Goal: Task Accomplishment & Management: Complete application form

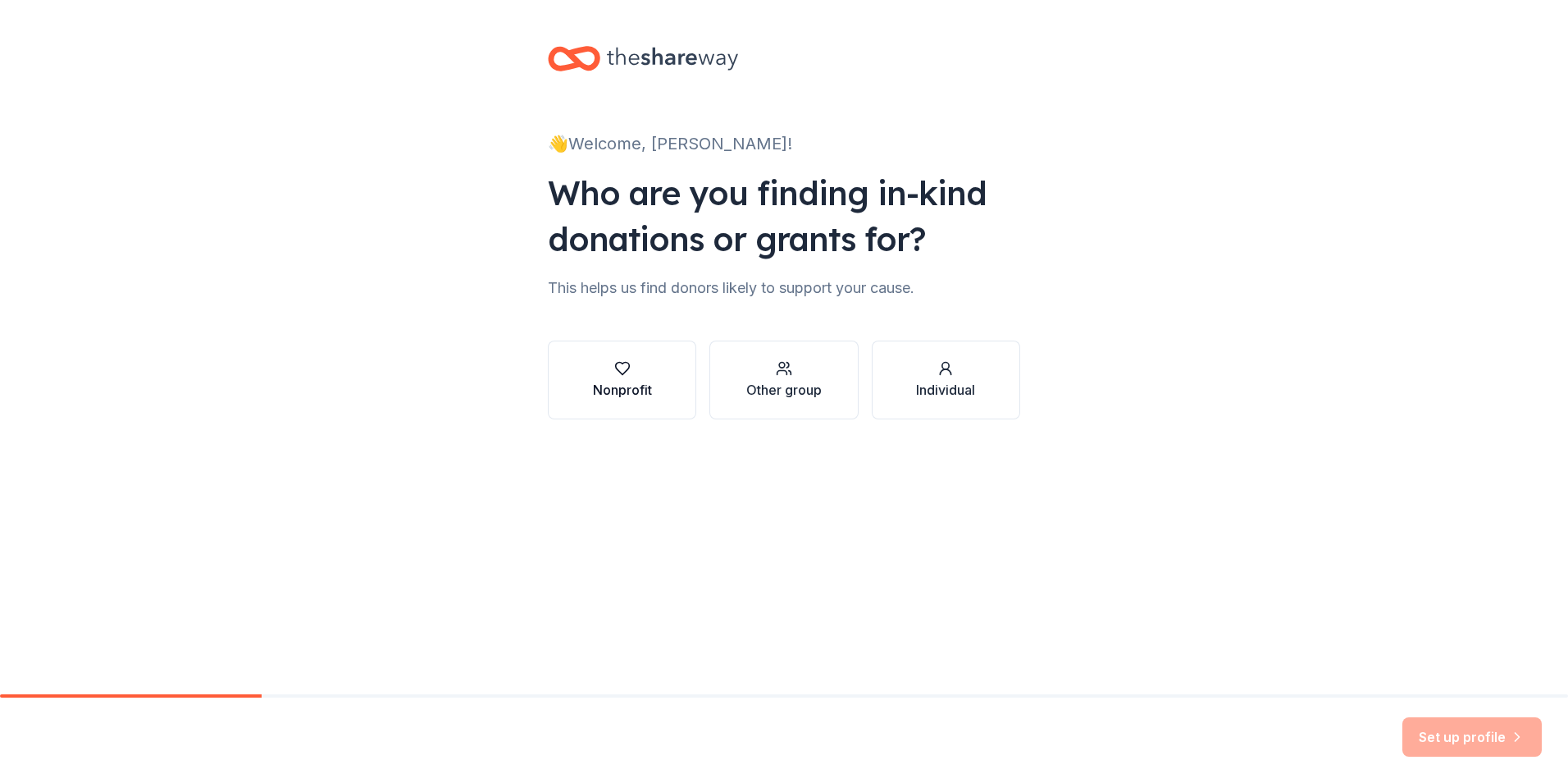
click at [633, 402] on button "Nonprofit" at bounding box center [622, 380] width 148 height 79
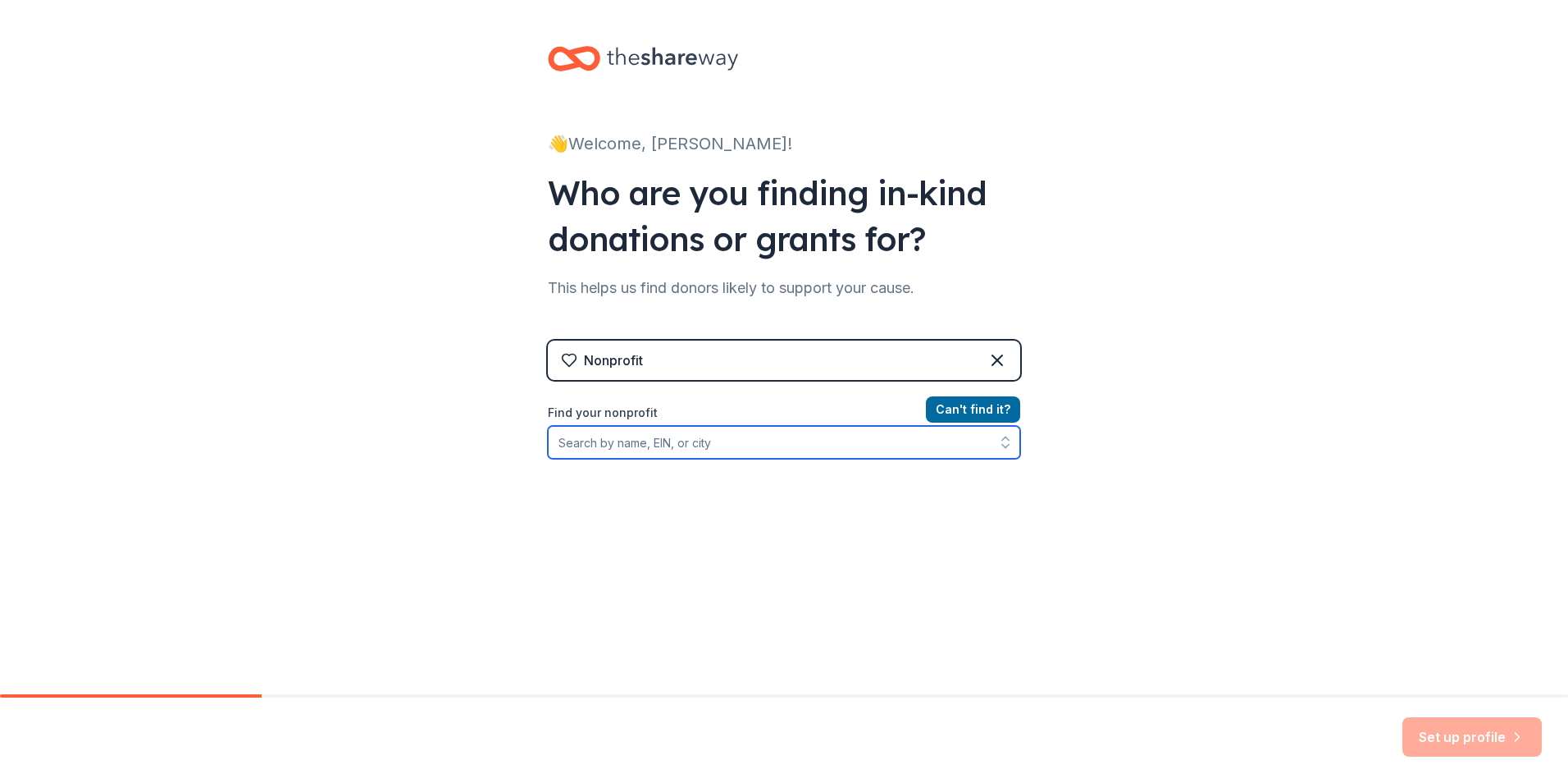
click at [571, 451] on input "Find your nonprofit" at bounding box center [784, 442] width 473 height 33
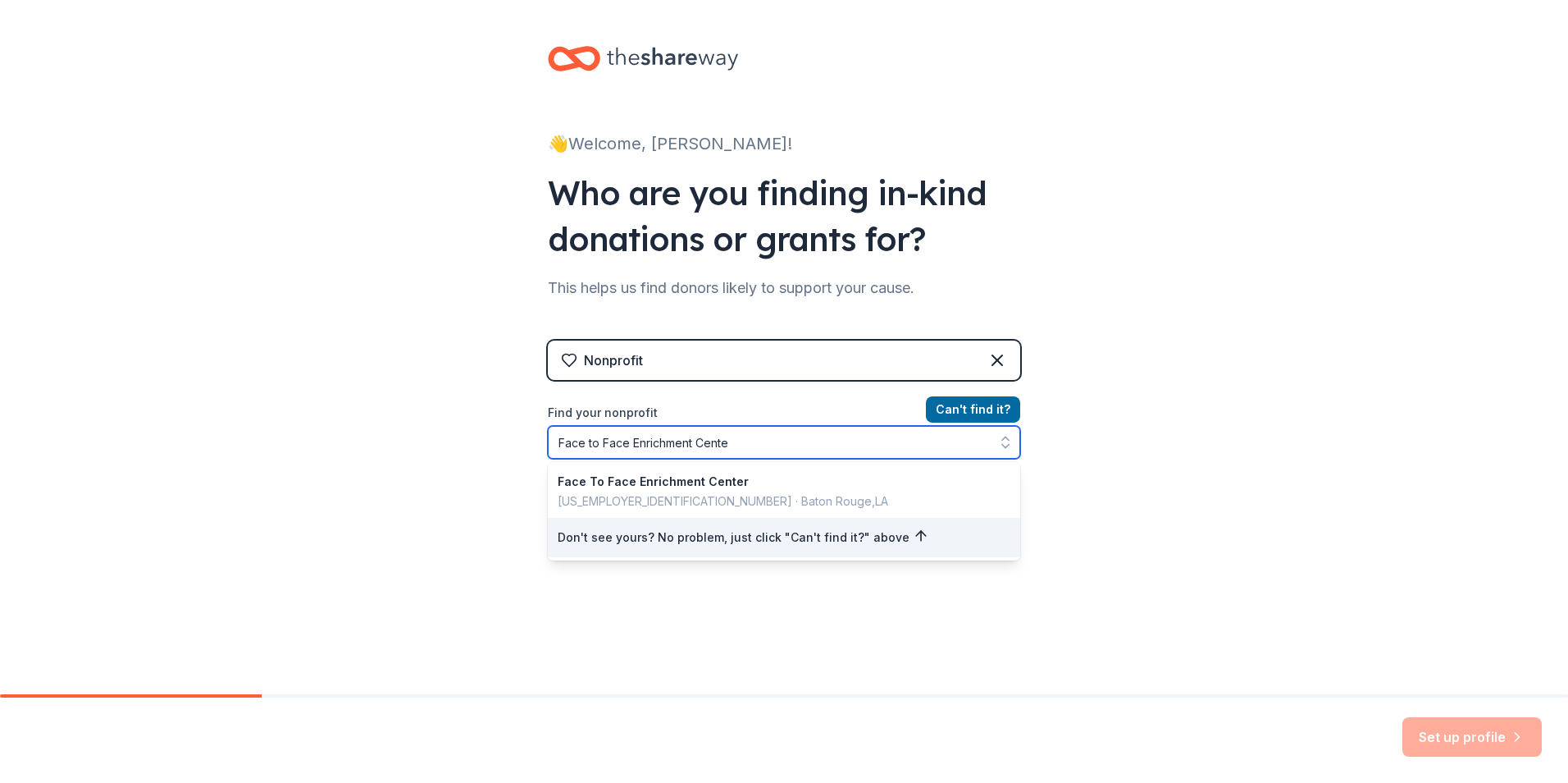
type input "Face to Face Enrichment Center"
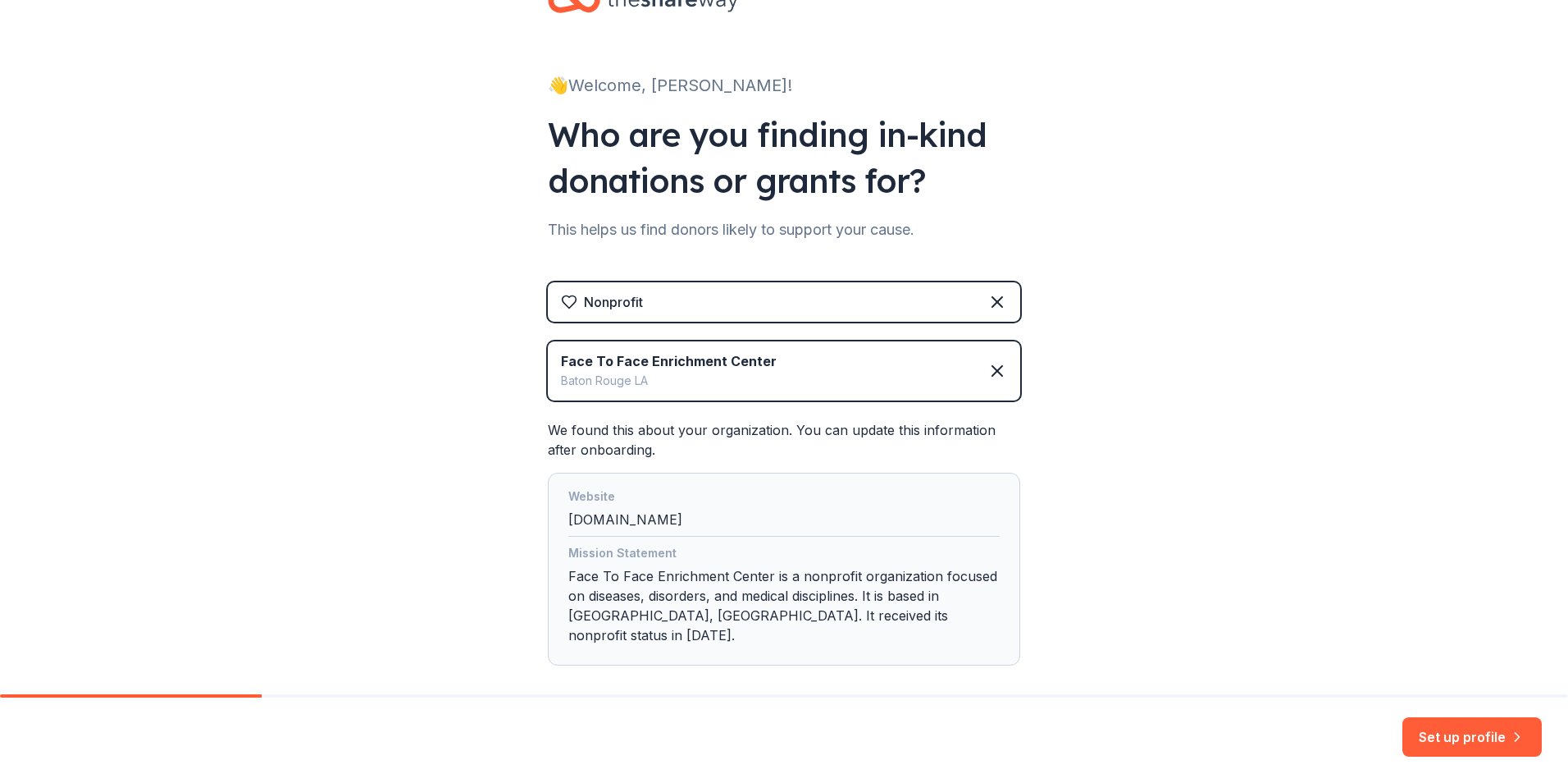
scroll to position [121, 0]
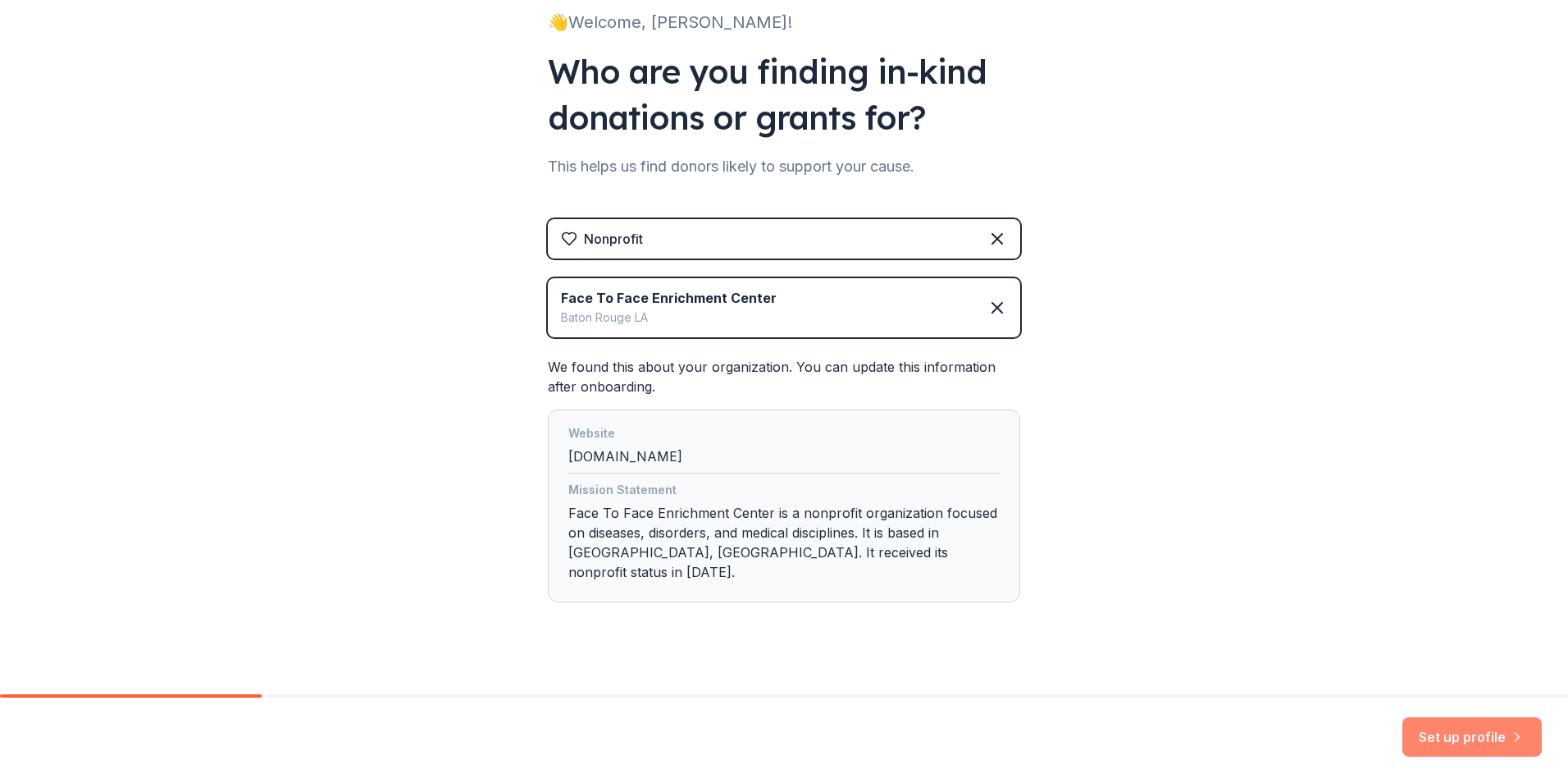
click at [1450, 741] on button "Set up profile" at bounding box center [1472, 737] width 139 height 40
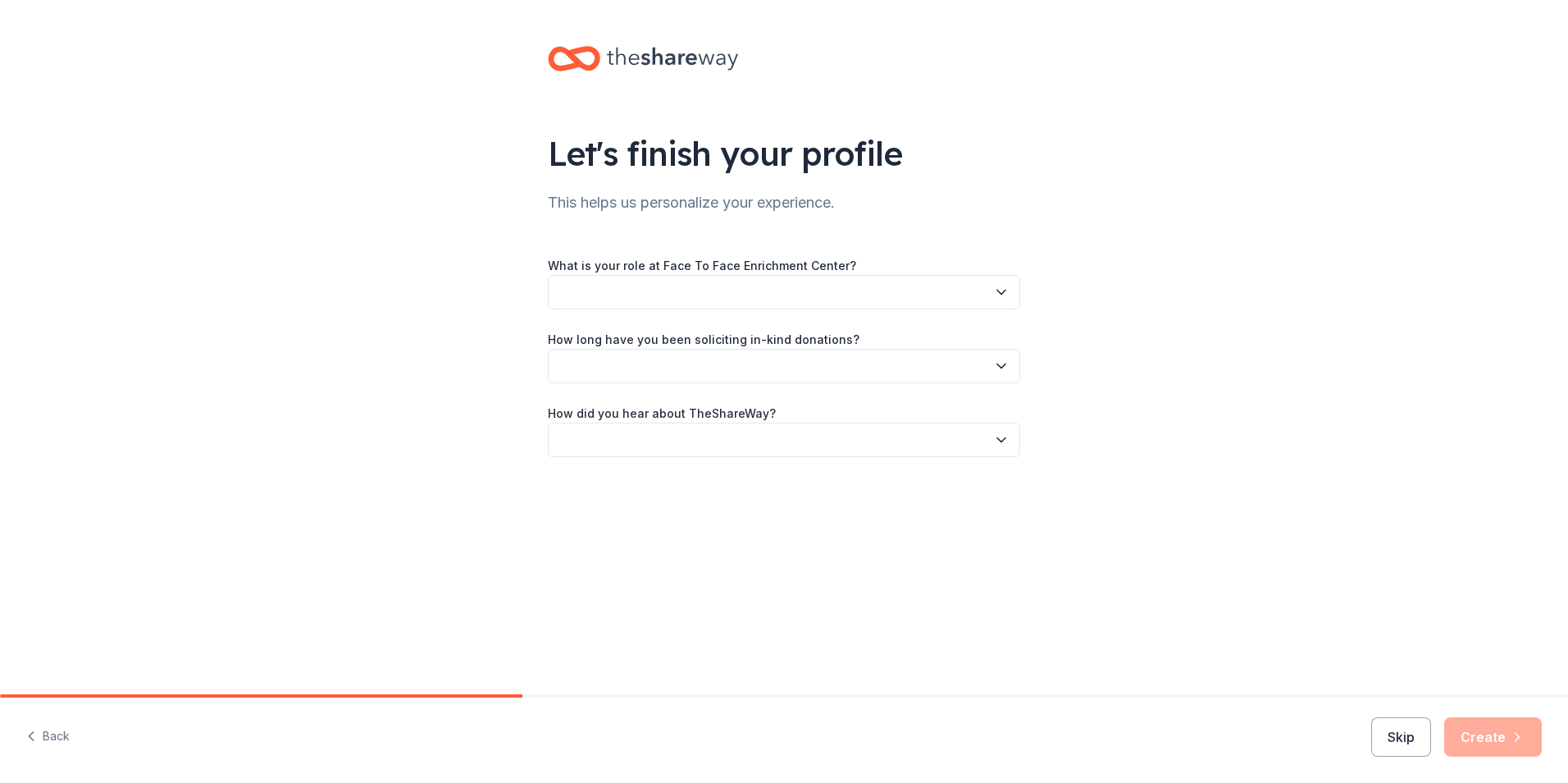
click at [1005, 287] on icon "button" at bounding box center [1001, 292] width 16 height 16
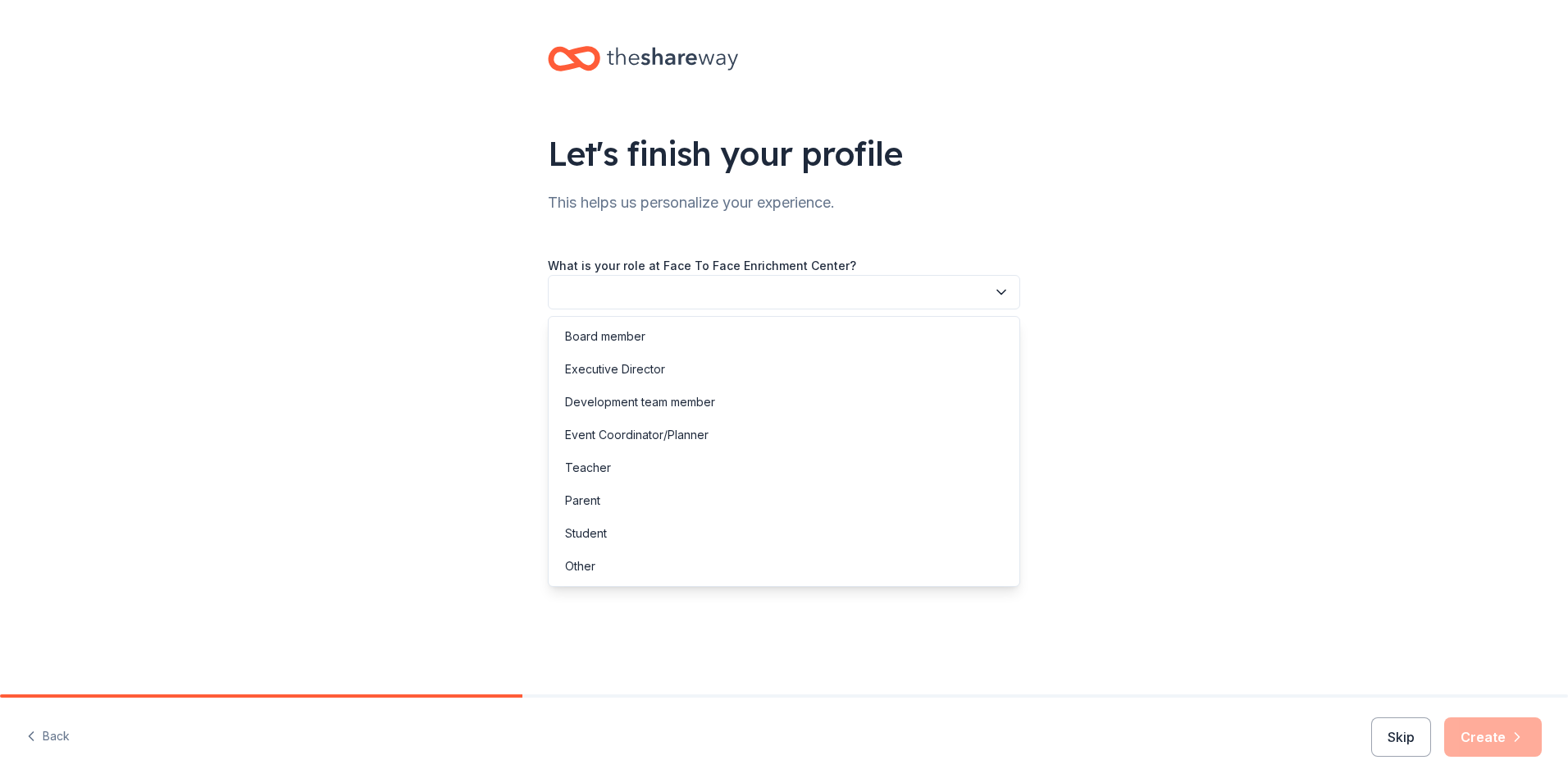
click at [566, 291] on button "button" at bounding box center [784, 292] width 473 height 34
click at [624, 293] on button "button" at bounding box center [784, 292] width 473 height 34
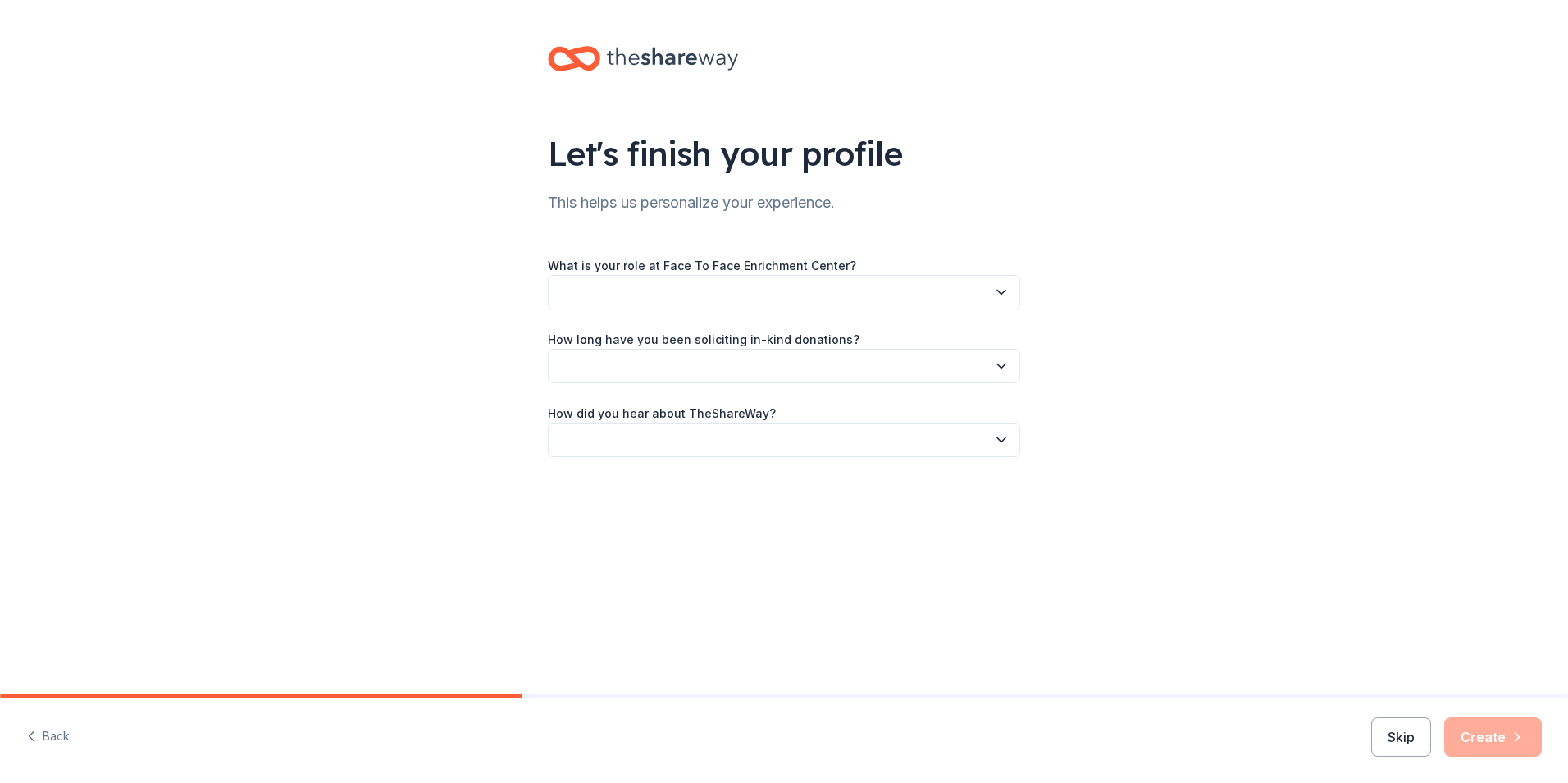
click at [623, 293] on button "button" at bounding box center [784, 292] width 473 height 34
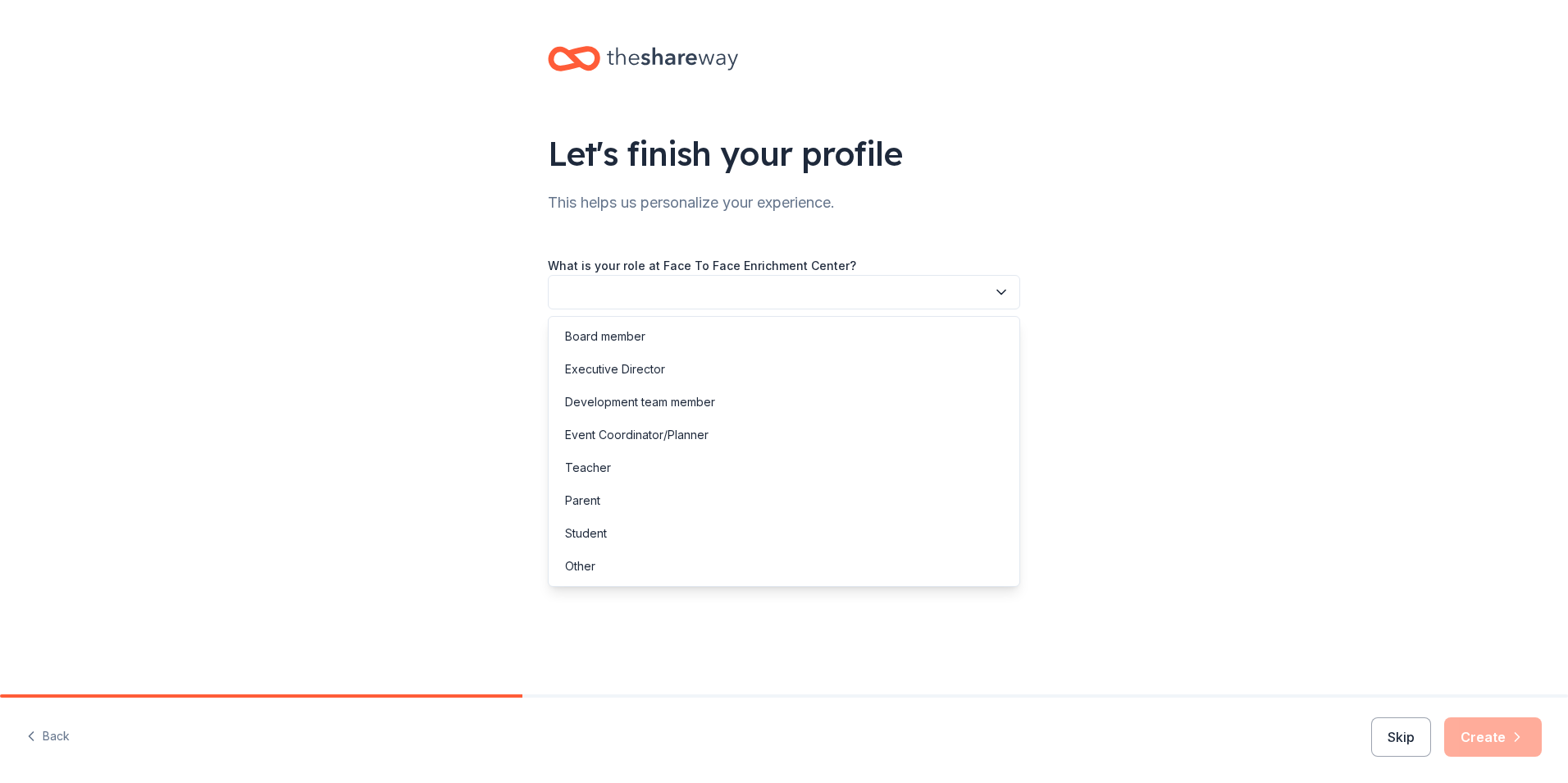
click at [1004, 293] on icon "button" at bounding box center [1001, 292] width 16 height 16
click at [1102, 290] on div "Let's finish your profile This helps us personalize your experience. What is yo…" at bounding box center [784, 268] width 1568 height 536
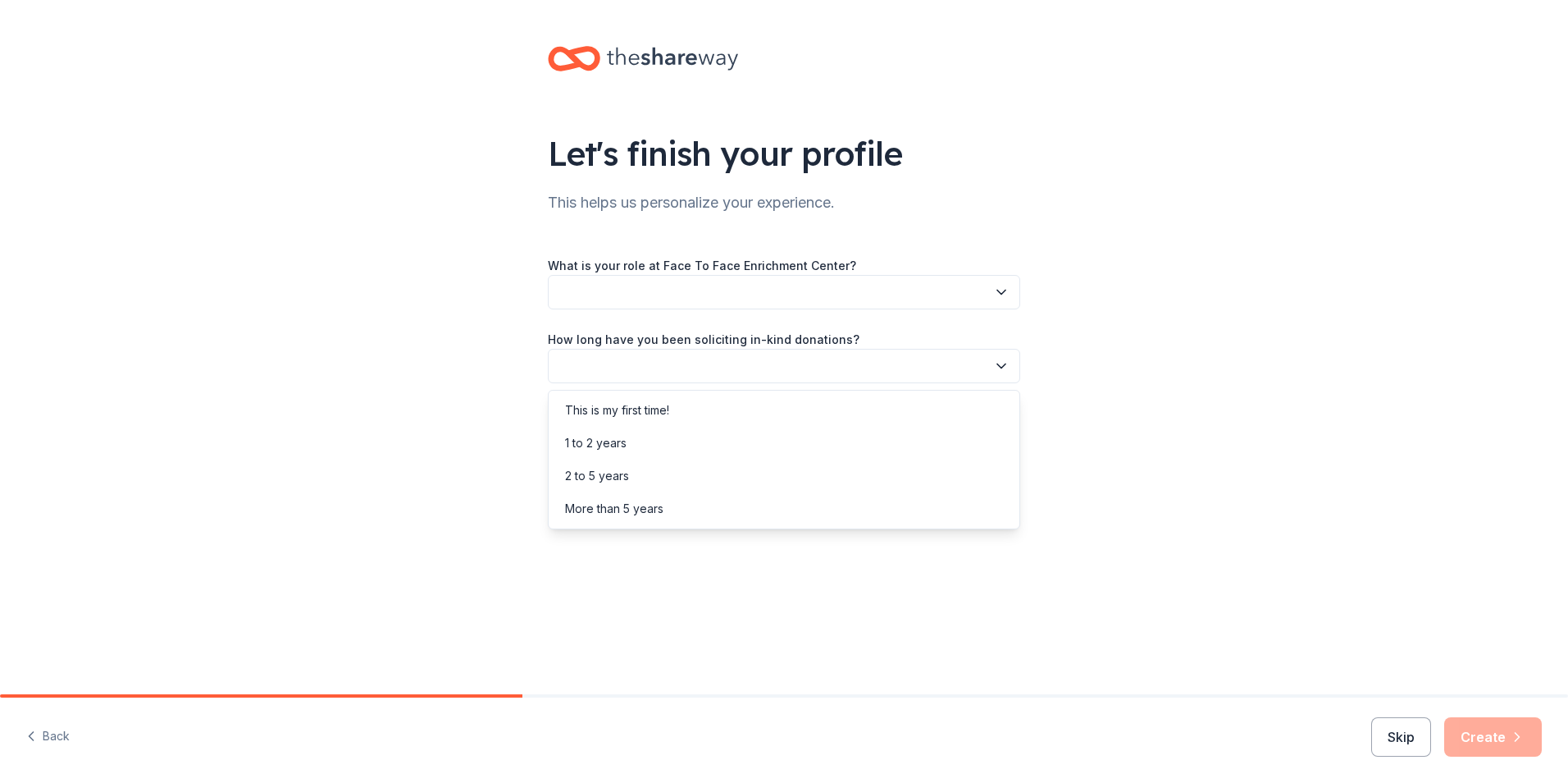
click at [992, 371] on button "button" at bounding box center [784, 366] width 473 height 34
click at [659, 410] on div "This is my first time!" at bounding box center [617, 410] width 104 height 20
click at [1004, 445] on icon "button" at bounding box center [1001, 440] width 16 height 16
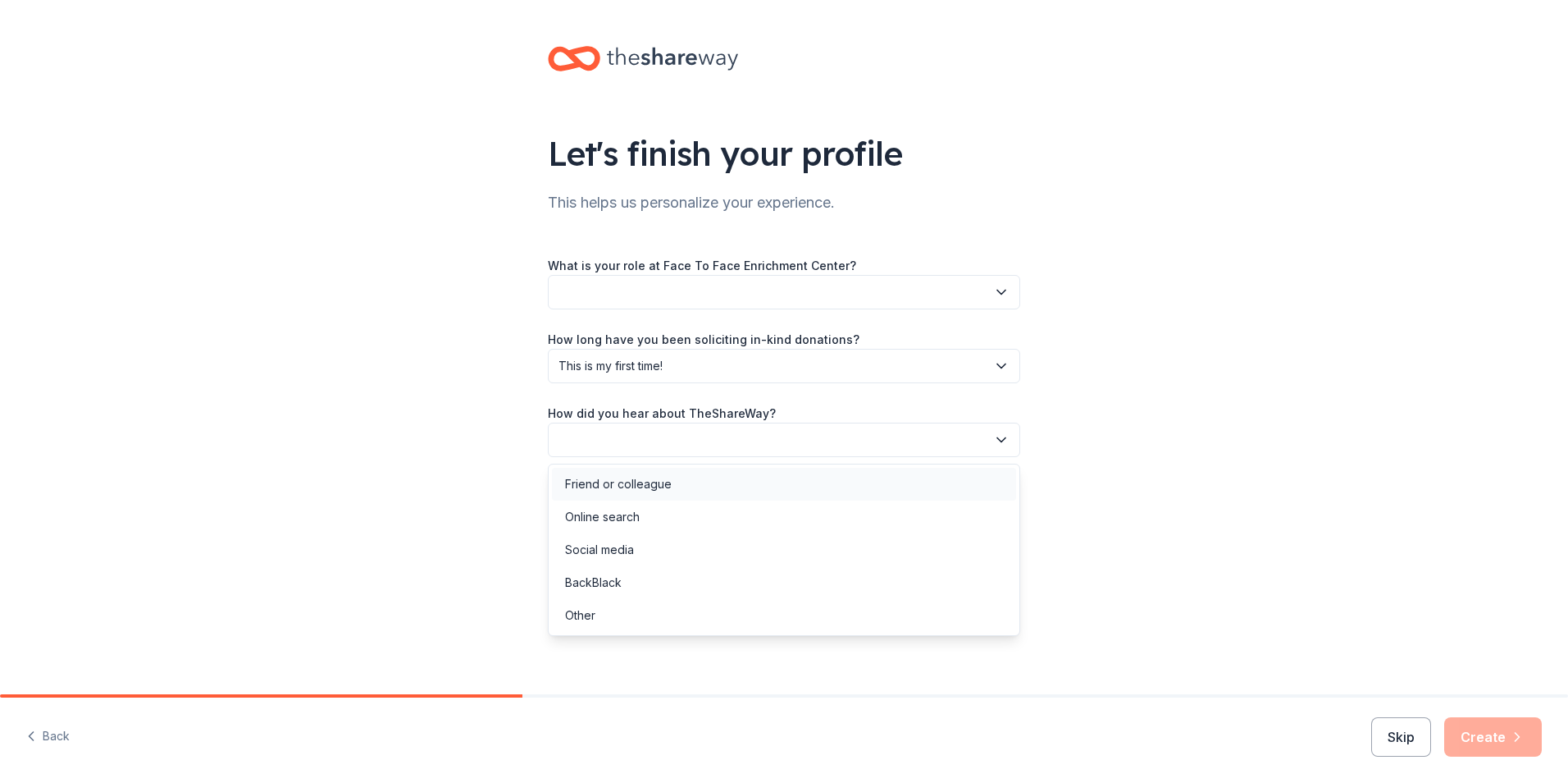
click at [682, 485] on div "Friend or colleague" at bounding box center [784, 484] width 465 height 33
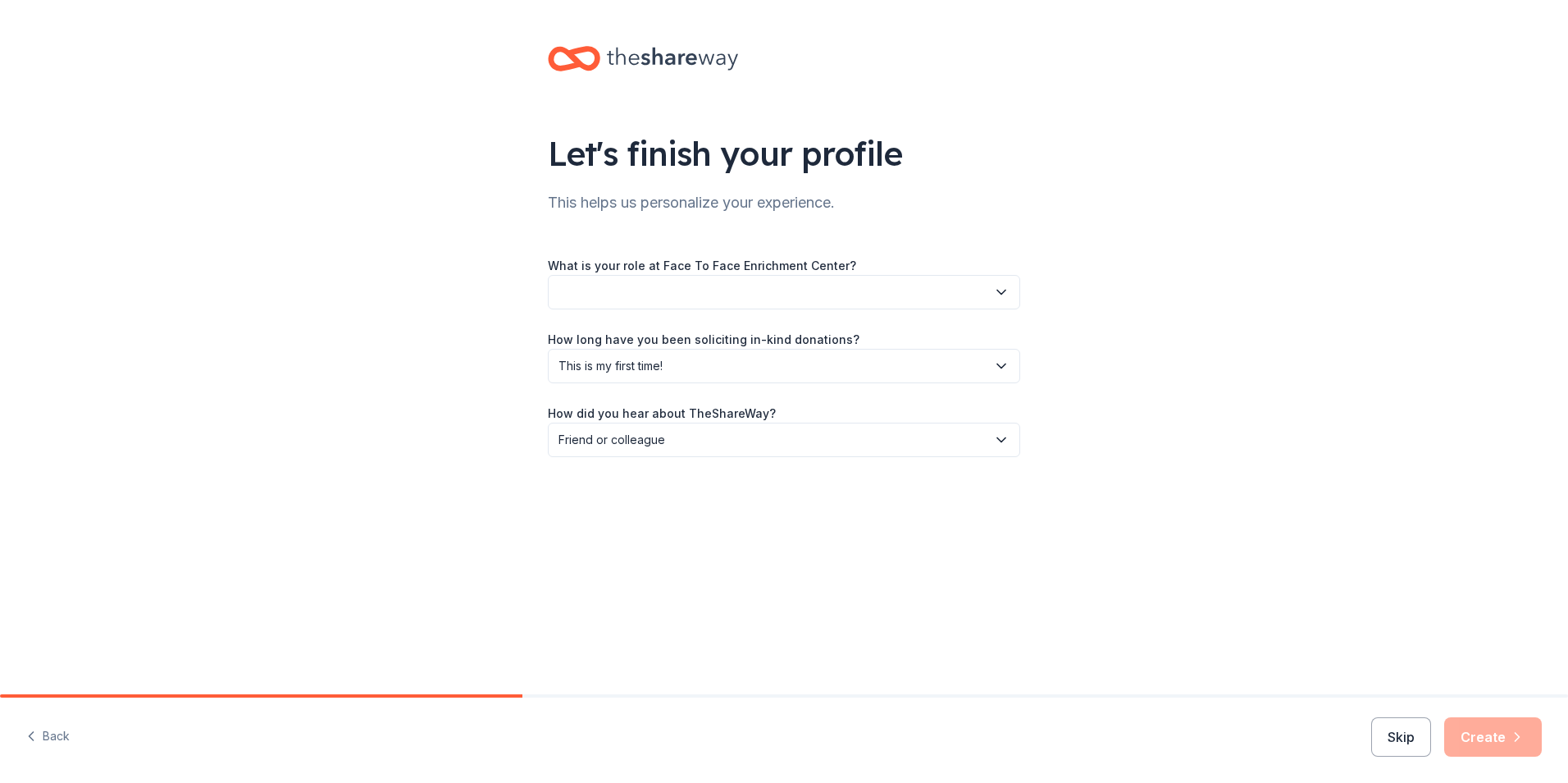
click at [931, 295] on button "button" at bounding box center [784, 292] width 473 height 34
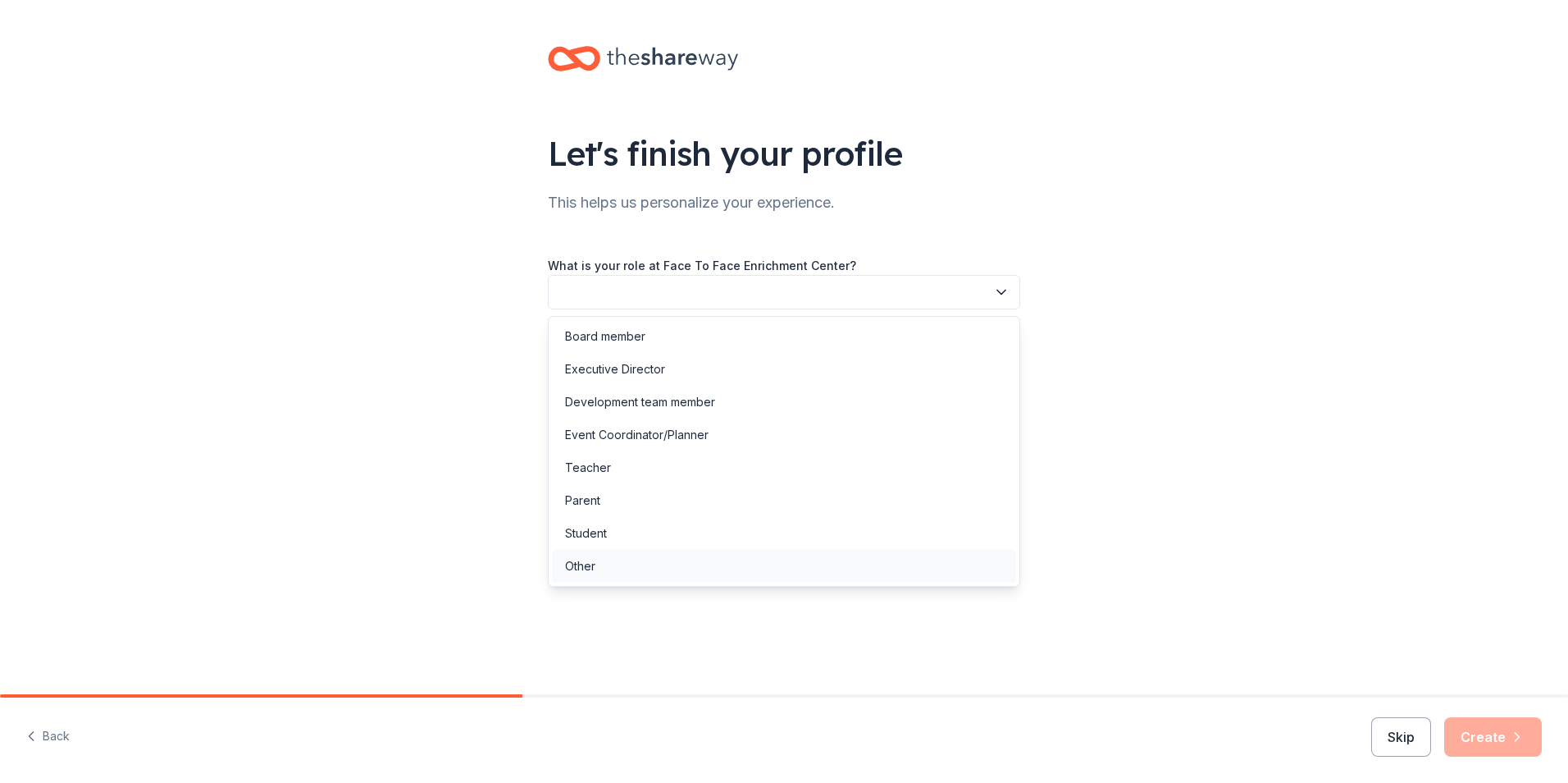
click at [579, 567] on div "Other" at bounding box center [580, 566] width 31 height 20
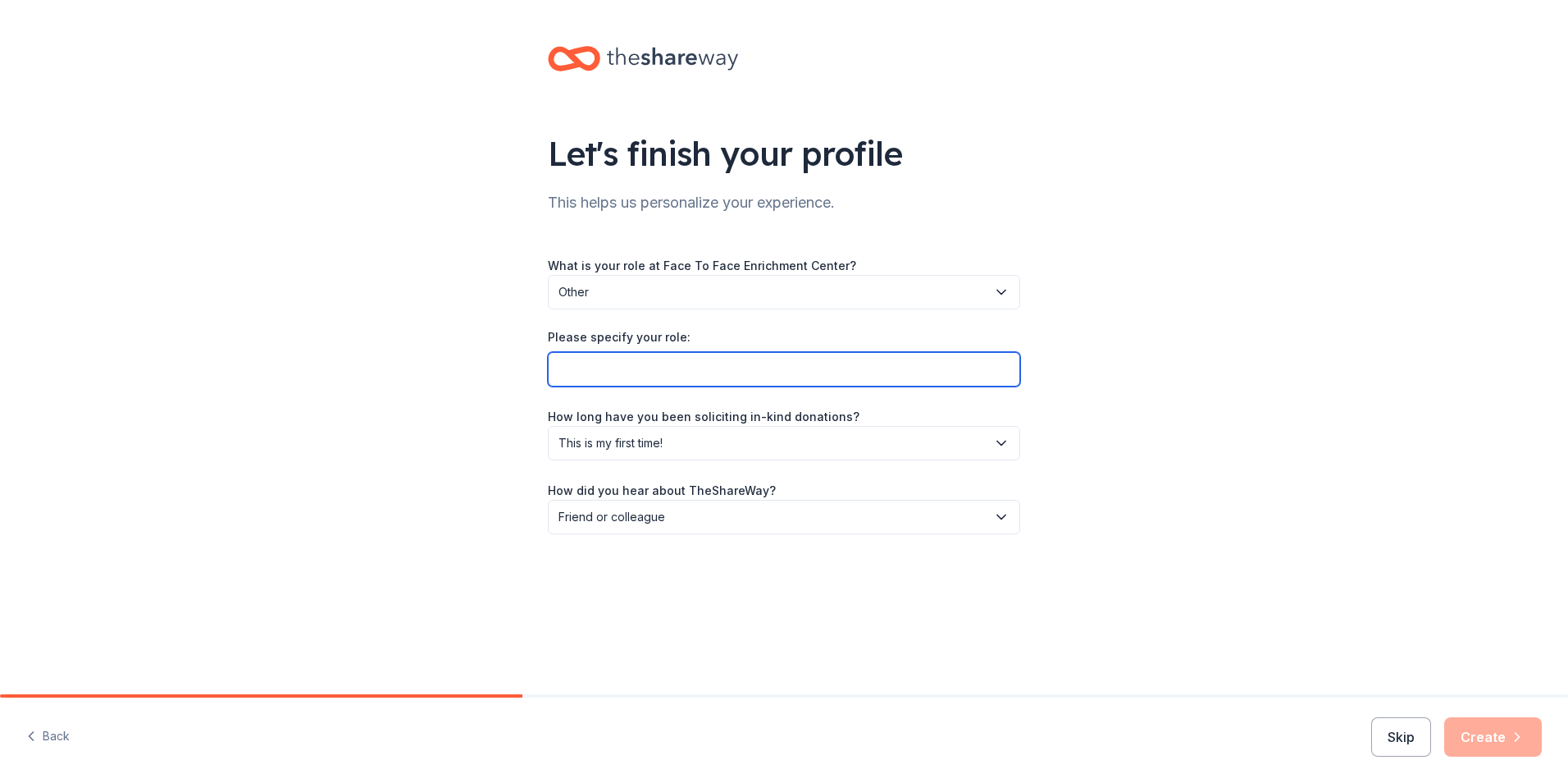
click at [584, 374] on input "Please specify your role:" at bounding box center [784, 369] width 473 height 34
type input "Program Director"
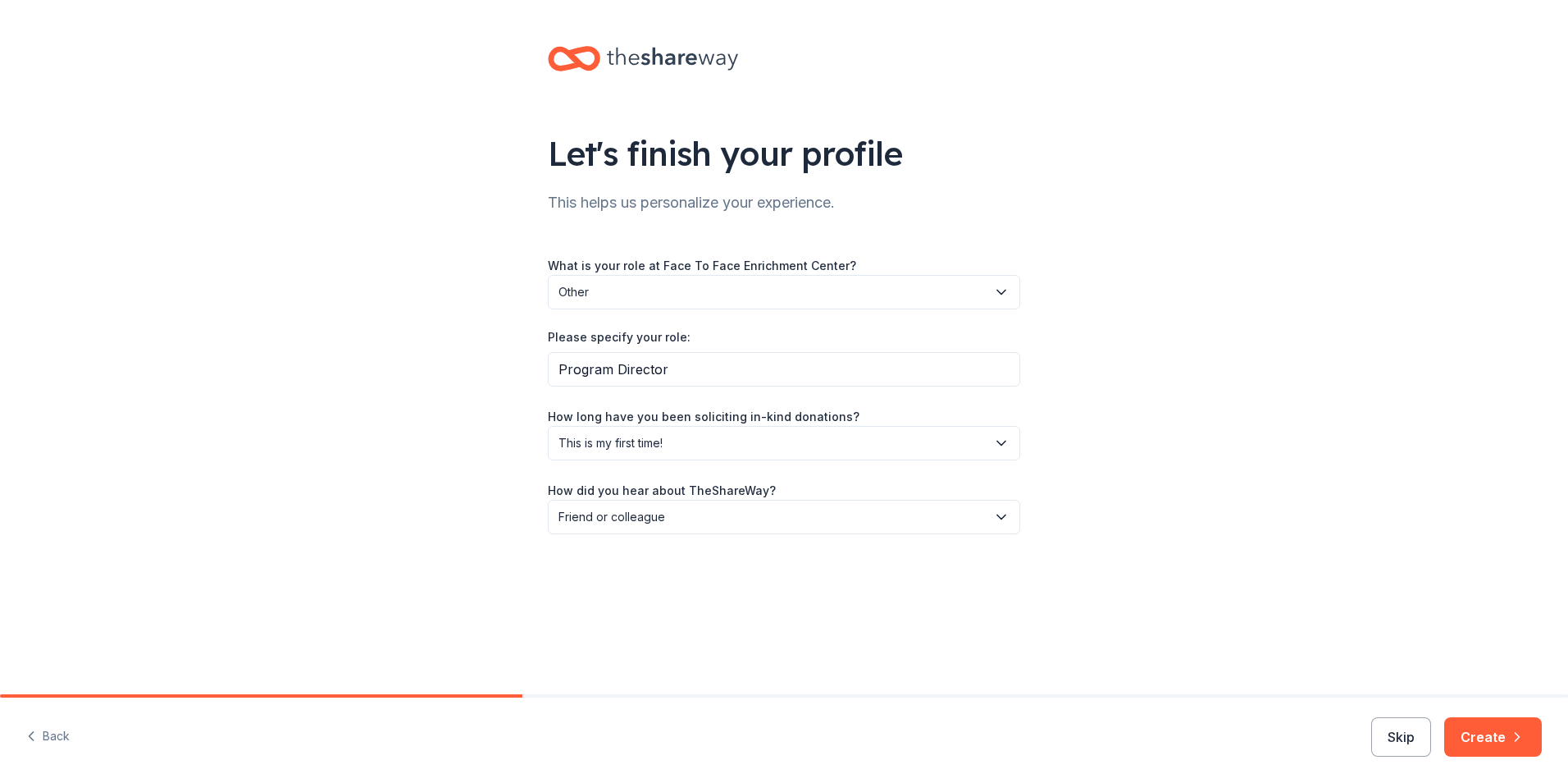
click at [1155, 322] on div "Let's finish your profile This helps us personalize your experience. What is yo…" at bounding box center [784, 307] width 1568 height 613
click at [1492, 740] on button "Create" at bounding box center [1493, 737] width 98 height 40
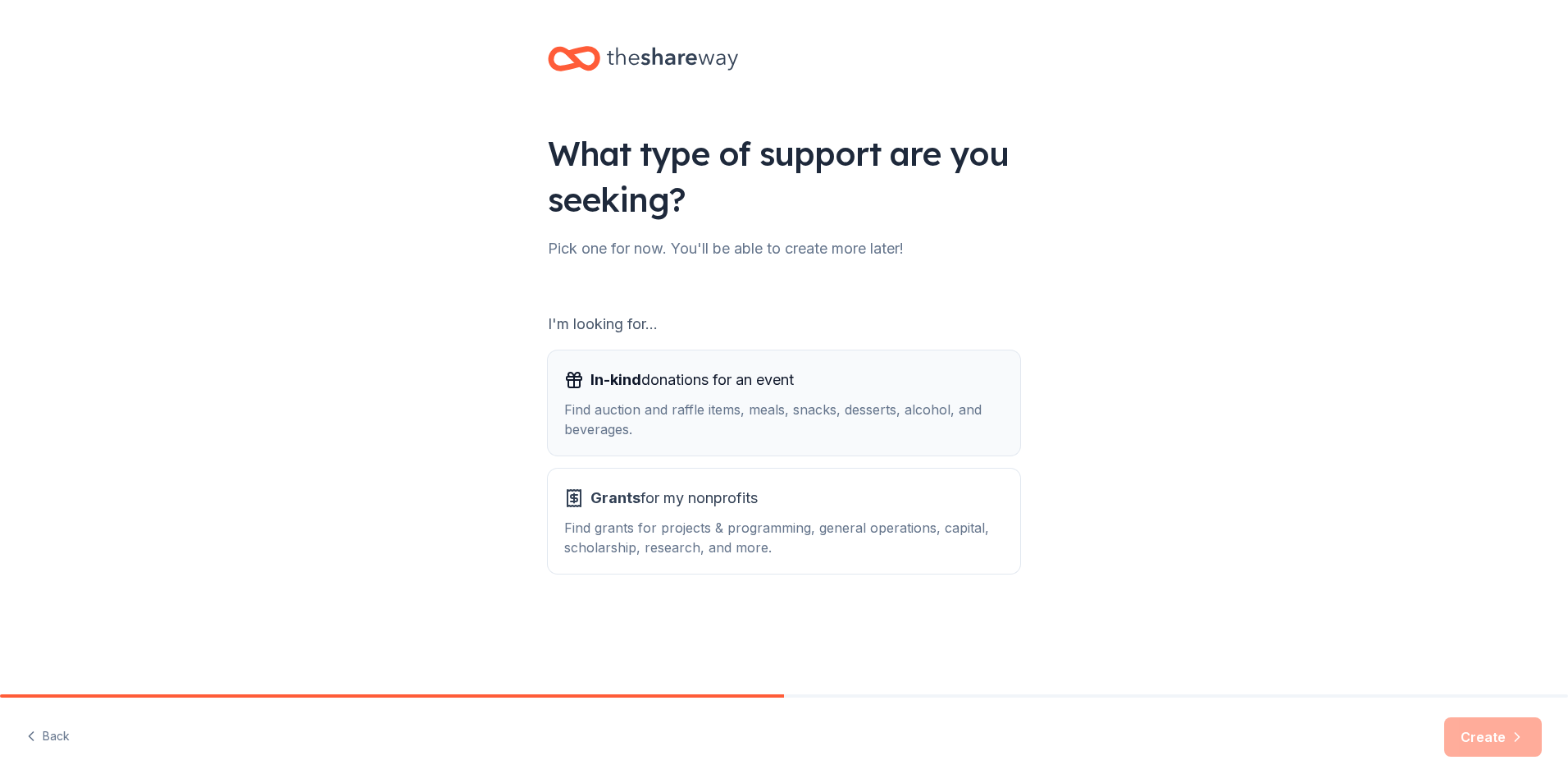
click at [865, 430] on div "Find auction and raffle items, meals, snacks, desserts, alcohol, and beverages." at bounding box center [784, 420] width 439 height 40
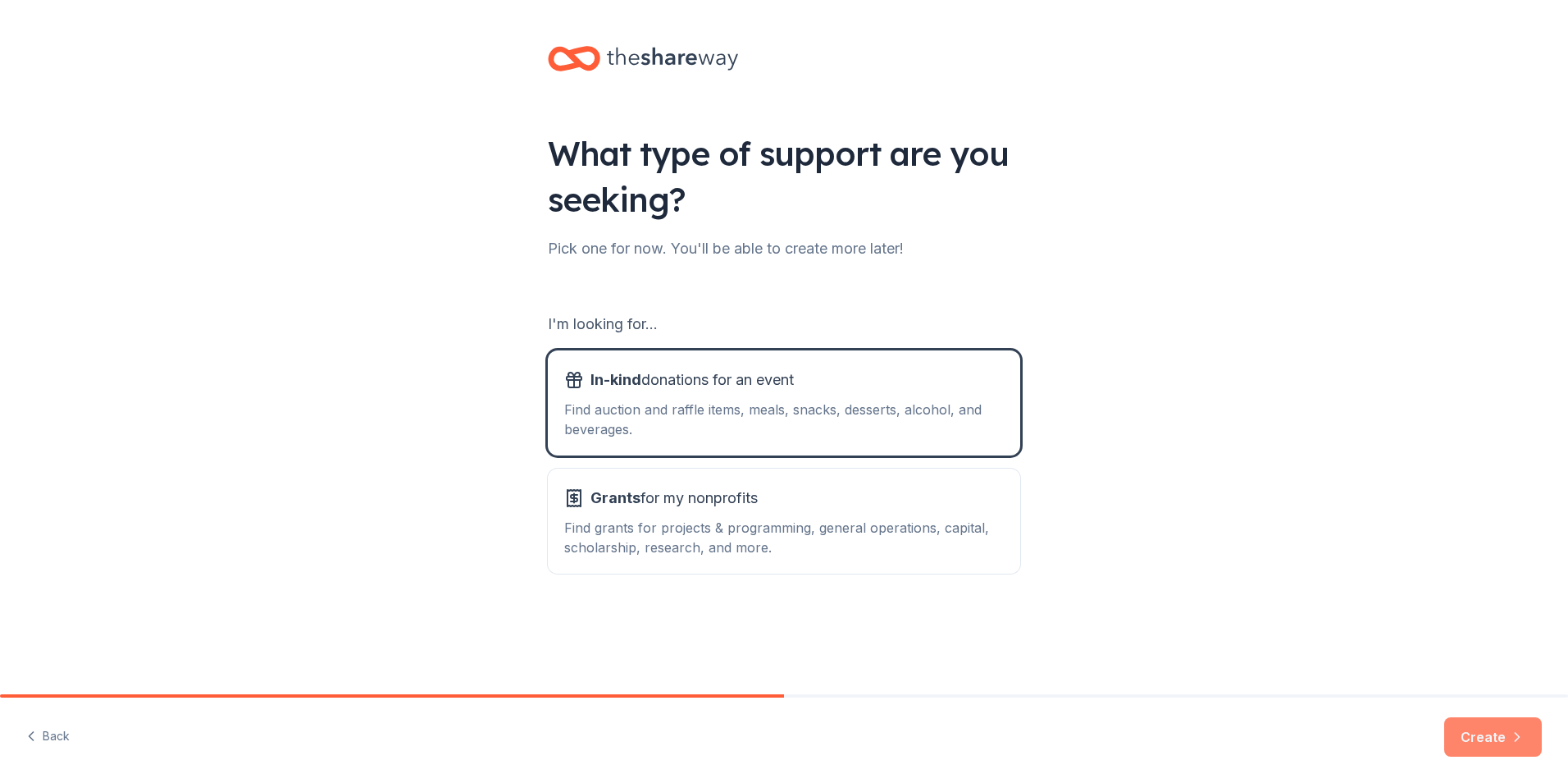
click at [1493, 739] on button "Create" at bounding box center [1493, 737] width 98 height 40
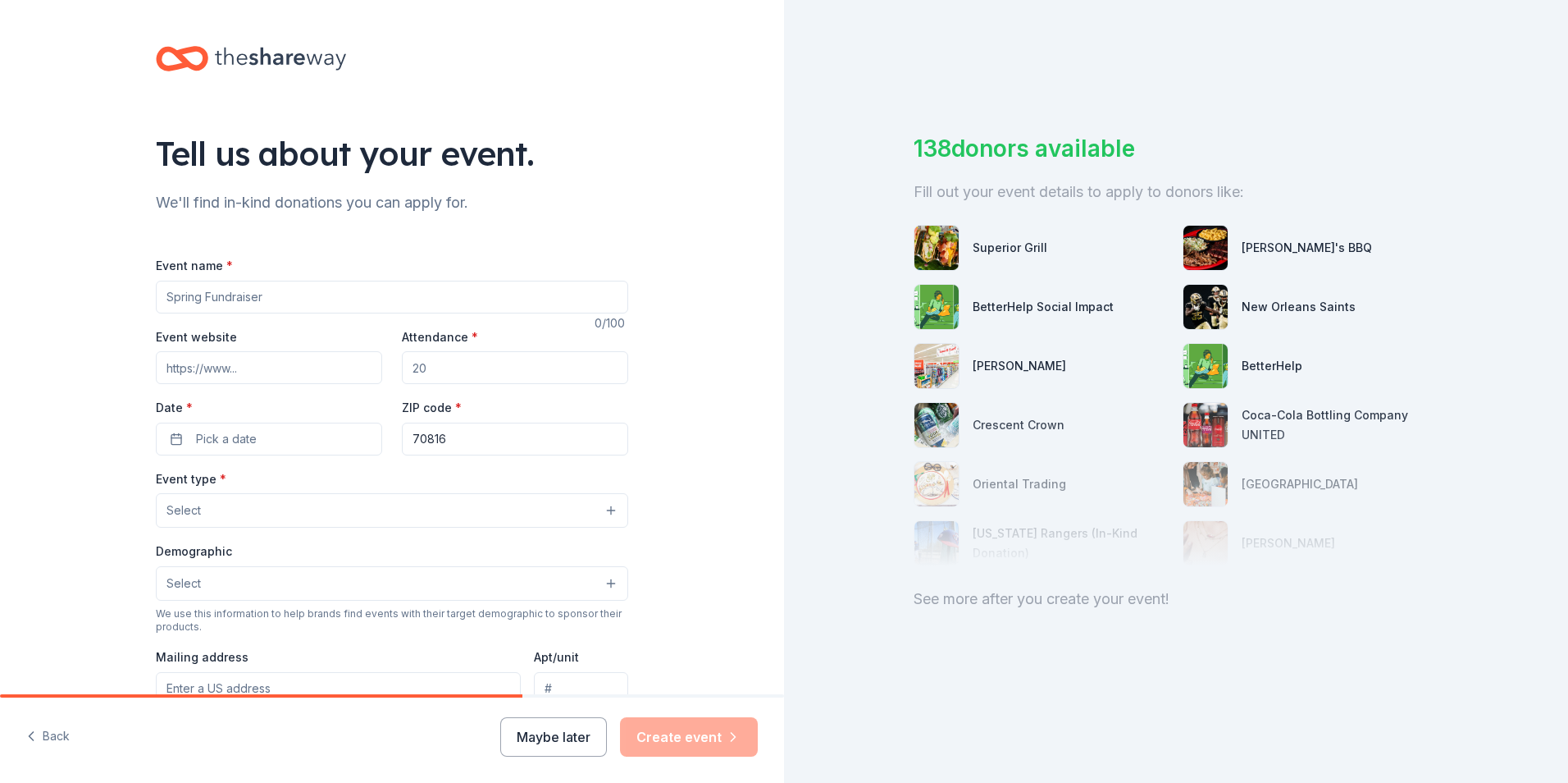
click at [165, 297] on input "Event name *" at bounding box center [392, 297] width 473 height 33
type input "Warm REACH Donation Drive"
click at [182, 376] on input "Event website" at bounding box center [269, 368] width 226 height 33
type input "info@facetofacecenter.org"
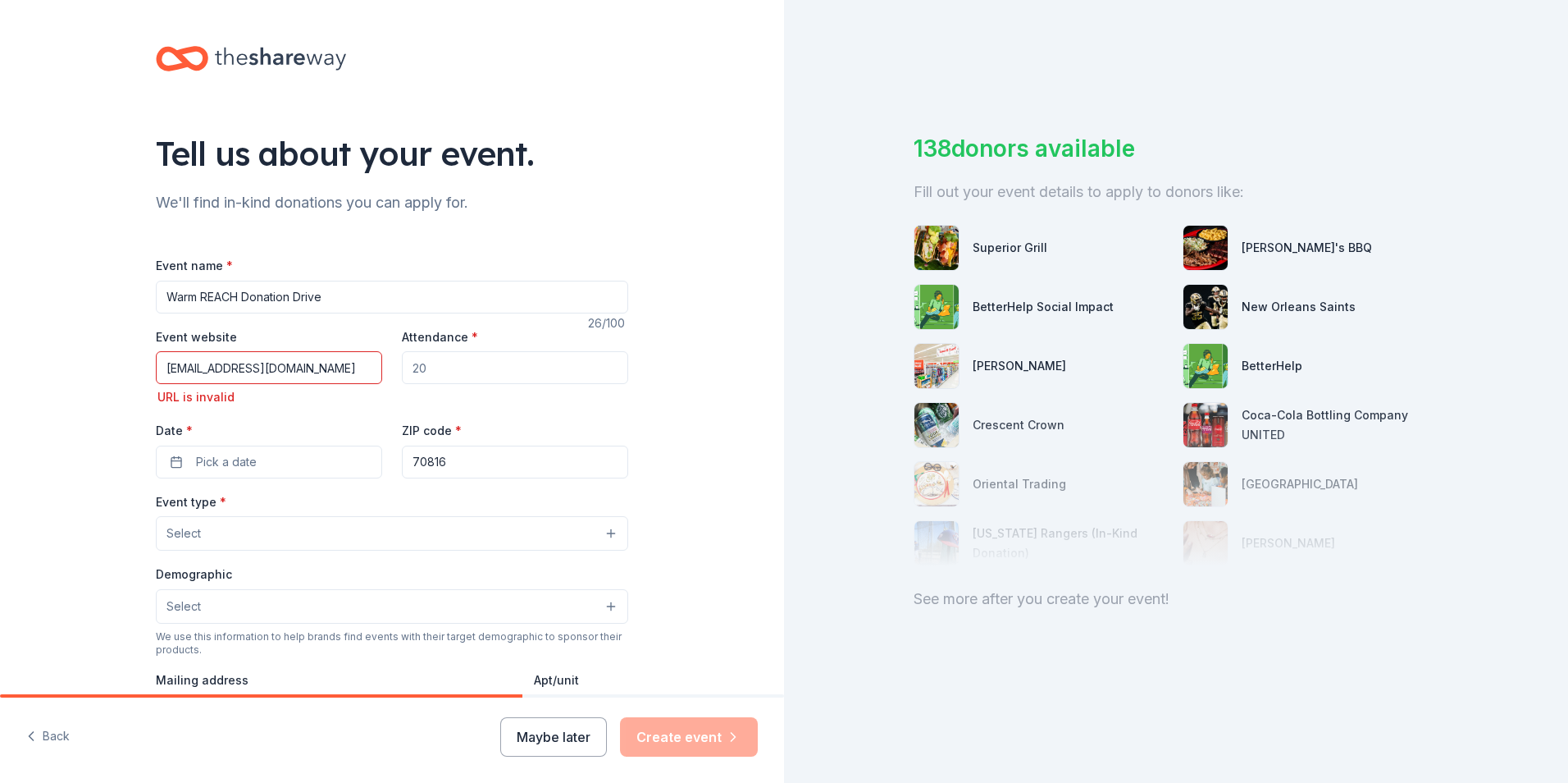
click at [422, 368] on input "Attendance *" at bounding box center [515, 368] width 226 height 33
drag, startPoint x: 430, startPoint y: 372, endPoint x: 403, endPoint y: 372, distance: 27.0
click at [403, 372] on input "Attendance *" at bounding box center [515, 368] width 226 height 33
click at [430, 369] on input "Attendance *" at bounding box center [515, 368] width 226 height 33
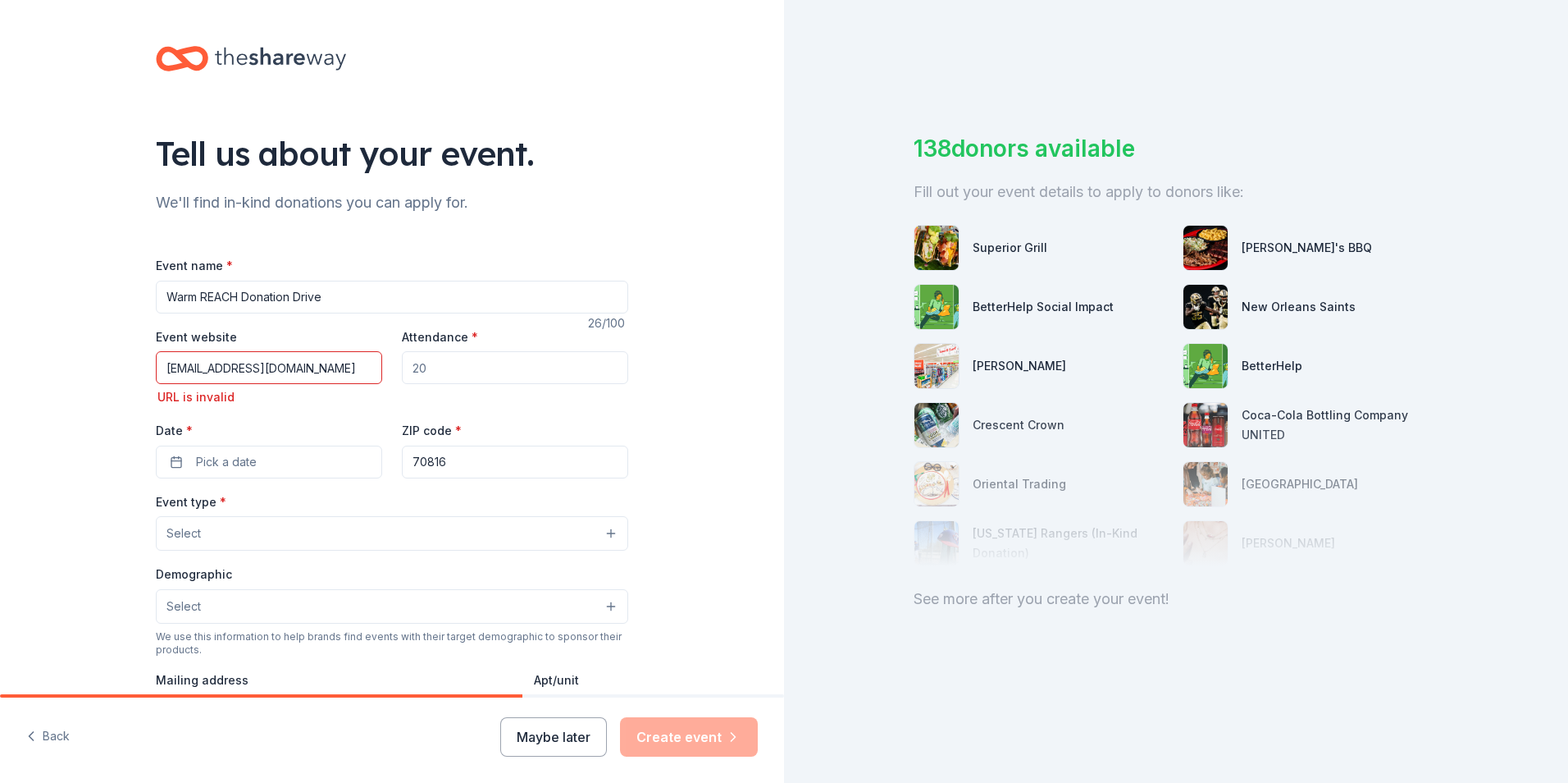
click at [430, 369] on input "Attendance *" at bounding box center [515, 368] width 226 height 33
drag, startPoint x: 308, startPoint y: 370, endPoint x: 122, endPoint y: 360, distance: 186.3
click at [122, 360] on div "Tell us about your event. We'll find in-kind donations you can apply for. Event…" at bounding box center [392, 557] width 784 height 1116
type input "sjones@facetofacecenter.org"
click at [444, 359] on input "Attendance *" at bounding box center [515, 368] width 226 height 33
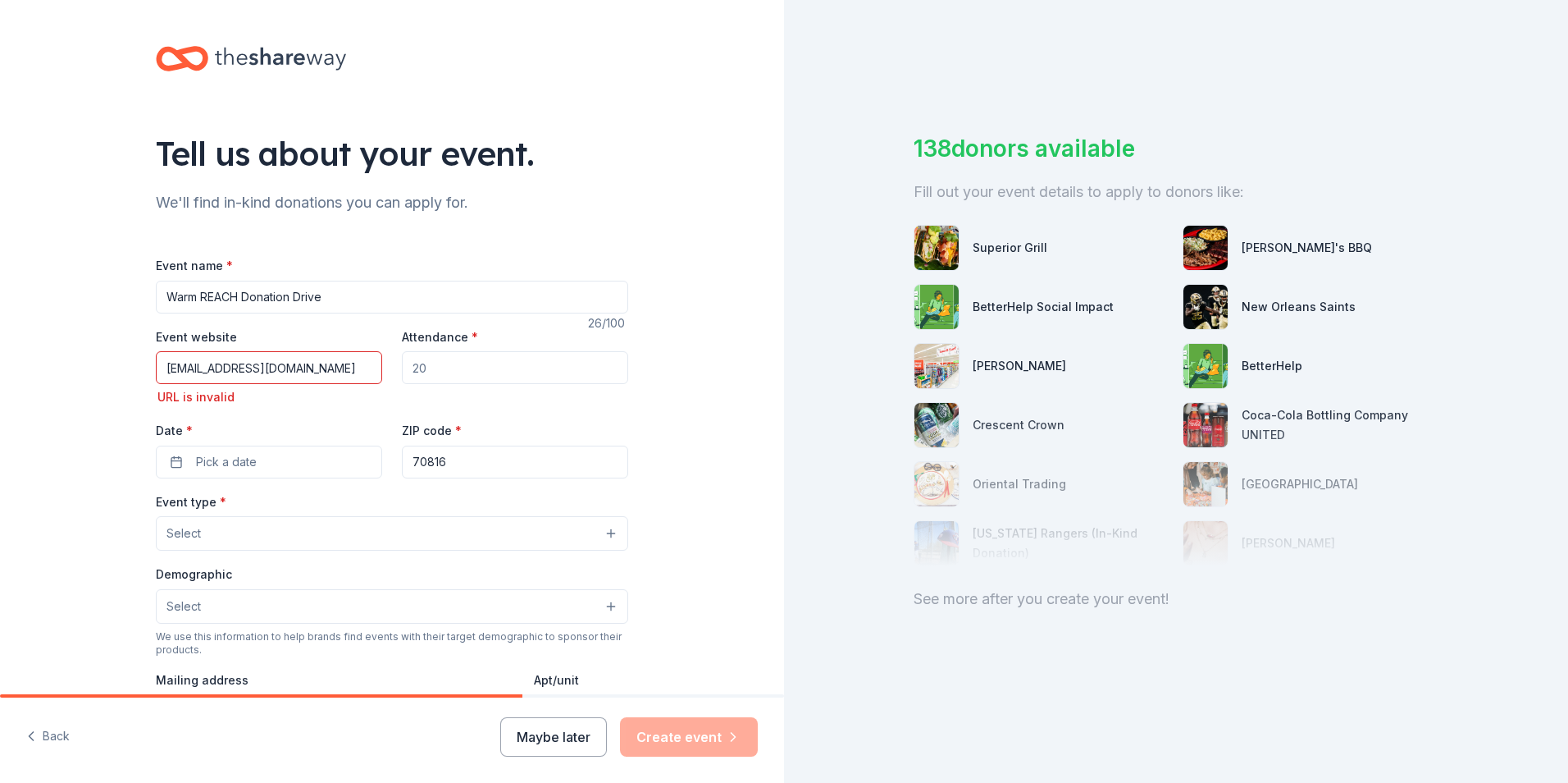
click at [430, 368] on input "Attendance *" at bounding box center [515, 368] width 226 height 33
type input "100"
click at [272, 459] on button "Pick a date" at bounding box center [269, 462] width 226 height 33
click at [349, 510] on button "Go to next month" at bounding box center [352, 506] width 23 height 23
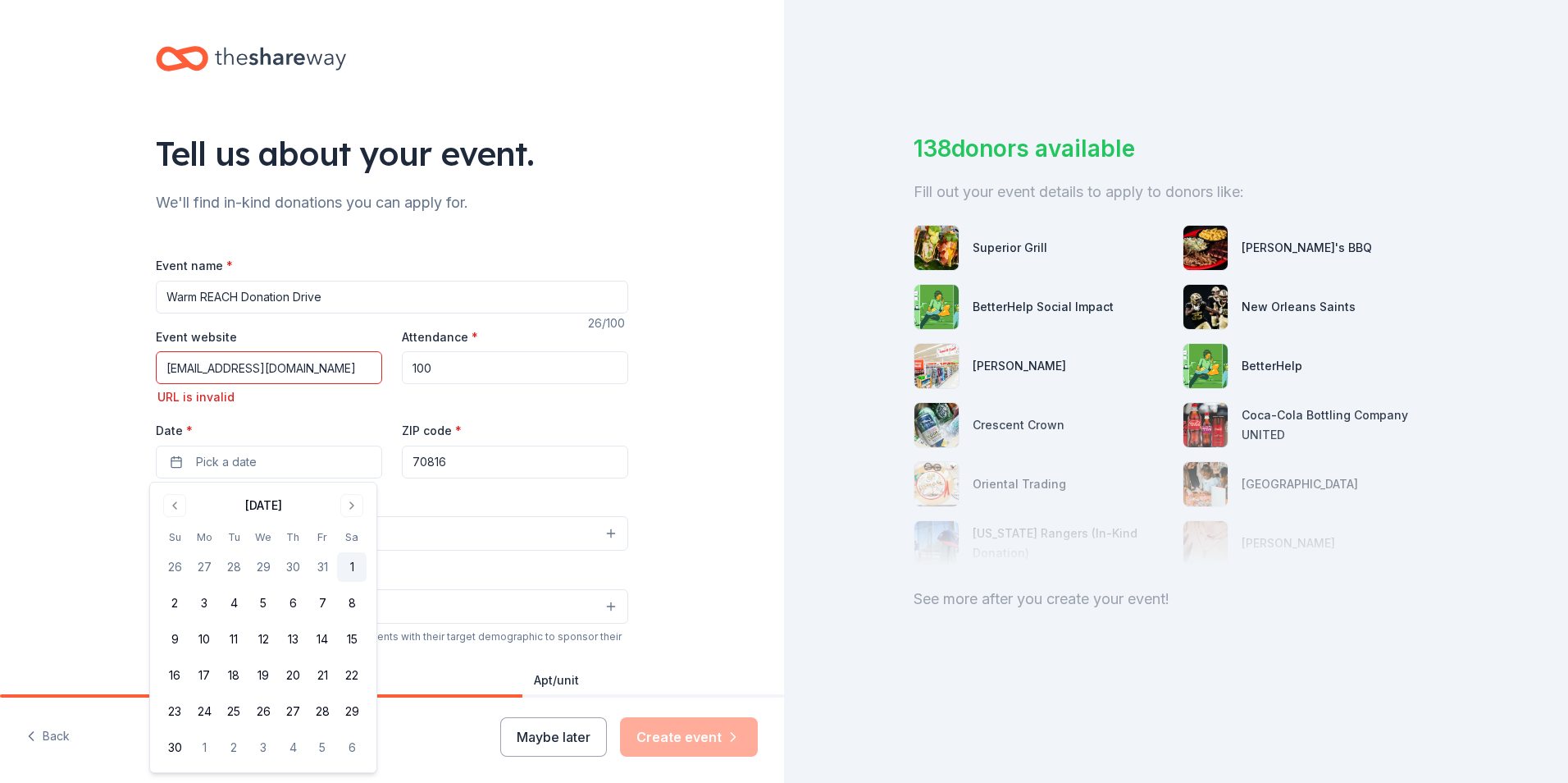
click at [345, 568] on button "1" at bounding box center [351, 566] width 30 height 30
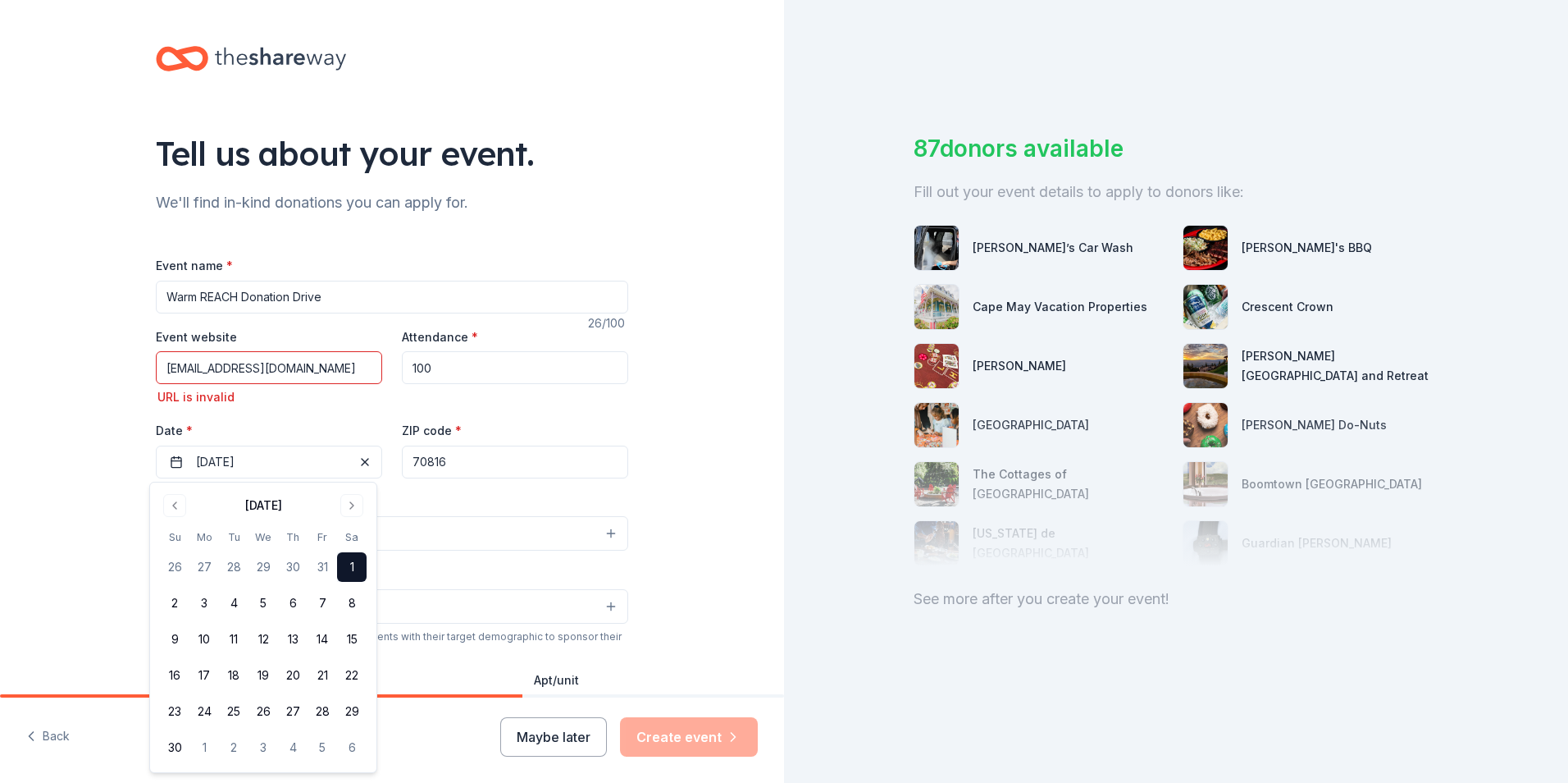
click at [461, 468] on input "70816" at bounding box center [515, 462] width 226 height 33
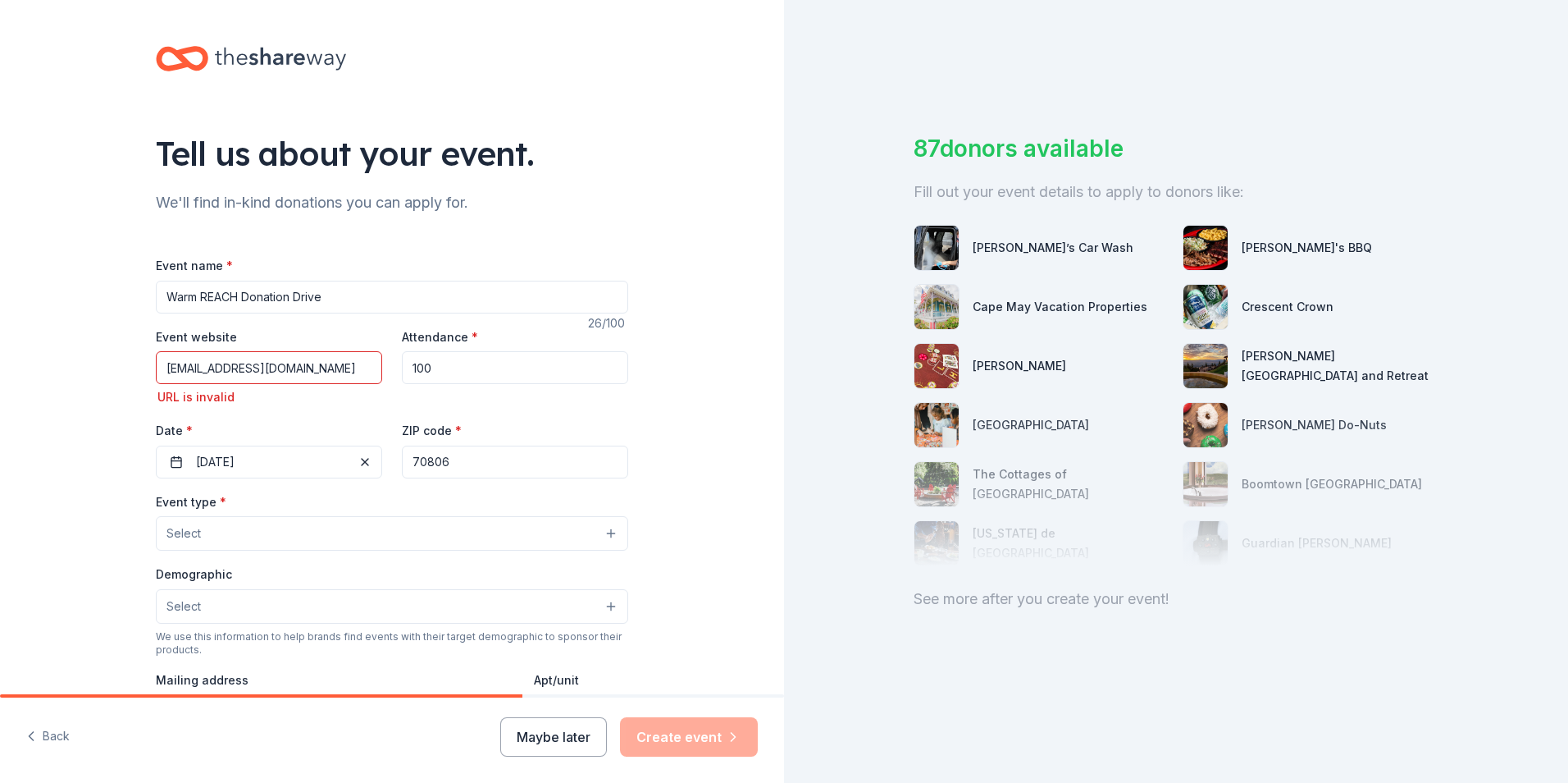
type input "70806"
click at [197, 527] on button "Select" at bounding box center [392, 533] width 473 height 34
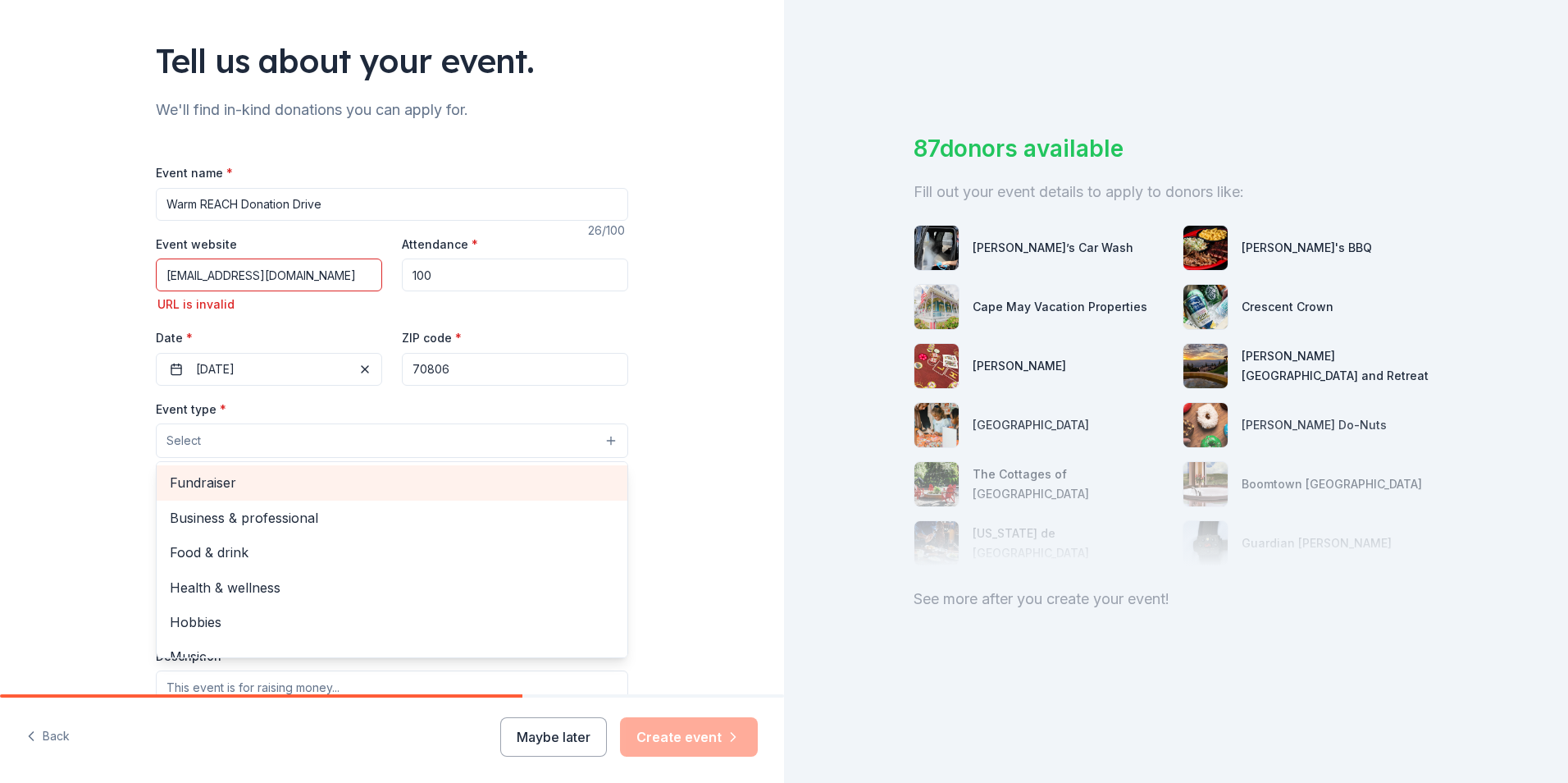
click at [244, 485] on span "Fundraiser" at bounding box center [392, 483] width 445 height 22
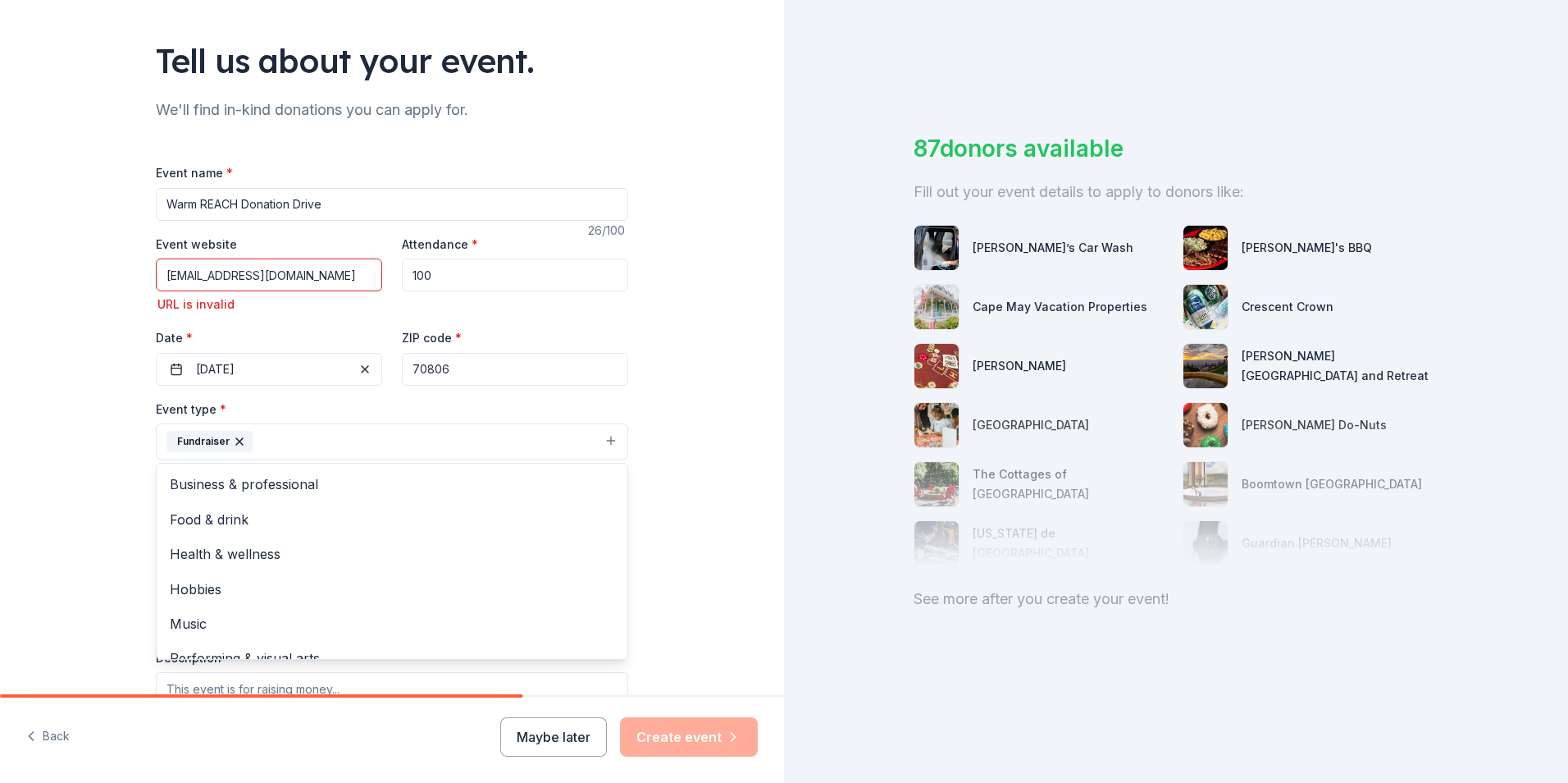
click at [655, 496] on div "Tell us about your event. We'll find in-kind donations you can apply for. Event…" at bounding box center [392, 466] width 784 height 1117
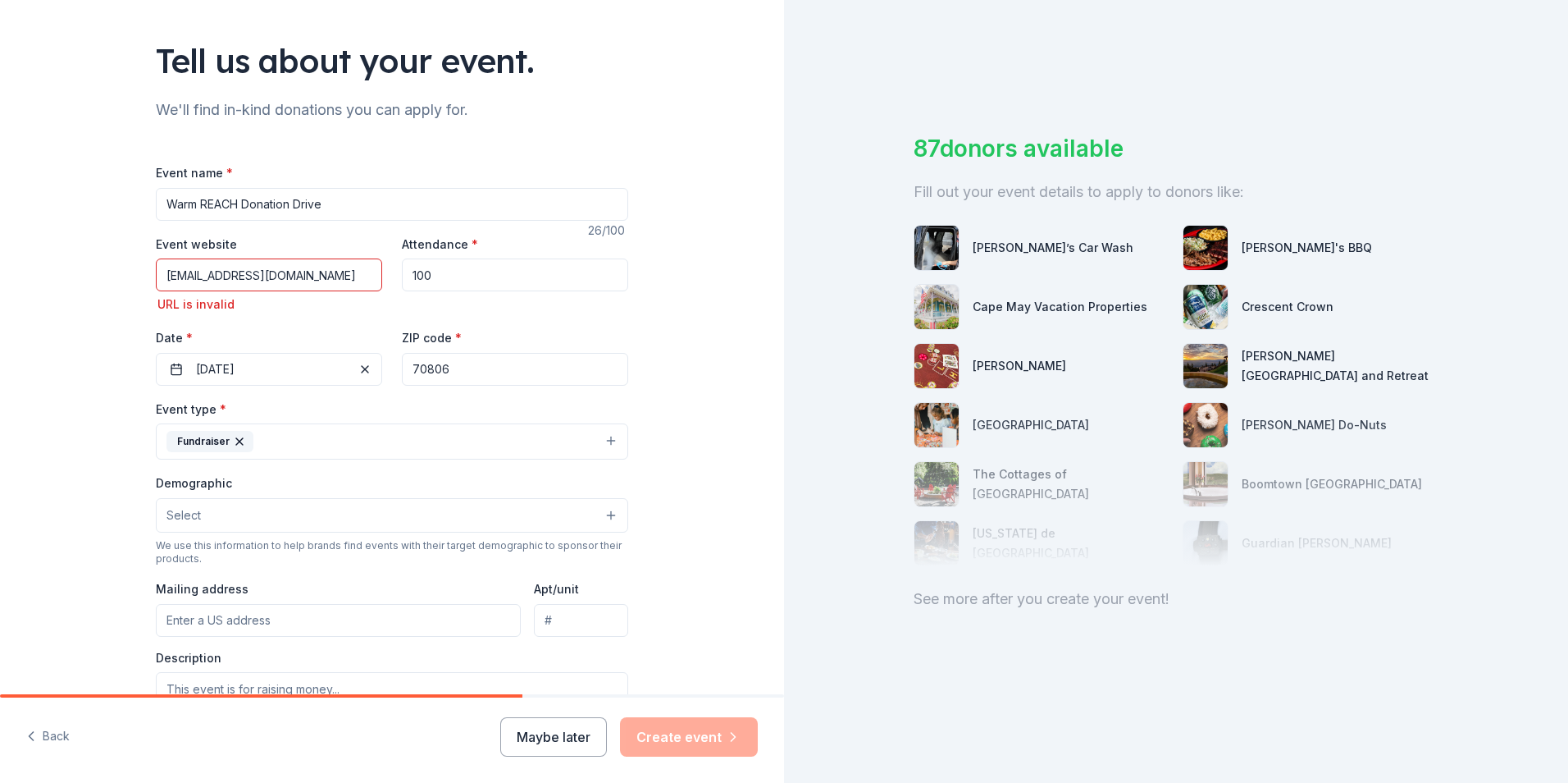
click at [228, 516] on button "Select" at bounding box center [392, 515] width 473 height 34
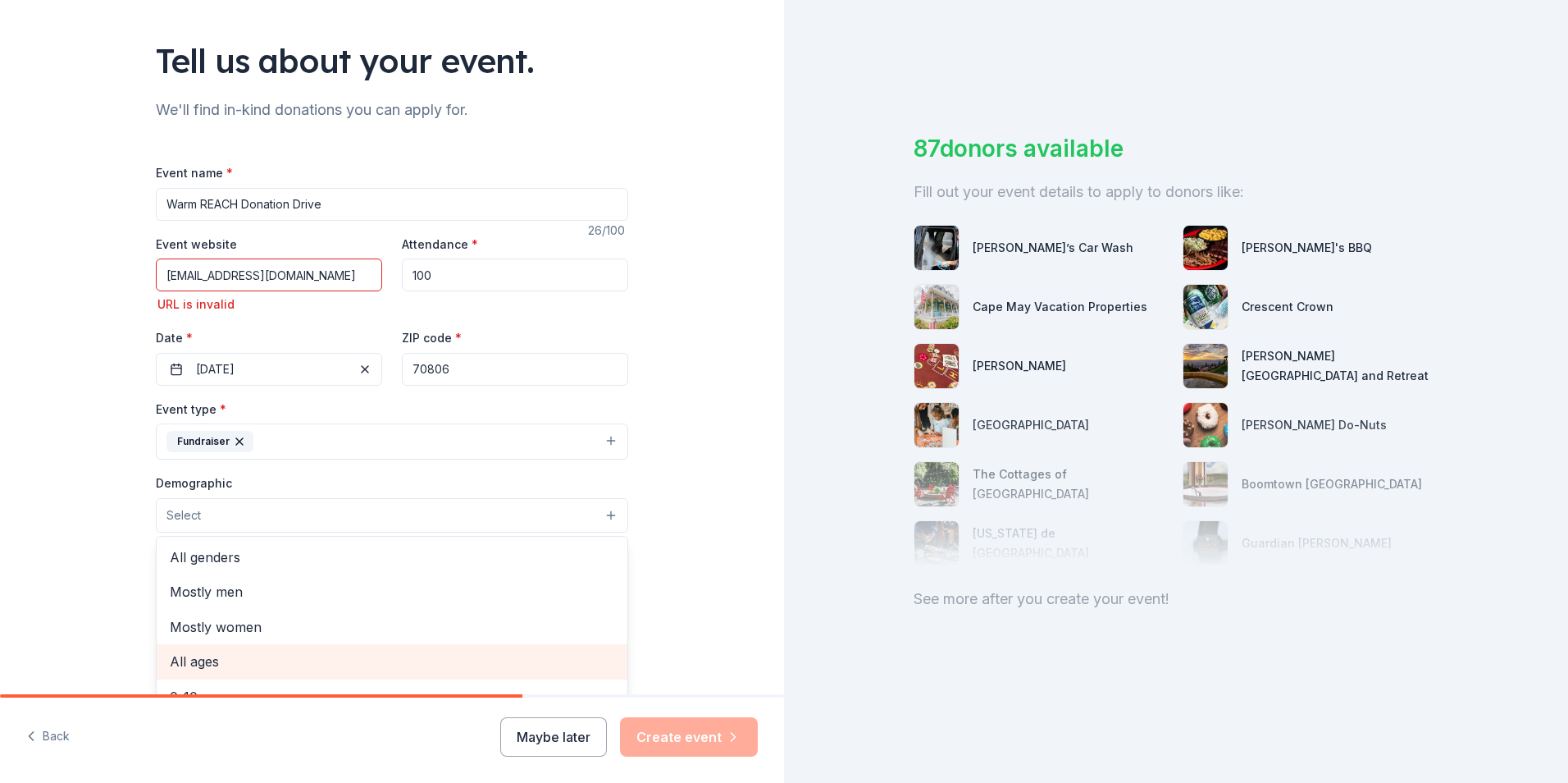
click at [198, 659] on span "All ages" at bounding box center [392, 662] width 445 height 22
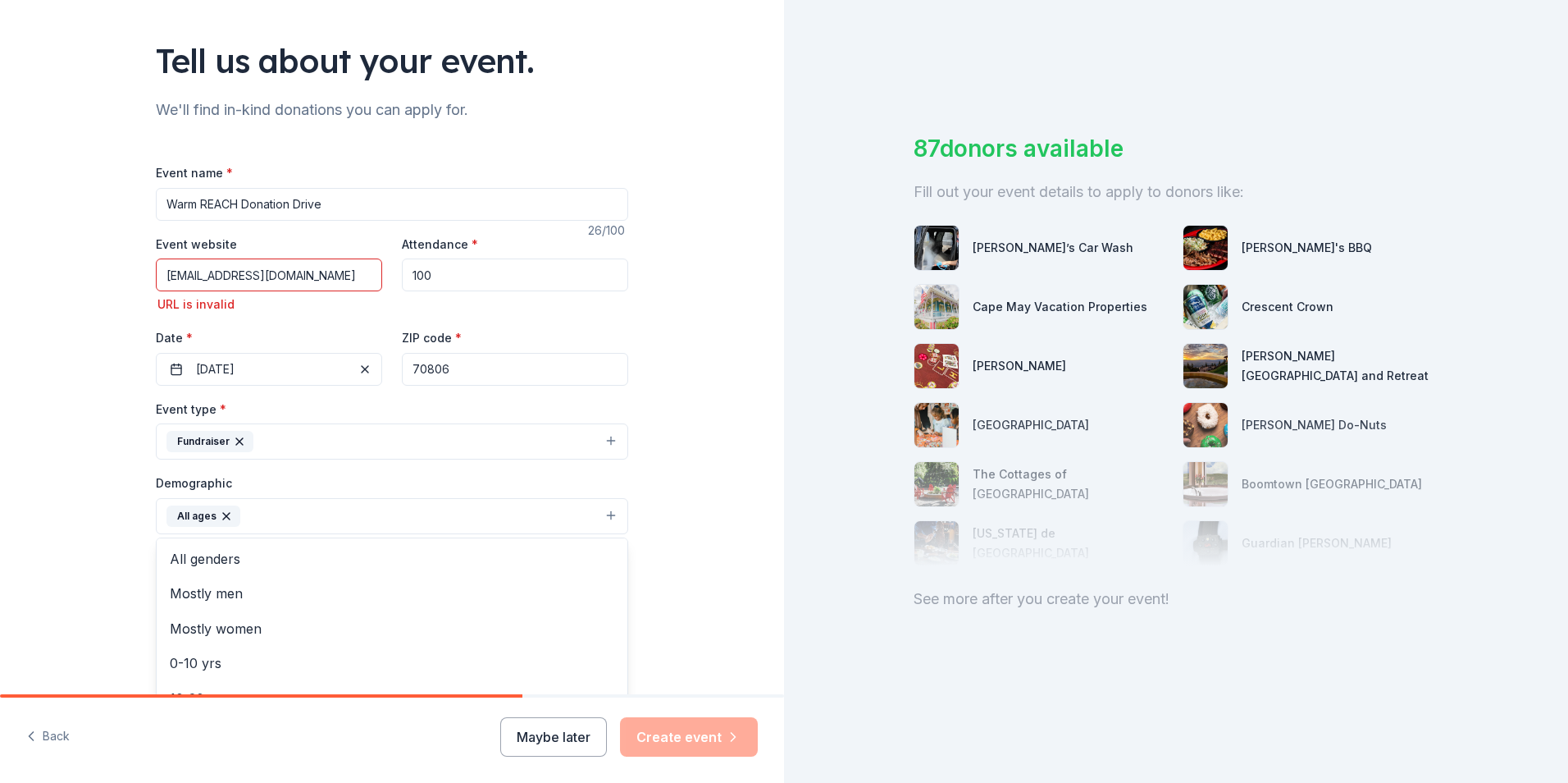
click at [660, 550] on div "Tell us about your event. We'll find in-kind donations you can apply for. Event…" at bounding box center [392, 467] width 784 height 1118
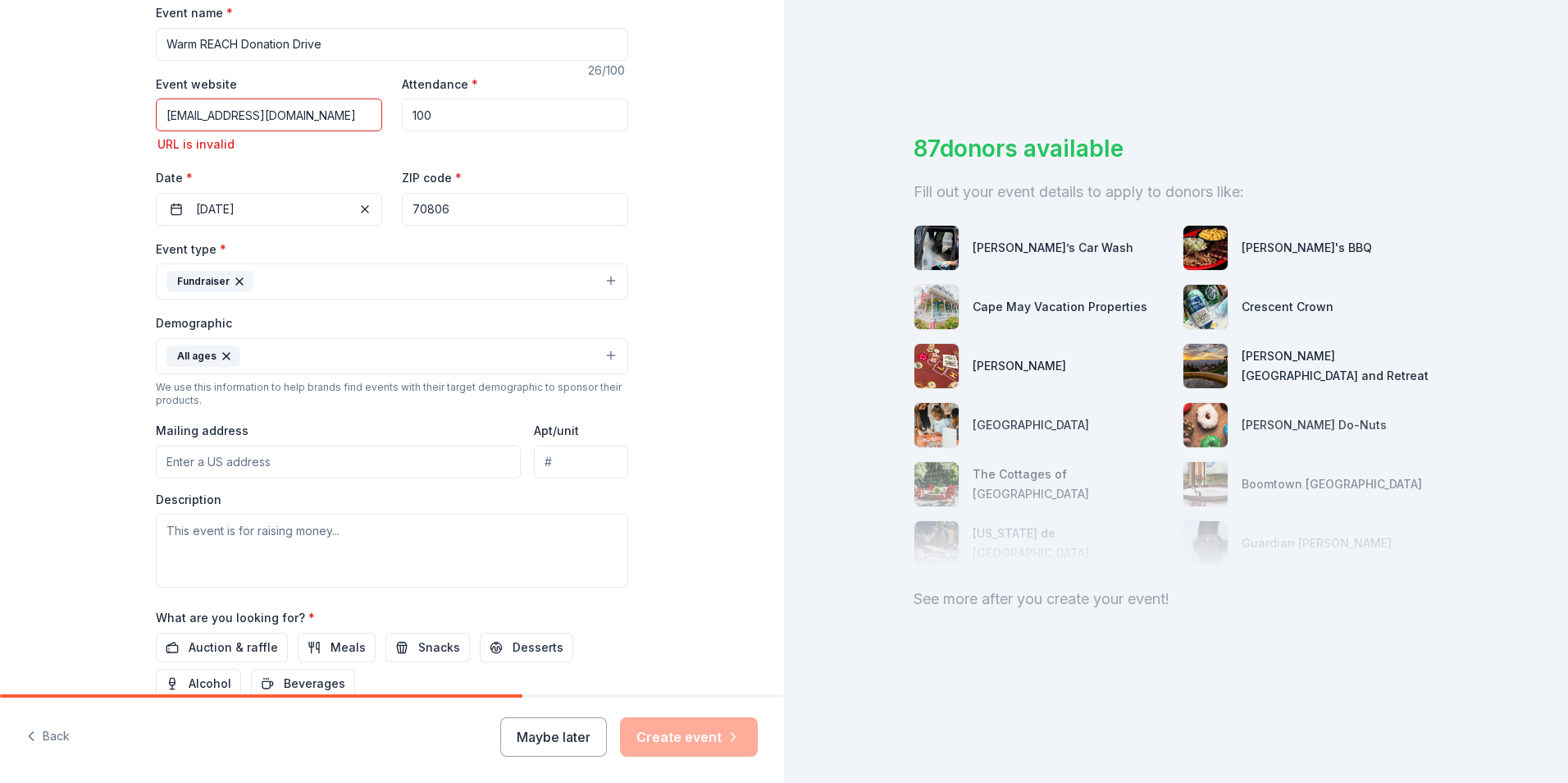
scroll to position [257, 0]
click at [198, 458] on input "Mailing address" at bounding box center [338, 458] width 365 height 33
type input "8211 Goodwood Blvd. Ste F1"
click at [240, 276] on div "Fundraiser" at bounding box center [209, 278] width 87 height 22
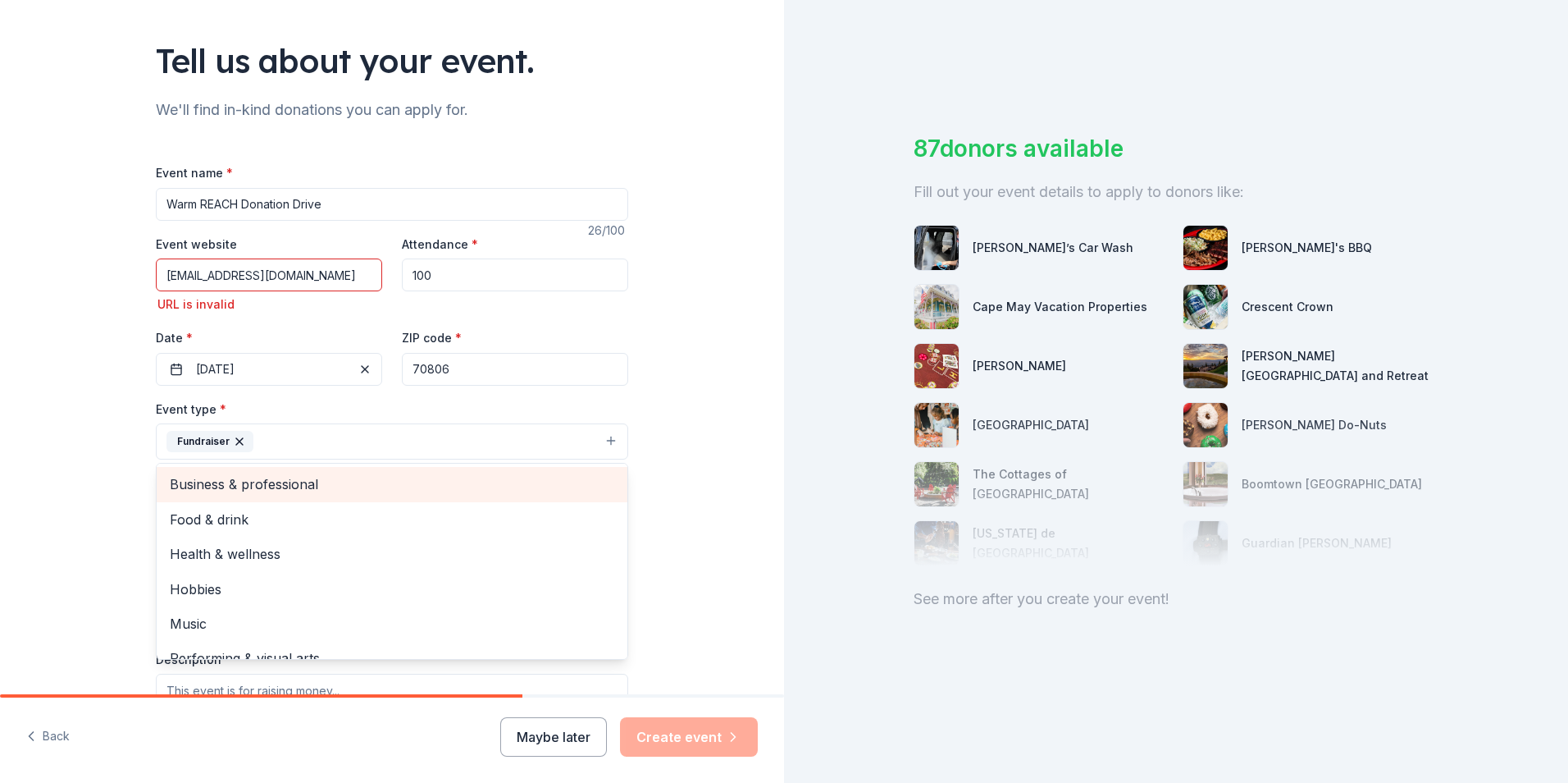
scroll to position [339, 0]
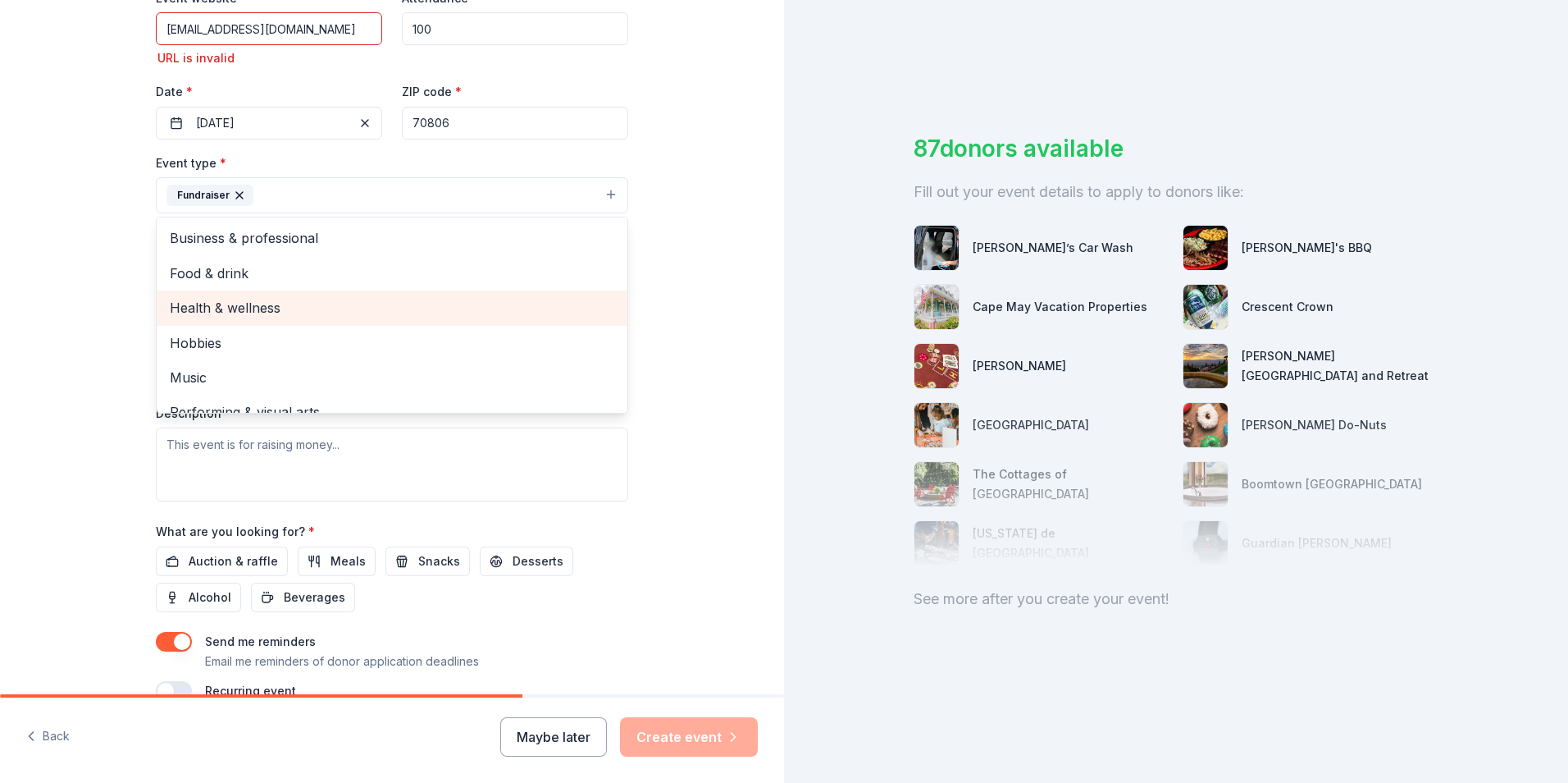
click at [288, 306] on span "Health & wellness" at bounding box center [392, 307] width 445 height 22
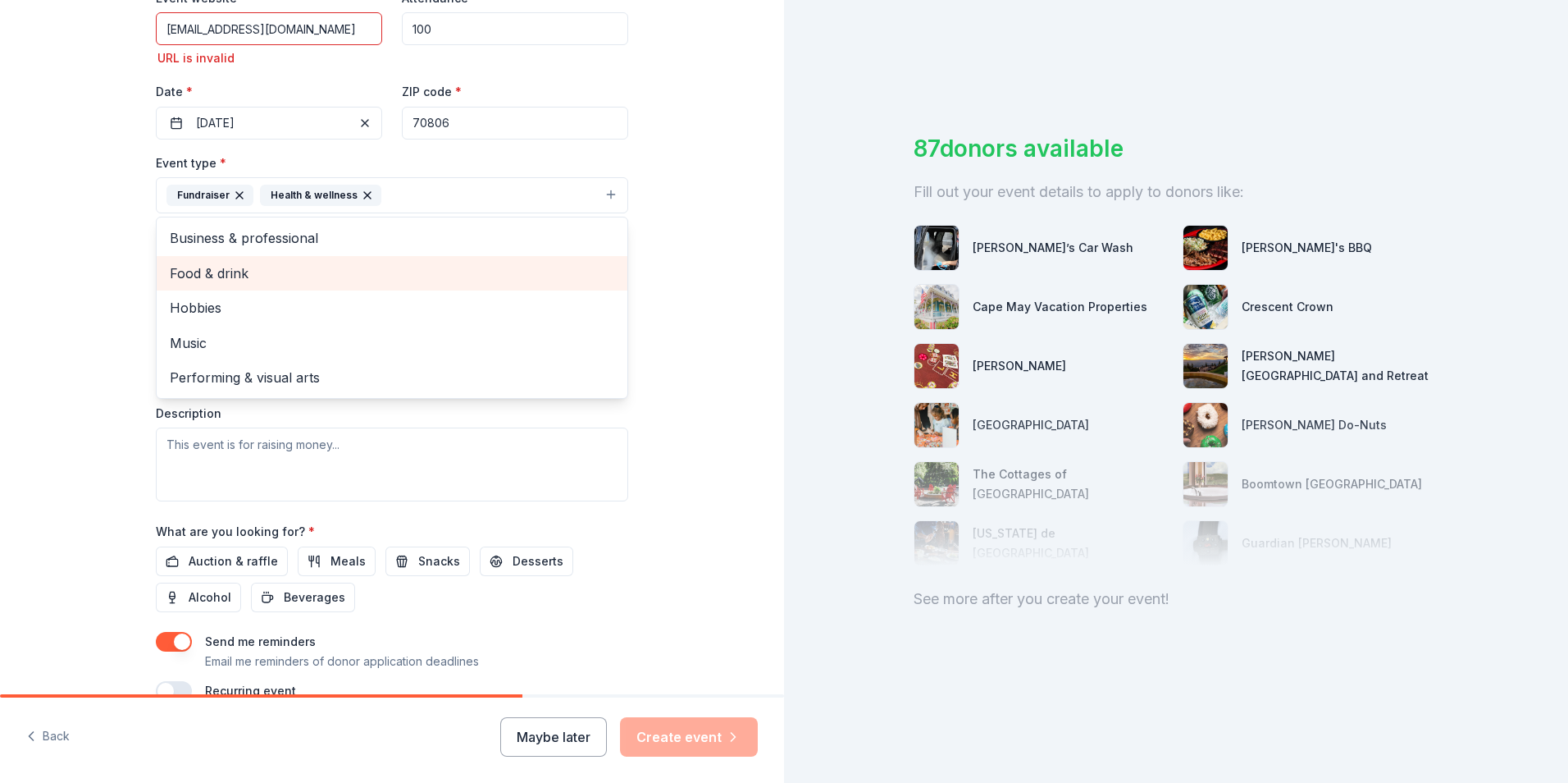
click at [345, 272] on span "Food & drink" at bounding box center [392, 273] width 445 height 22
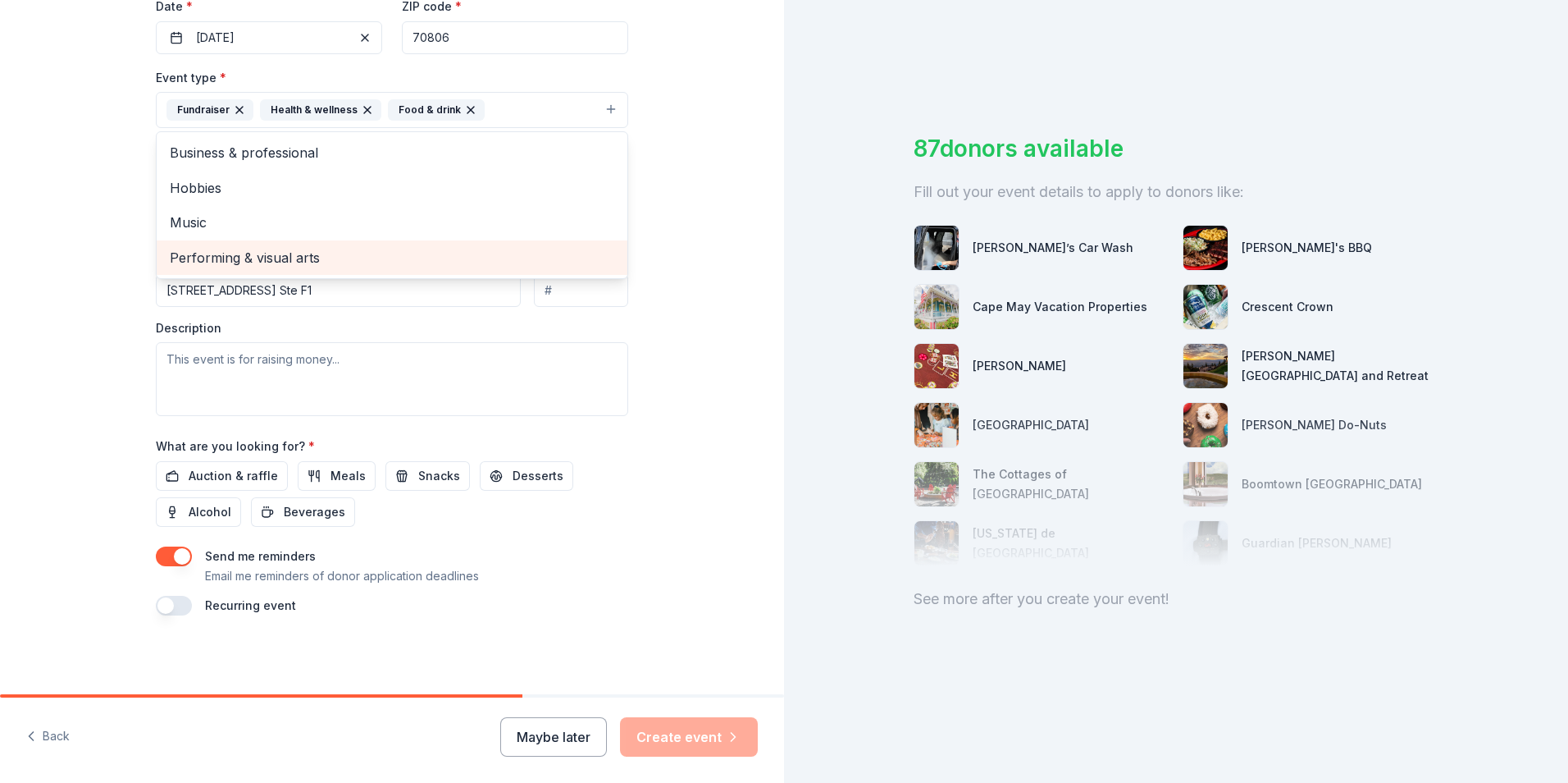
scroll to position [343, 0]
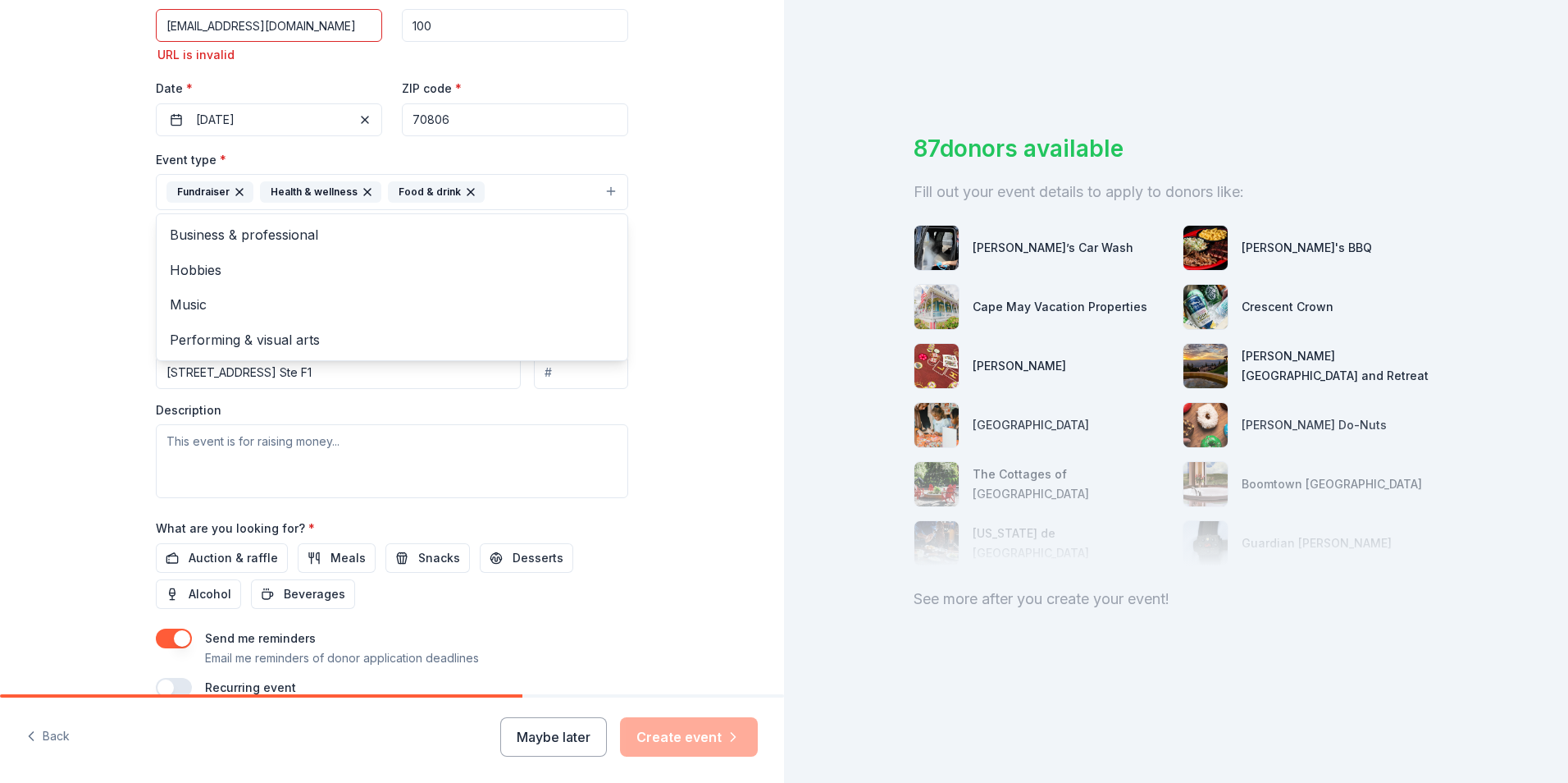
click at [699, 316] on div "Tell us about your event. We'll find in-kind donations you can apply for. Event…" at bounding box center [392, 217] width 784 height 1118
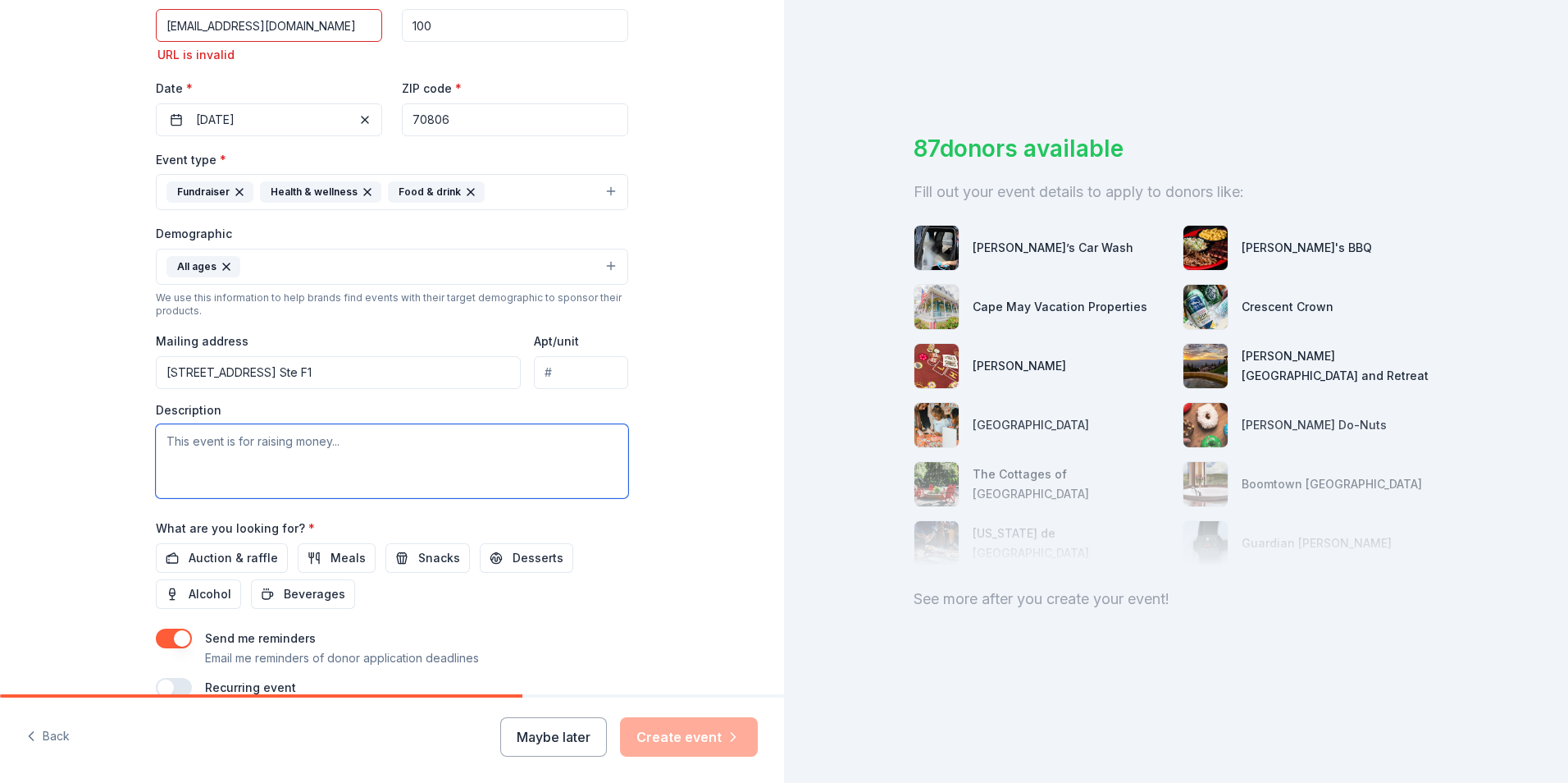
click at [173, 442] on textarea at bounding box center [392, 461] width 473 height 74
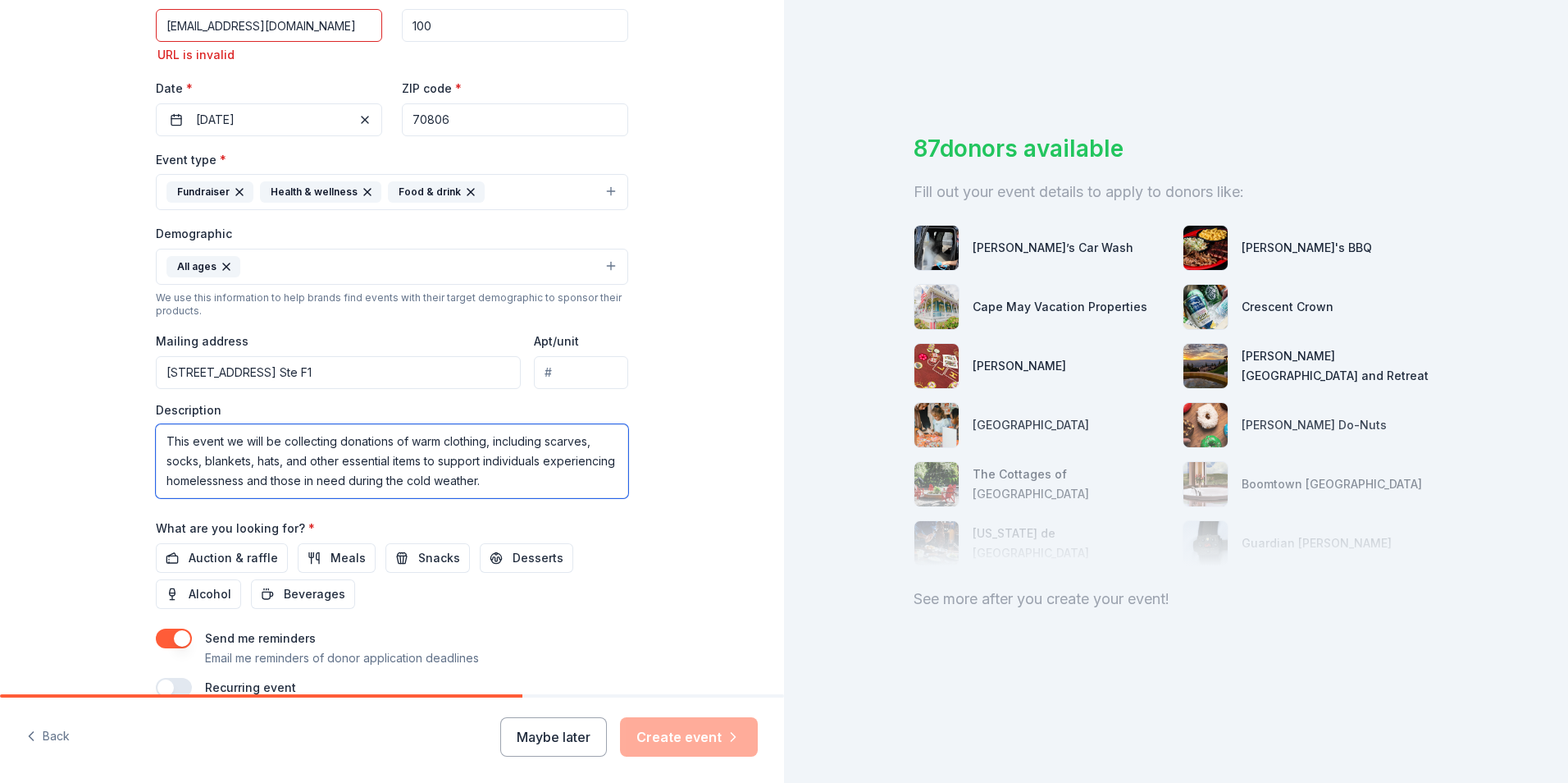
type textarea "This event we will be collecting donations of warm clothing, including scarves,…"
click at [322, 377] on input "8211 Goodwood Blvd. Ste F1" at bounding box center [338, 372] width 365 height 33
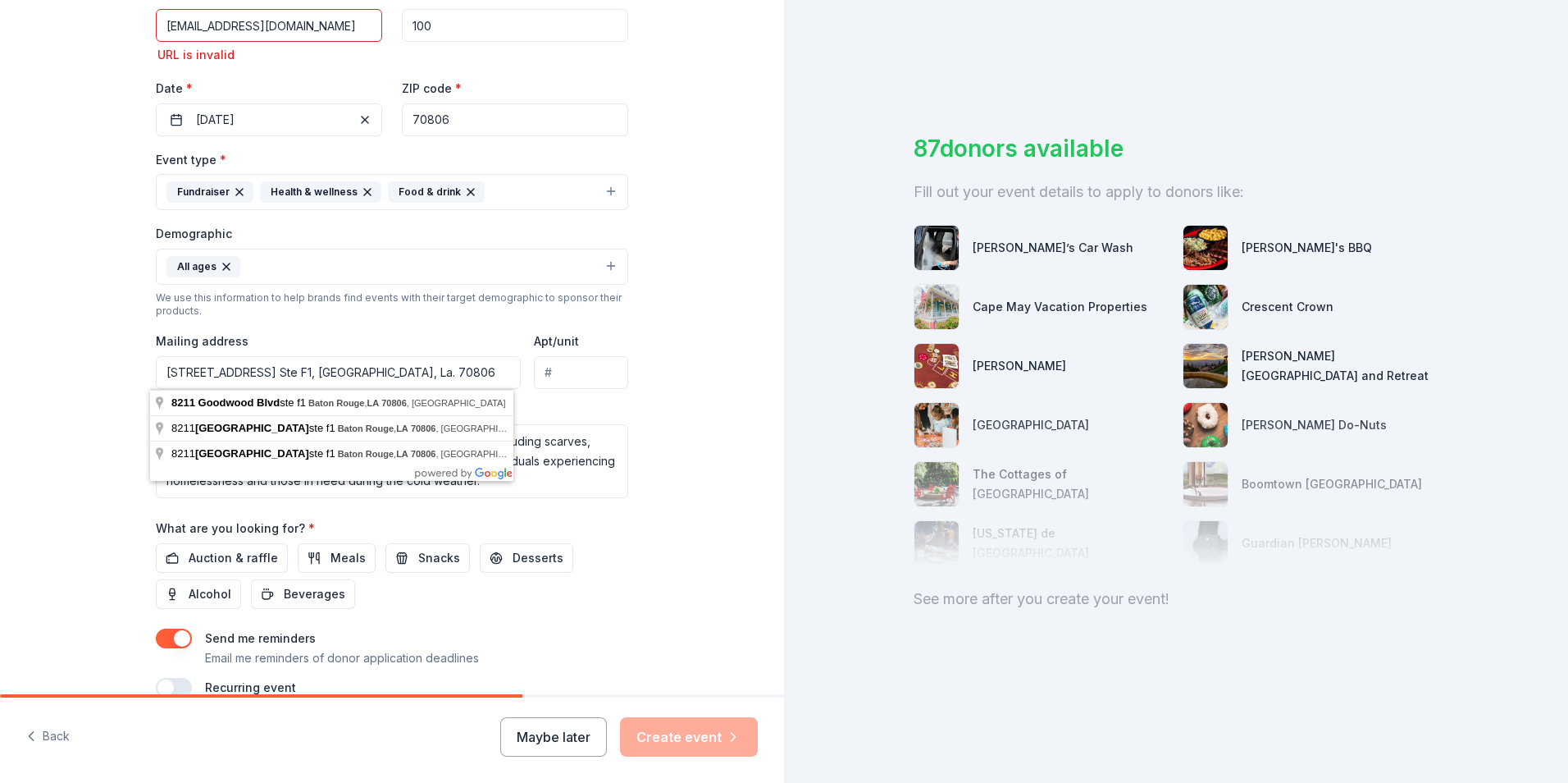
type input "8211 Goodwood Blvd. Ste F1, Baton Rouge, La. 70806"
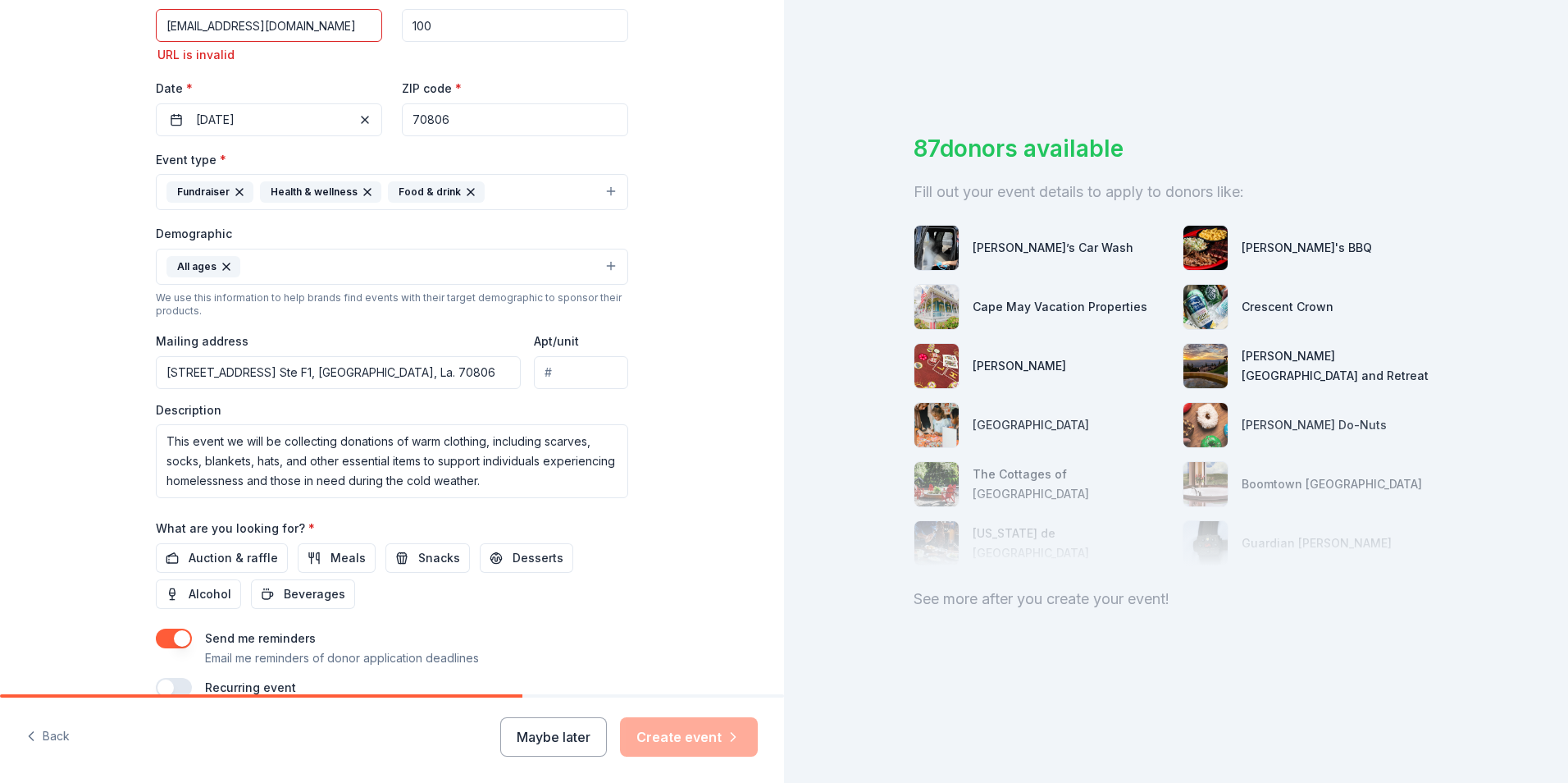
click at [713, 366] on div "Tell us about your event. We'll find in-kind donations you can apply for. Event…" at bounding box center [392, 217] width 784 height 1118
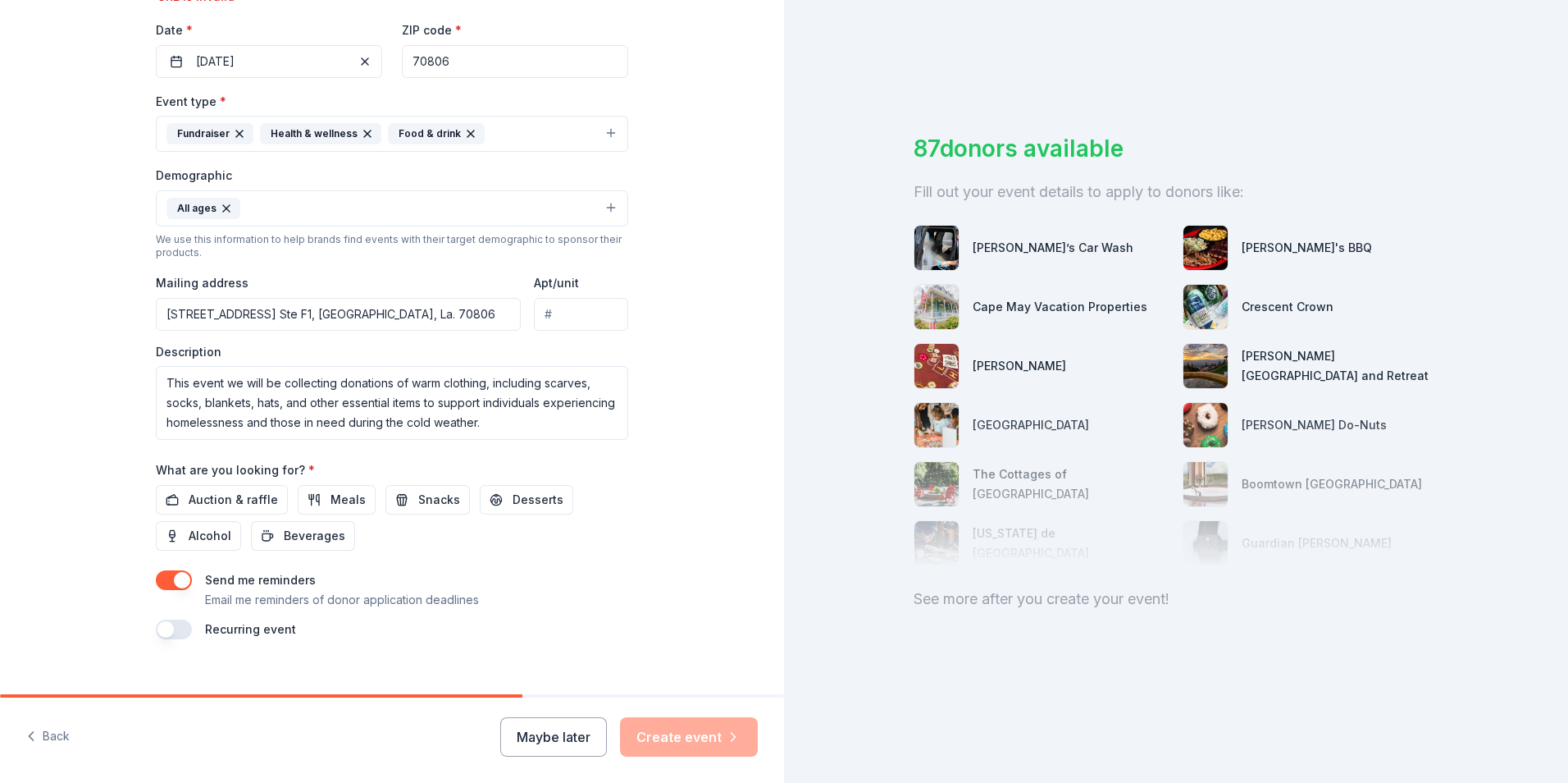
scroll to position [424, 0]
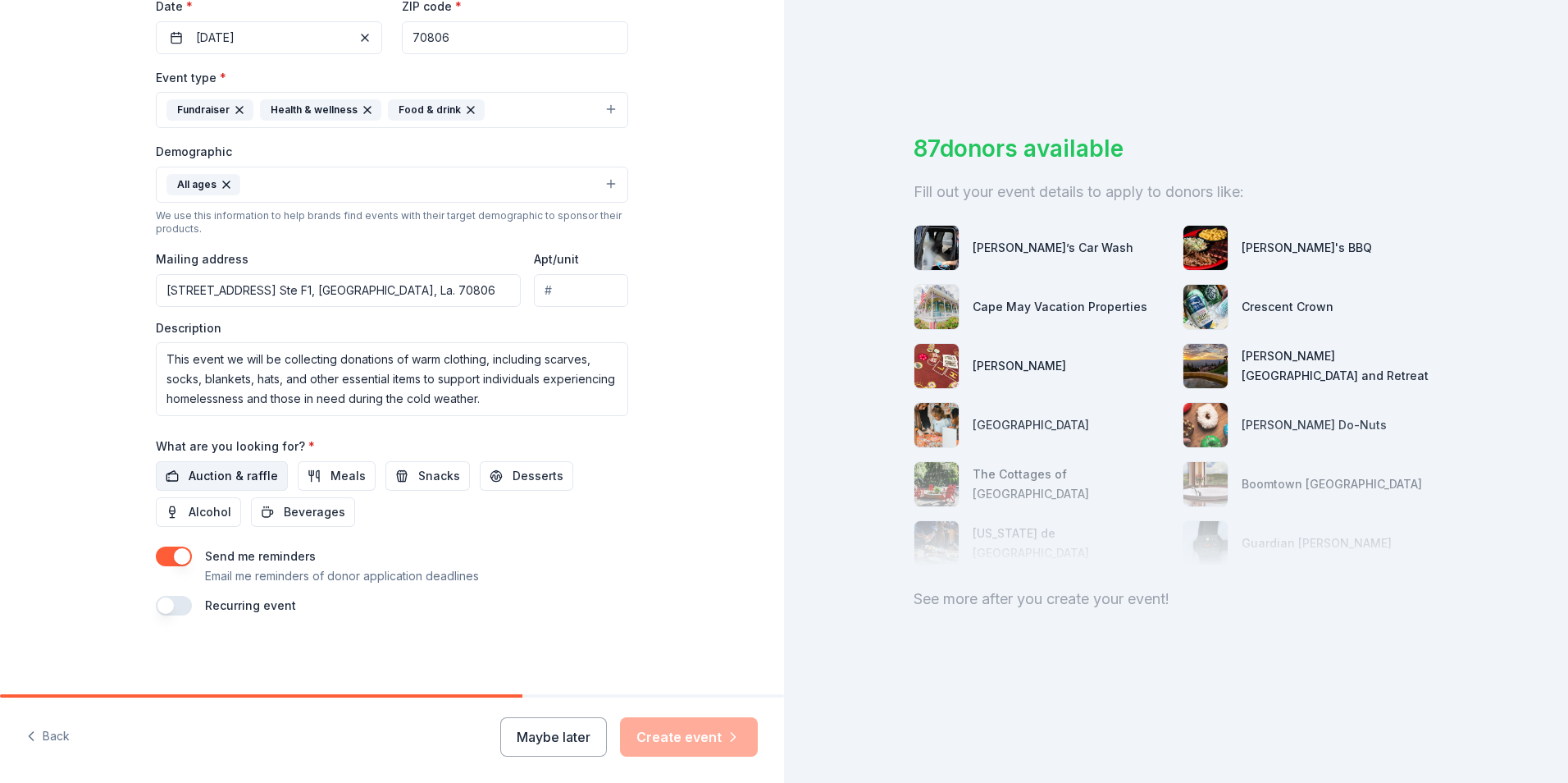
click at [264, 476] on span "Auction & raffle" at bounding box center [234, 476] width 90 height 20
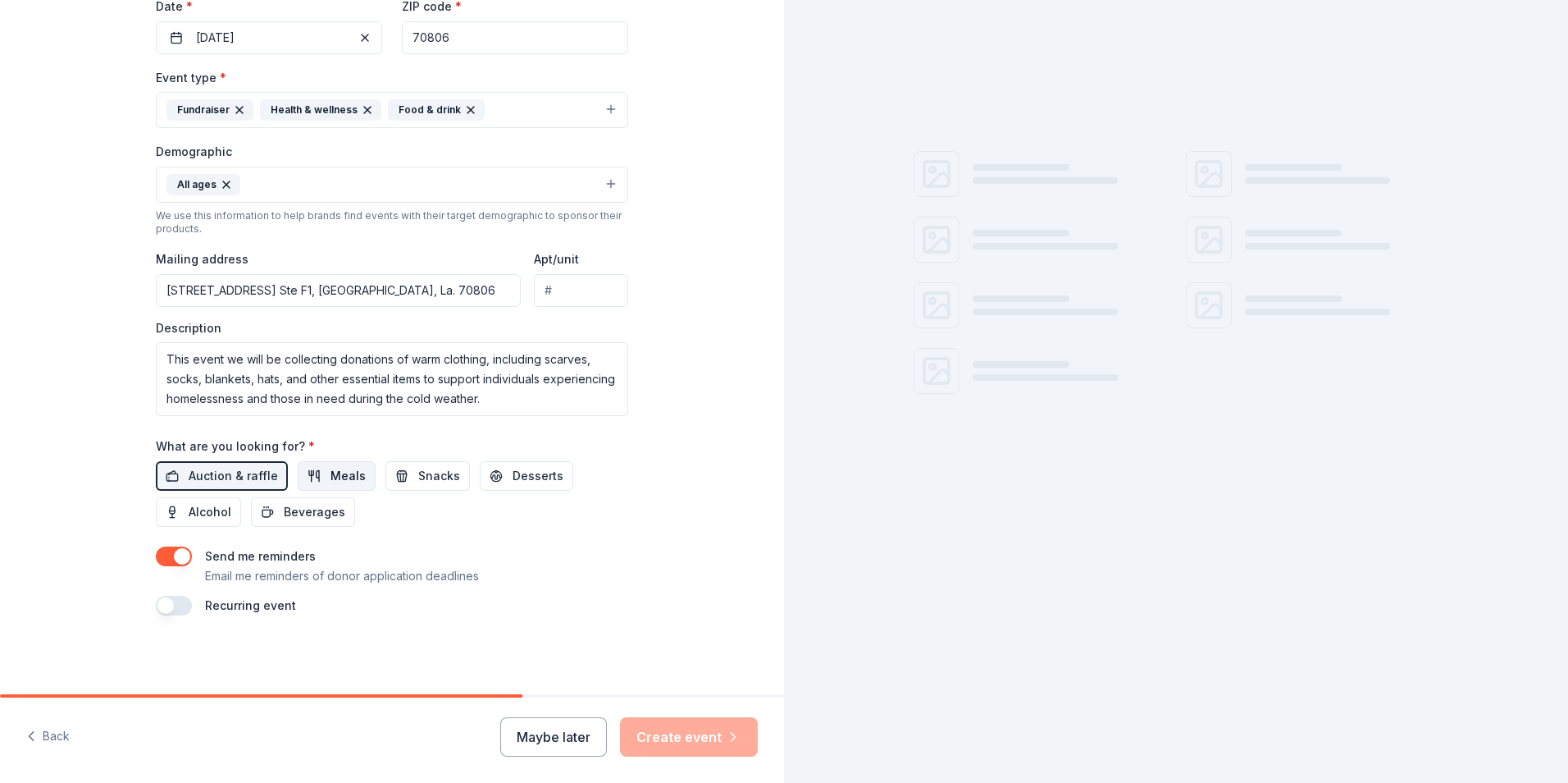
click at [341, 476] on span "Meals" at bounding box center [348, 476] width 35 height 20
click at [419, 474] on span "Snacks" at bounding box center [439, 476] width 42 height 20
click at [513, 471] on span "Desserts" at bounding box center [538, 476] width 51 height 20
click at [323, 517] on span "Beverages" at bounding box center [314, 512] width 61 height 20
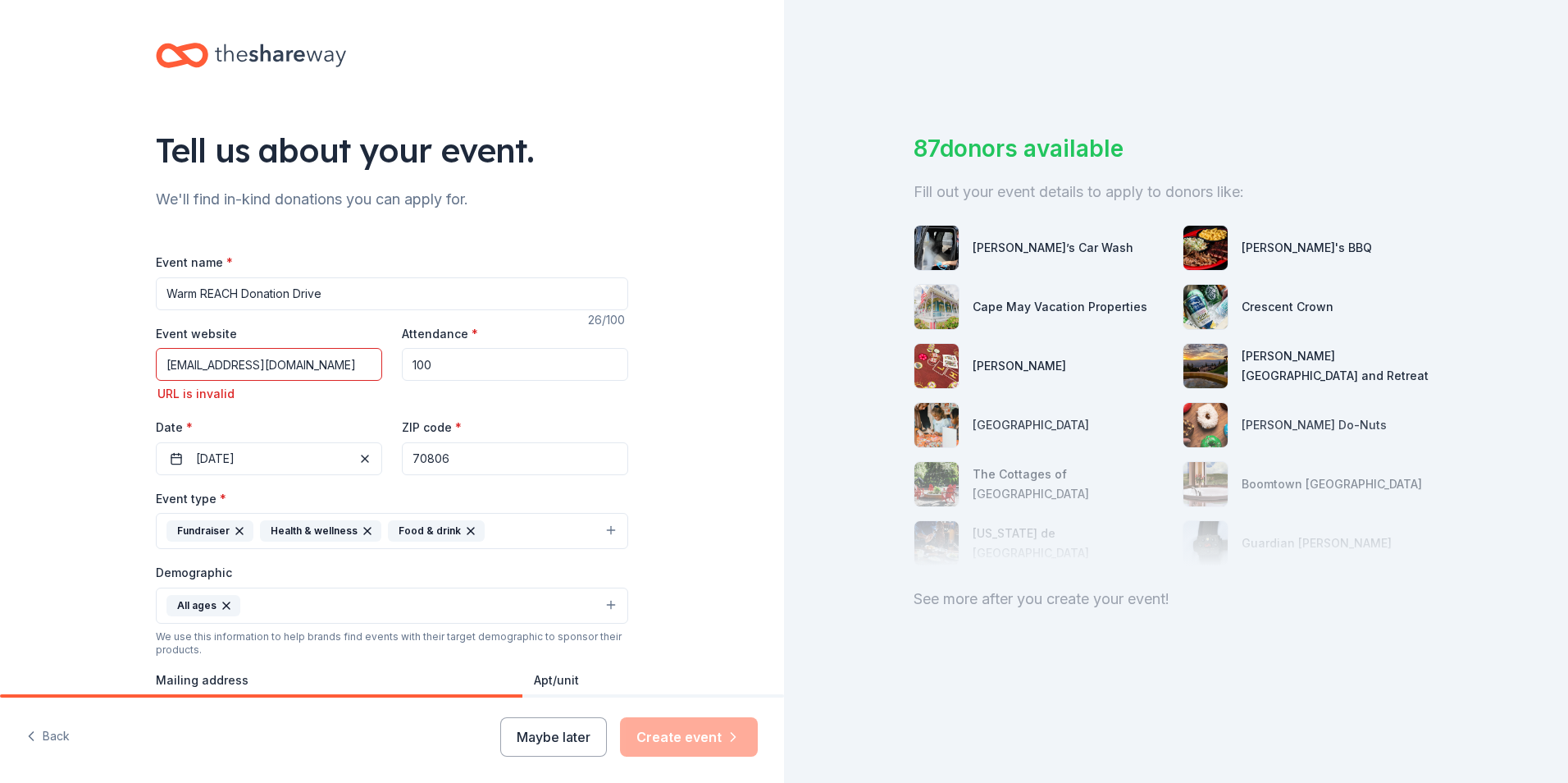
scroll to position [0, 0]
click at [428, 368] on input "100" at bounding box center [515, 368] width 226 height 33
type input "1"
type input "200"
click at [332, 377] on input "sjones@facetofacecenter.org" at bounding box center [269, 368] width 226 height 33
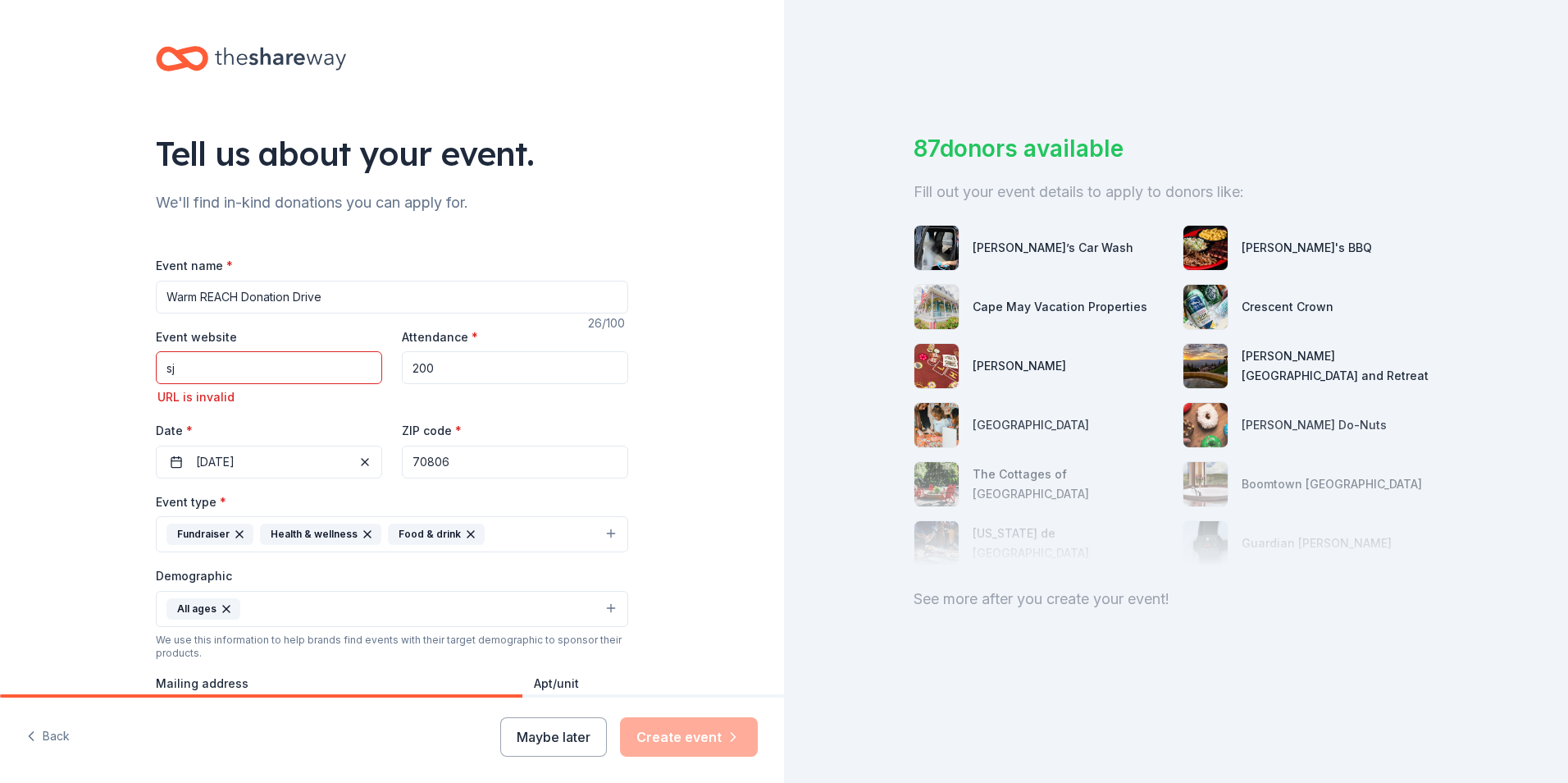
type input "s"
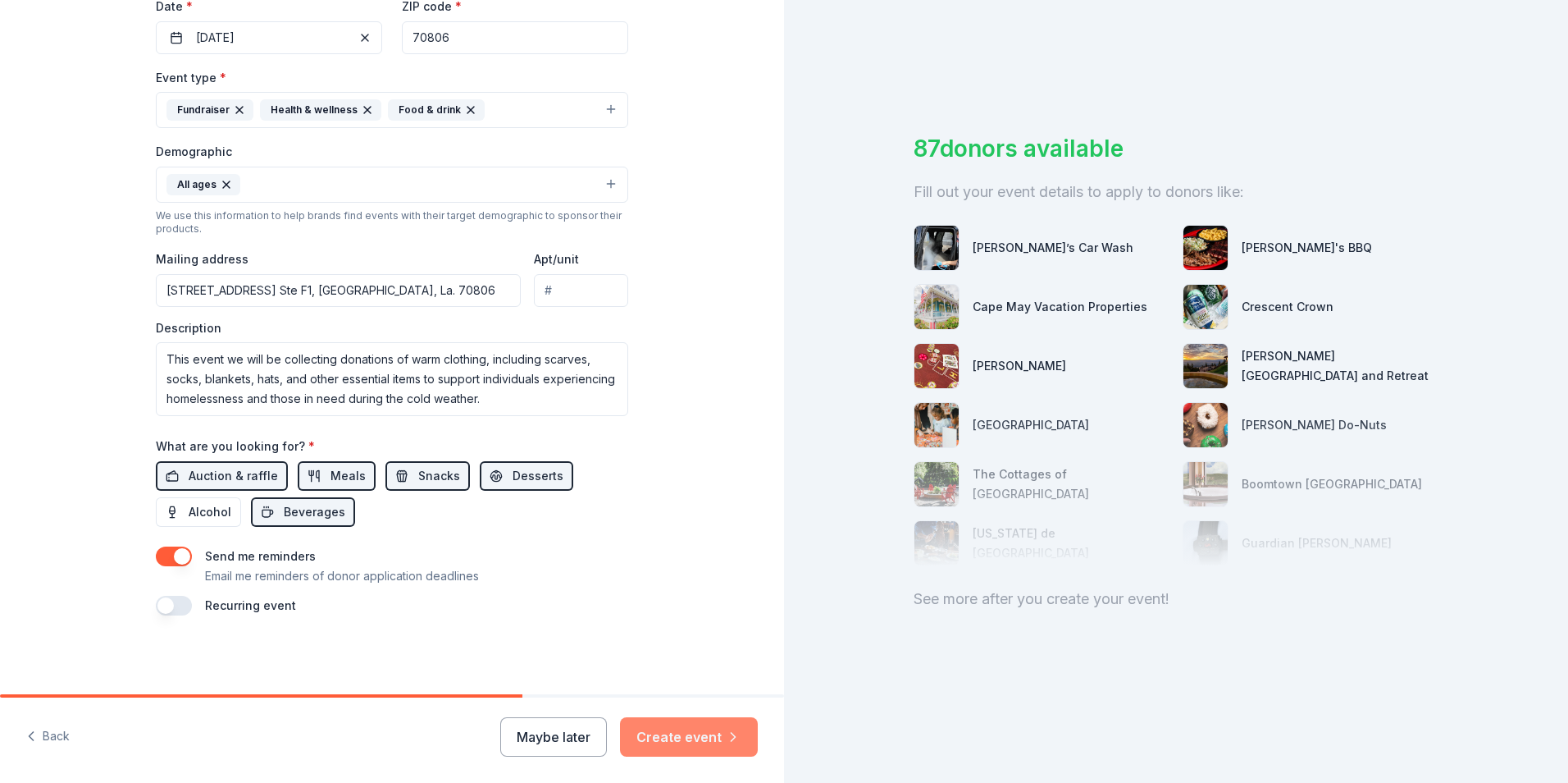
scroll to position [401, 0]
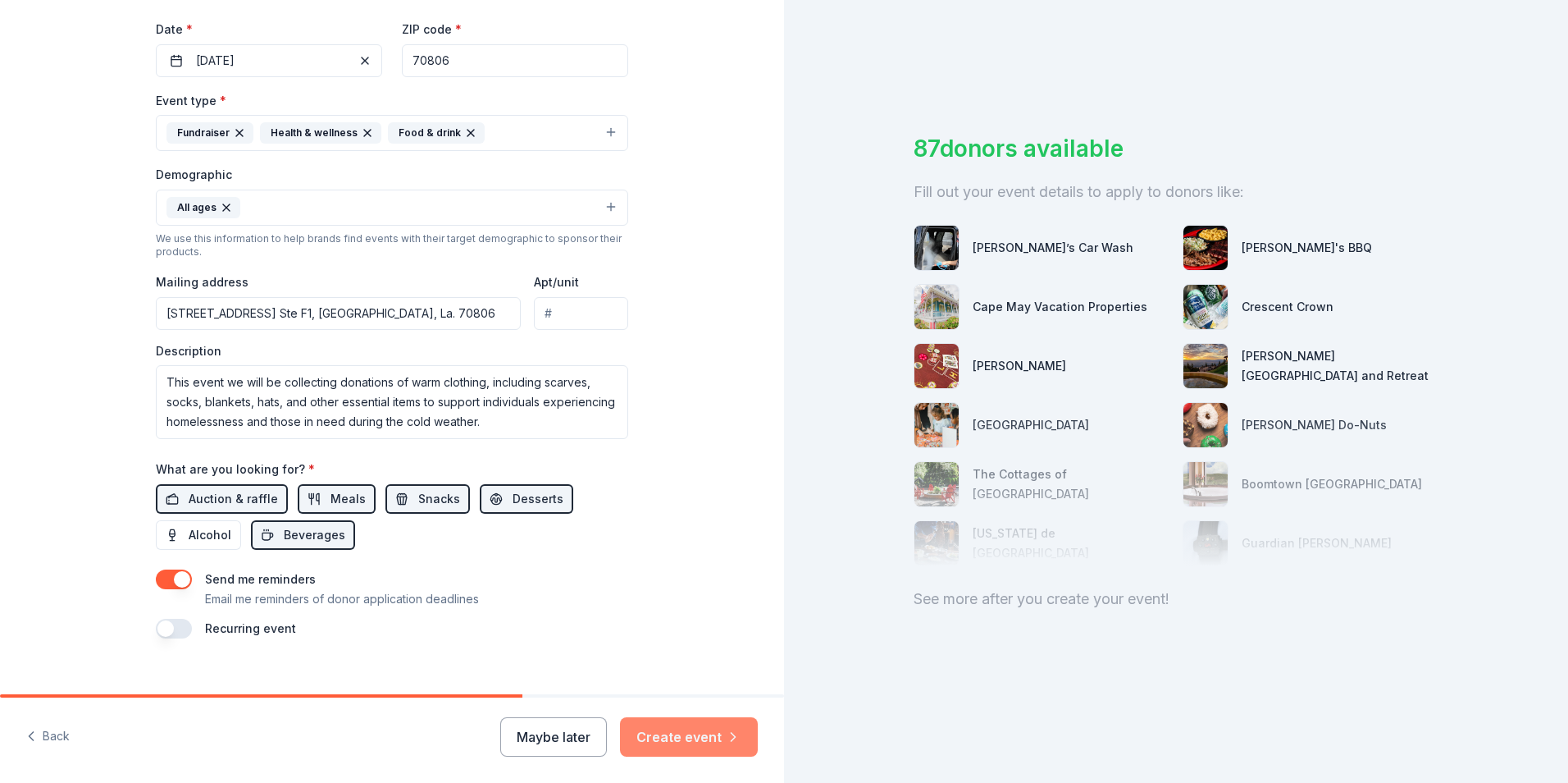
click at [689, 739] on button "Create event" at bounding box center [688, 737] width 137 height 40
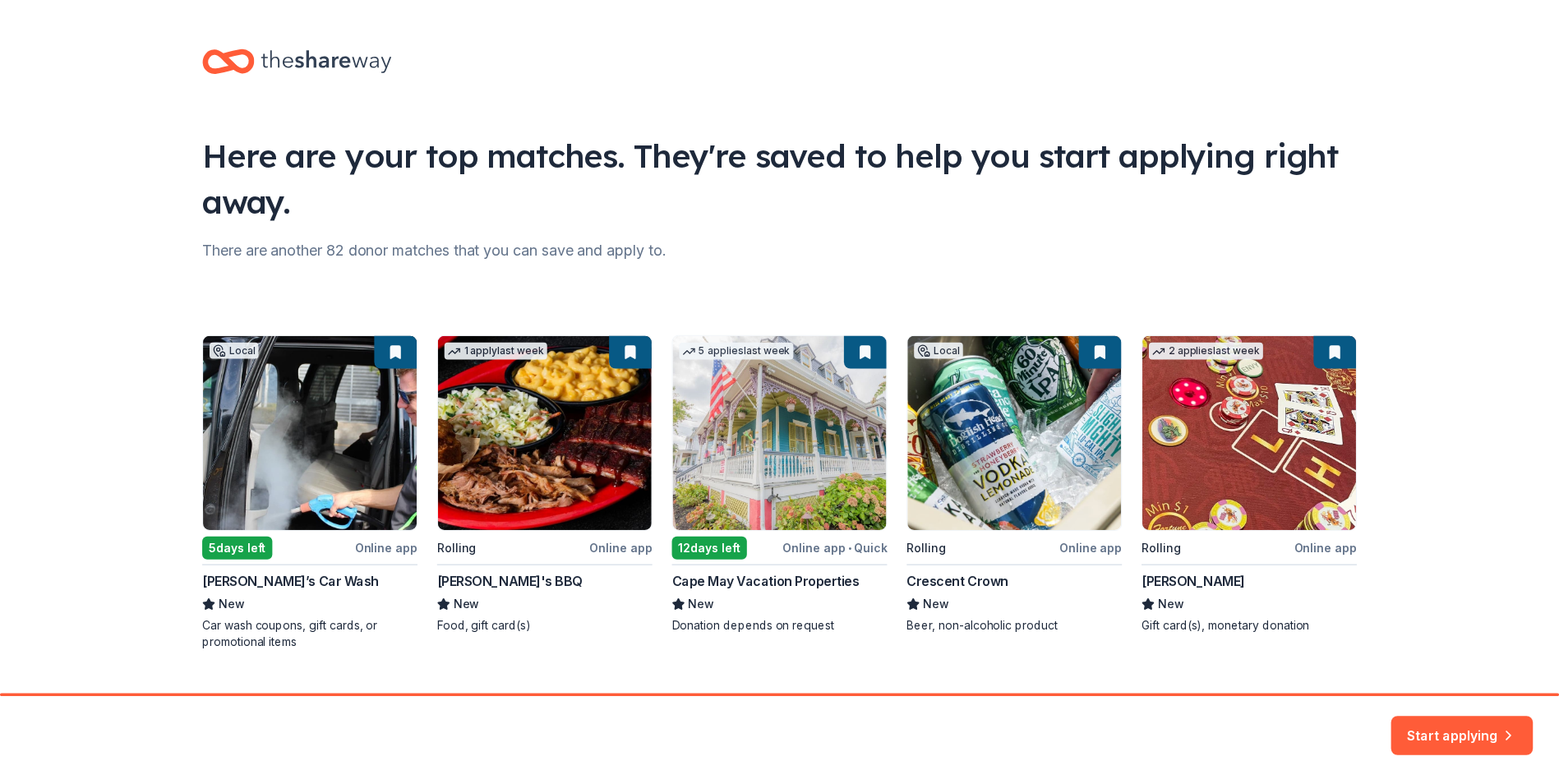
scroll to position [35, 0]
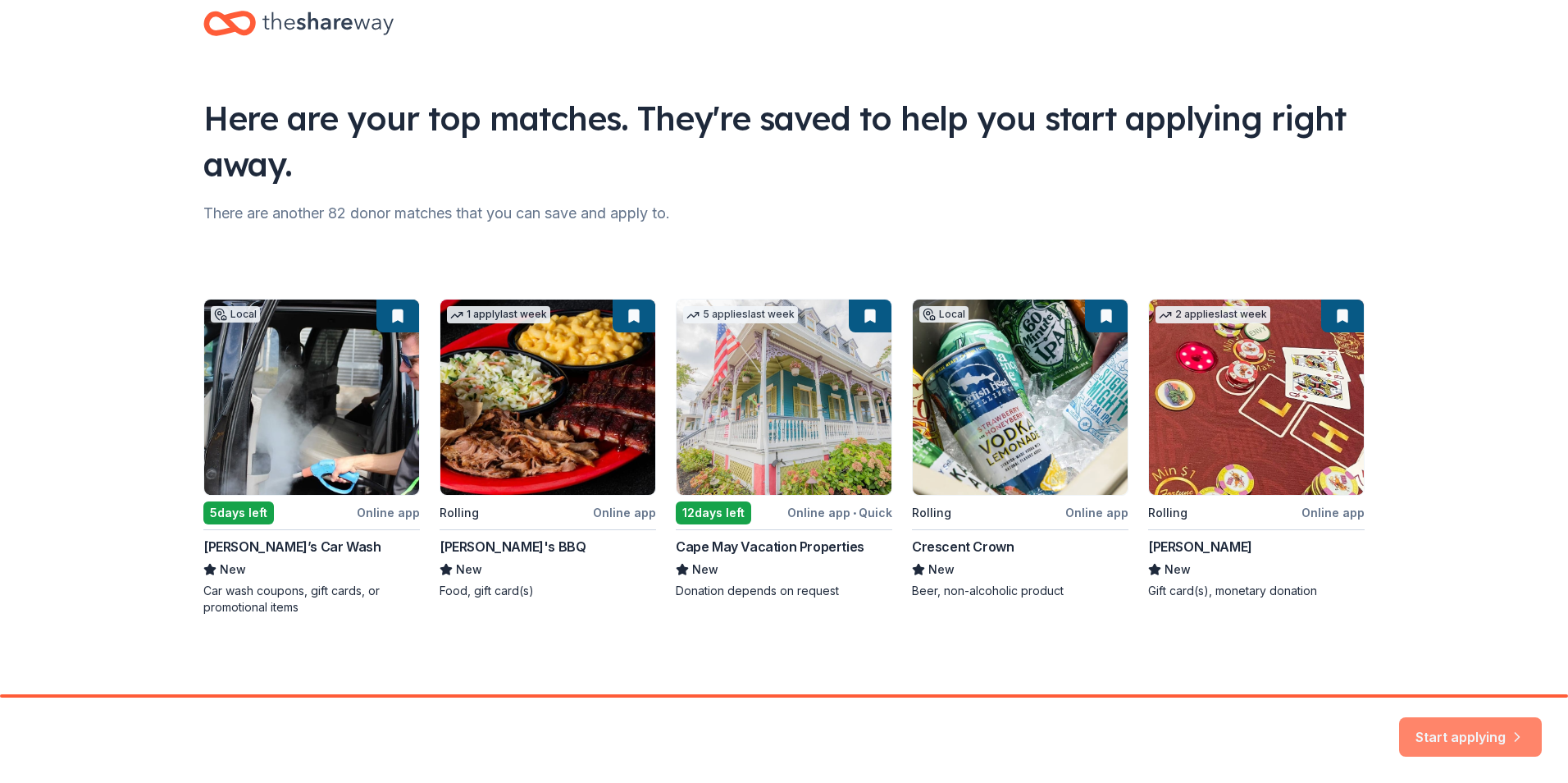
click at [1457, 728] on button "Start applying" at bounding box center [1470, 727] width 143 height 40
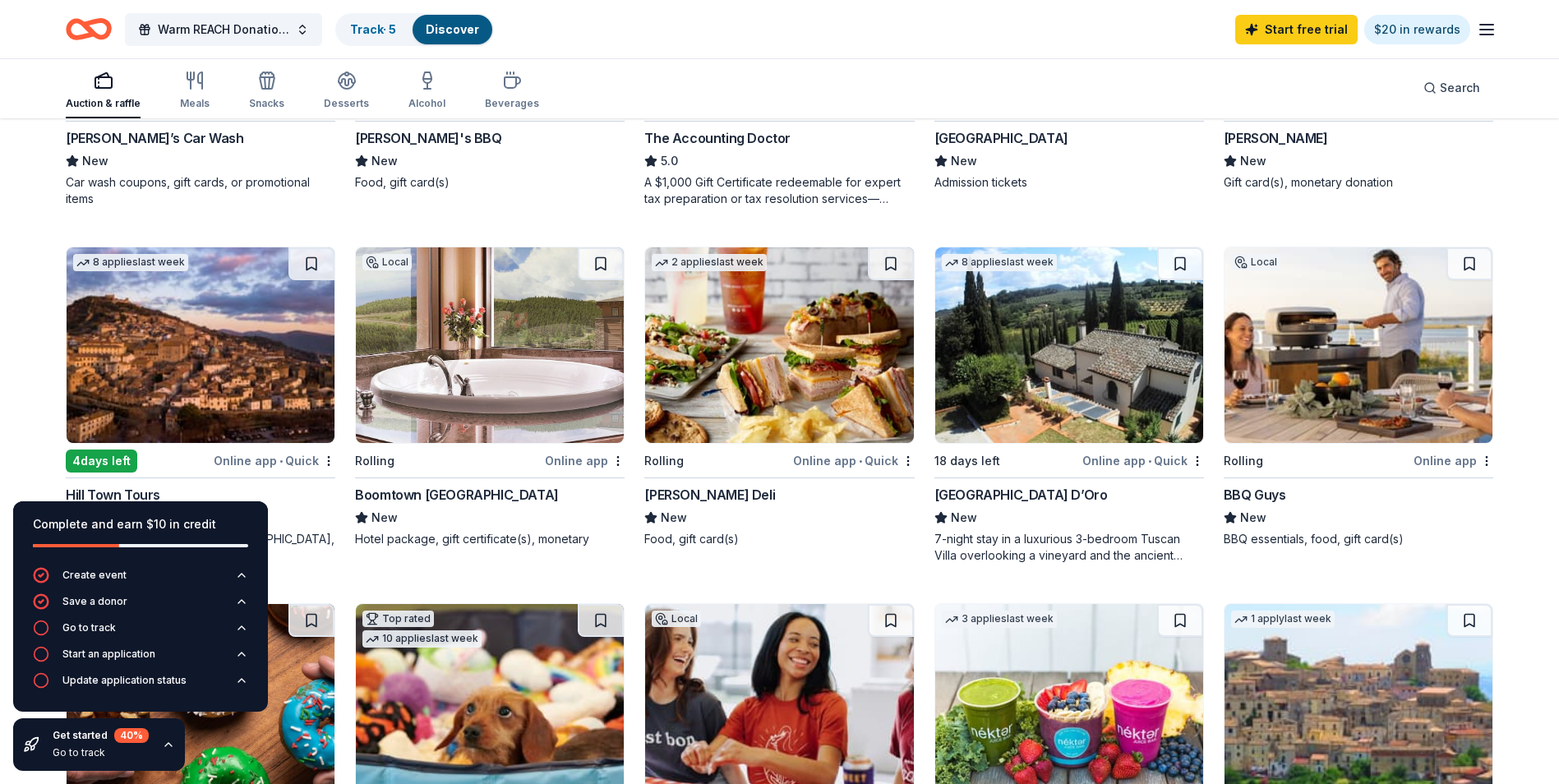
scroll to position [372, 0]
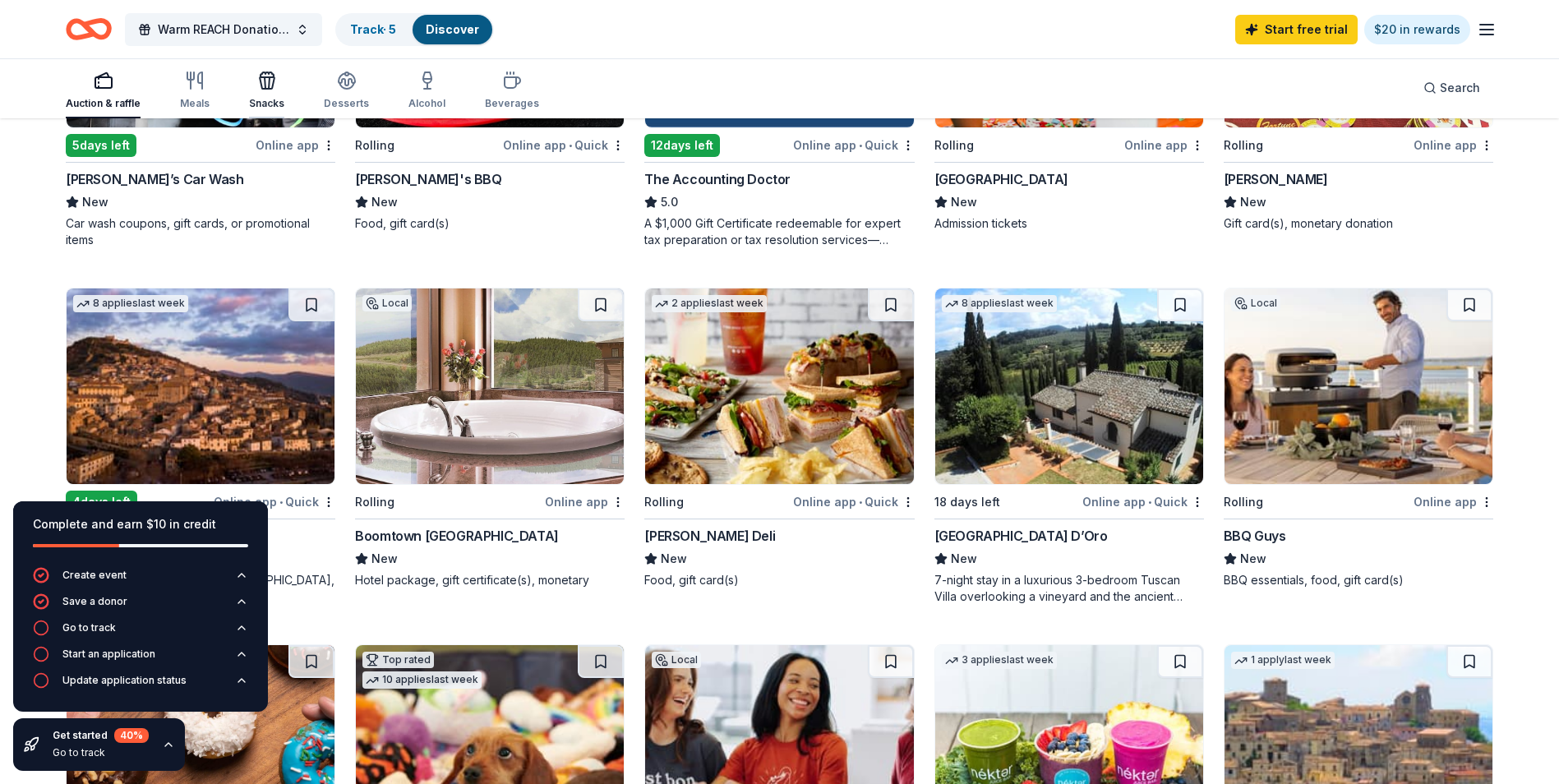
click at [269, 86] on icon "button" at bounding box center [266, 83] width 14 height 12
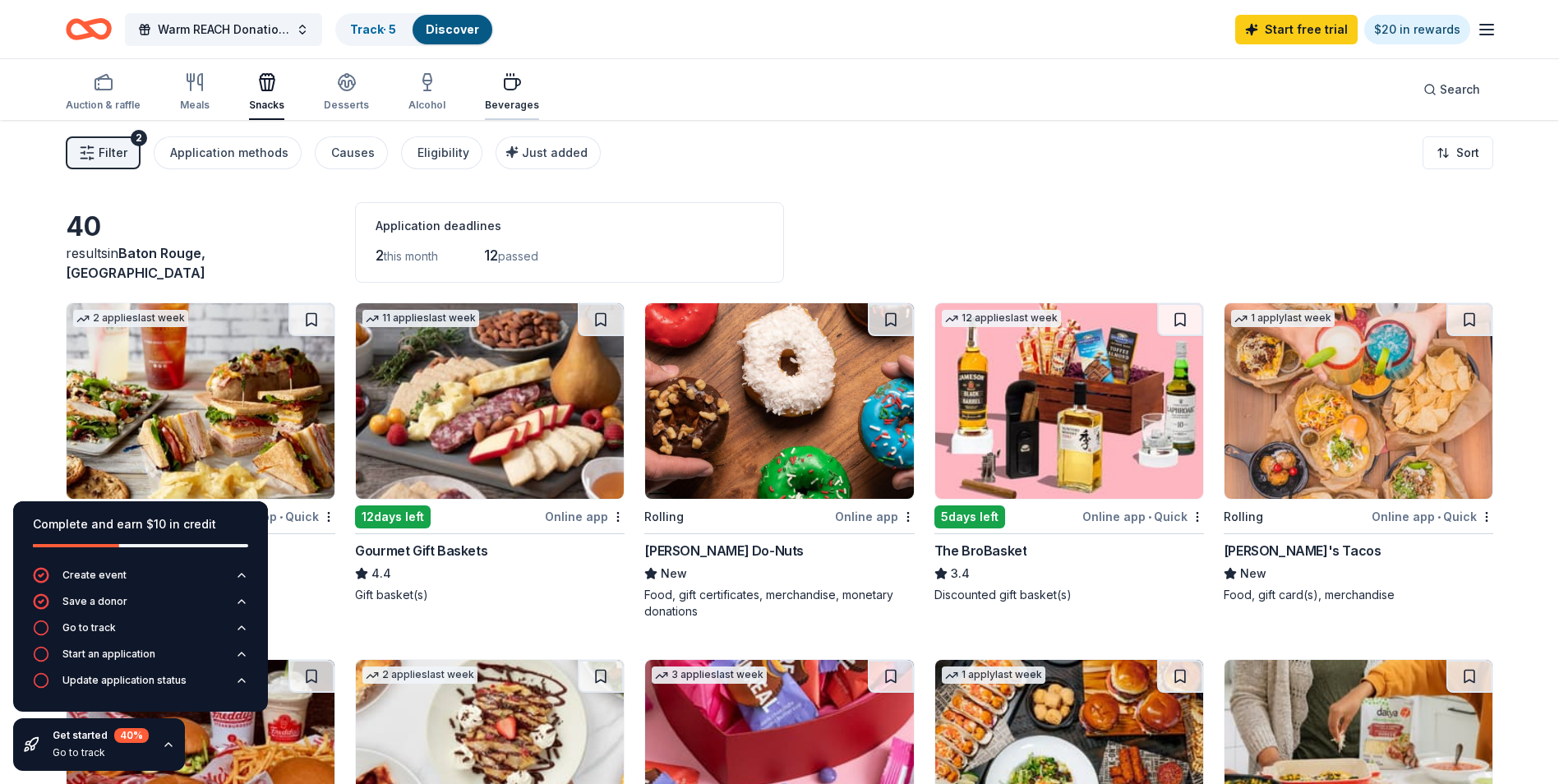
click at [501, 98] on div "Beverages" at bounding box center [512, 92] width 54 height 40
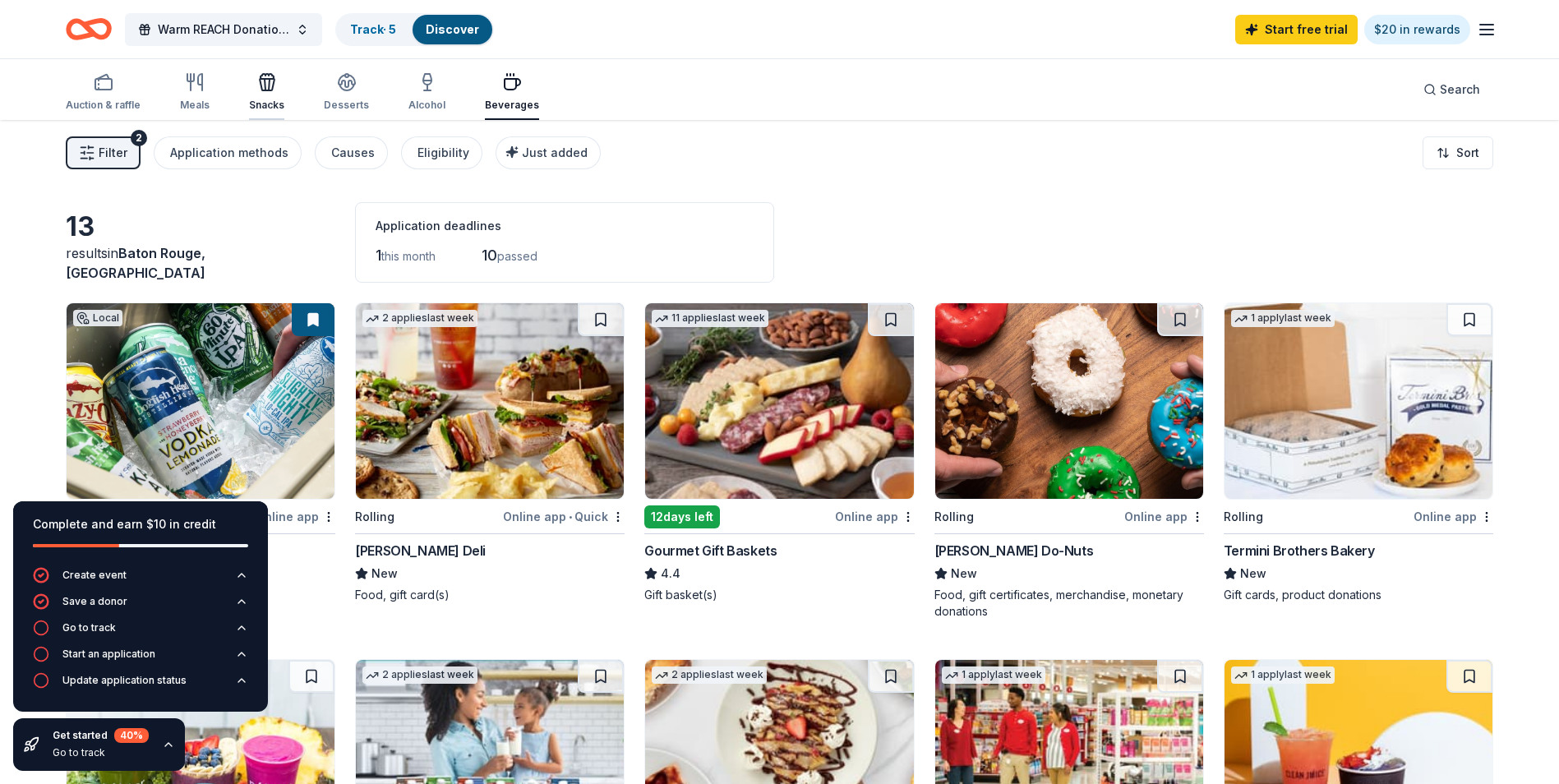
click at [266, 87] on icon "button" at bounding box center [267, 82] width 20 height 20
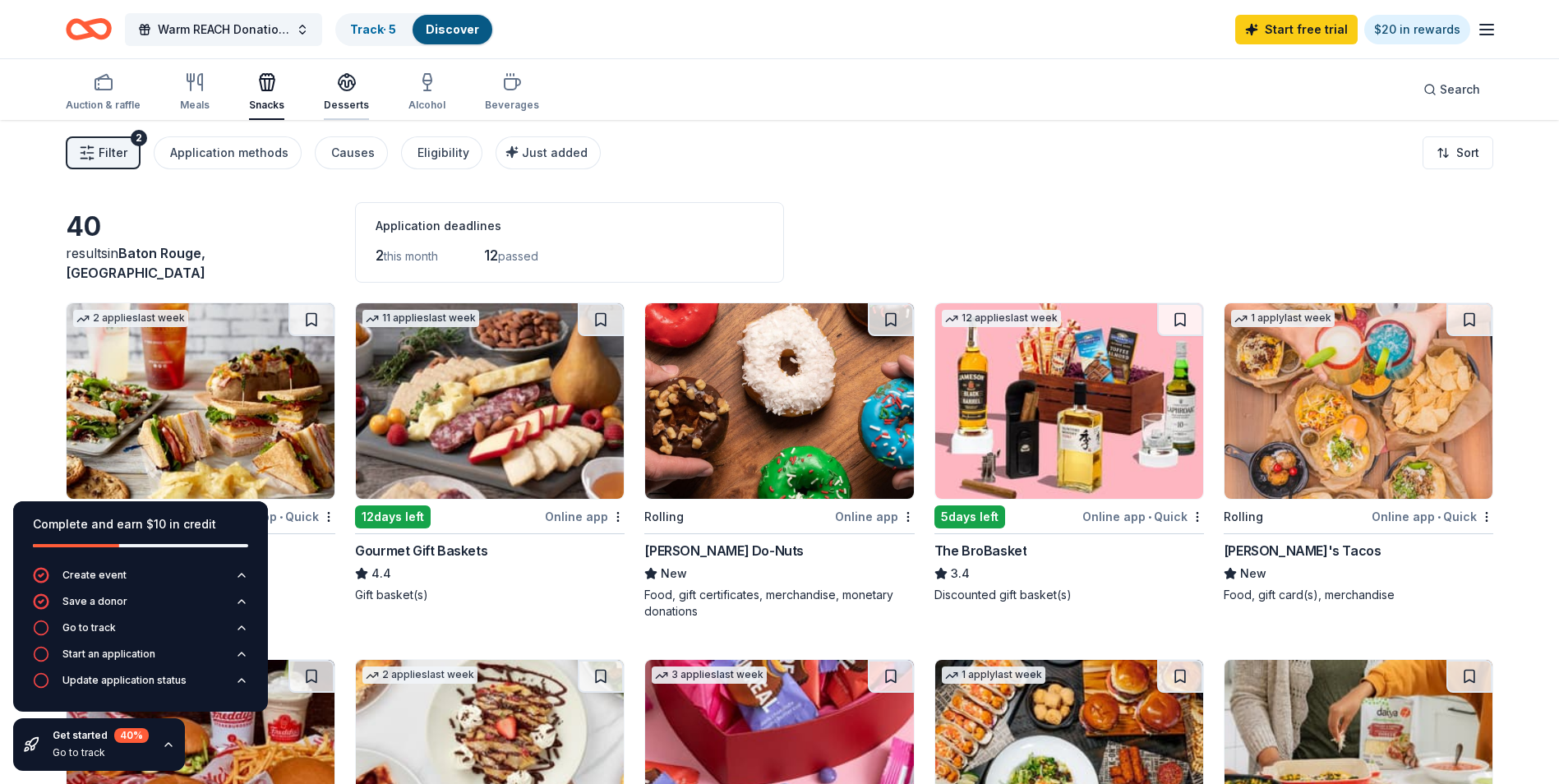
click at [345, 87] on icon "button" at bounding box center [347, 82] width 20 height 20
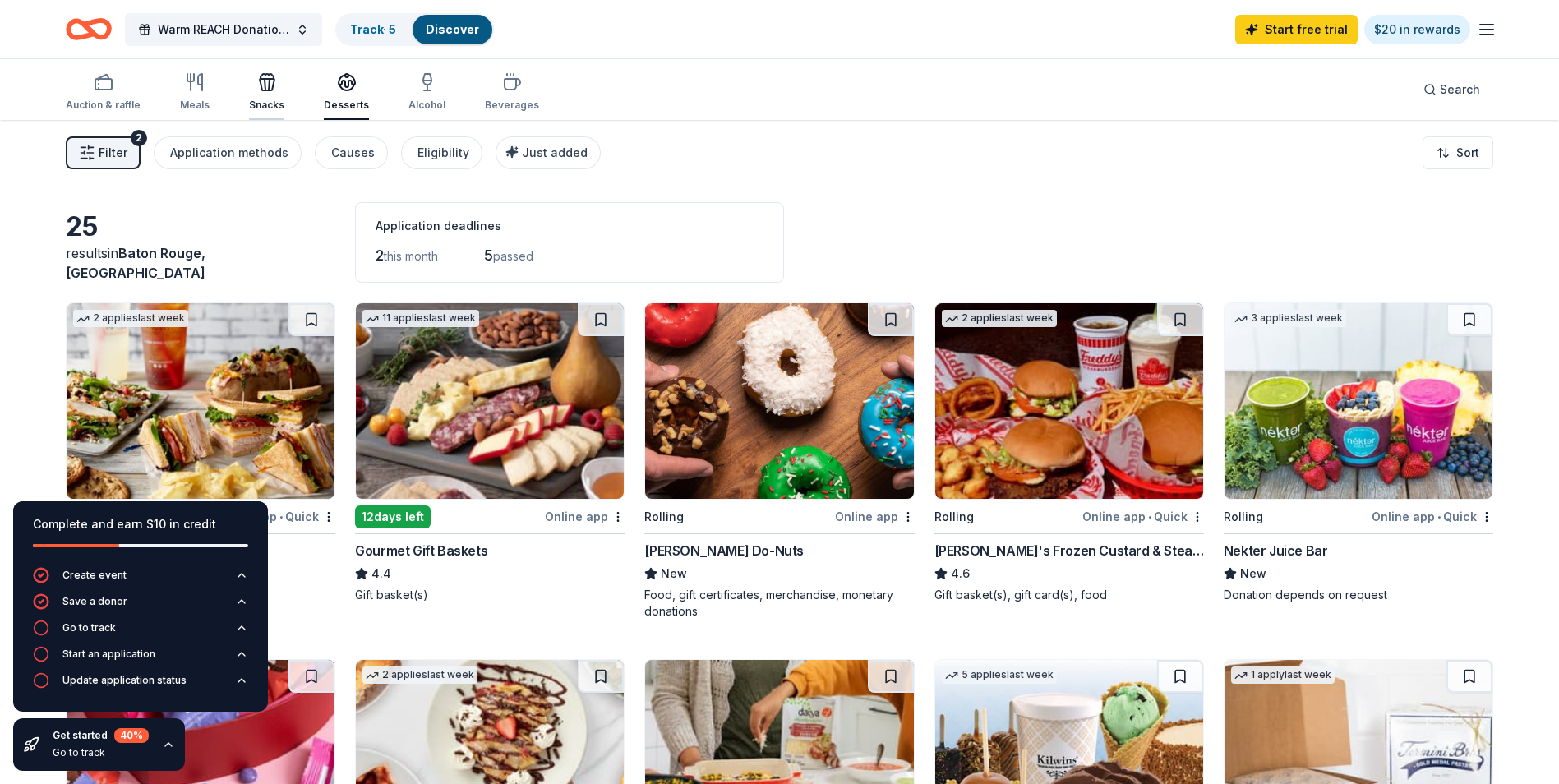
click at [266, 90] on icon "button" at bounding box center [266, 85] width 14 height 12
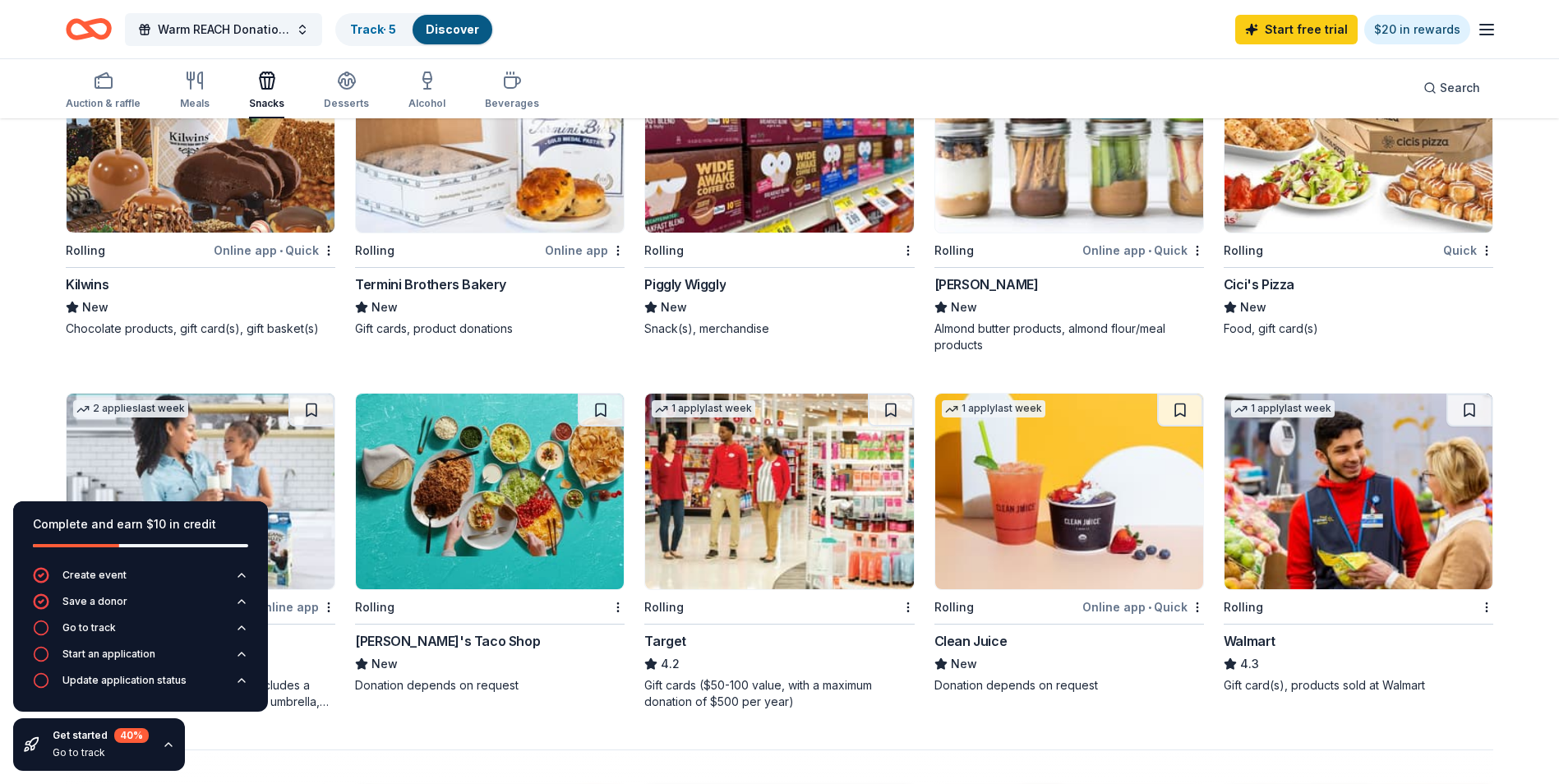
scroll to position [986, 0]
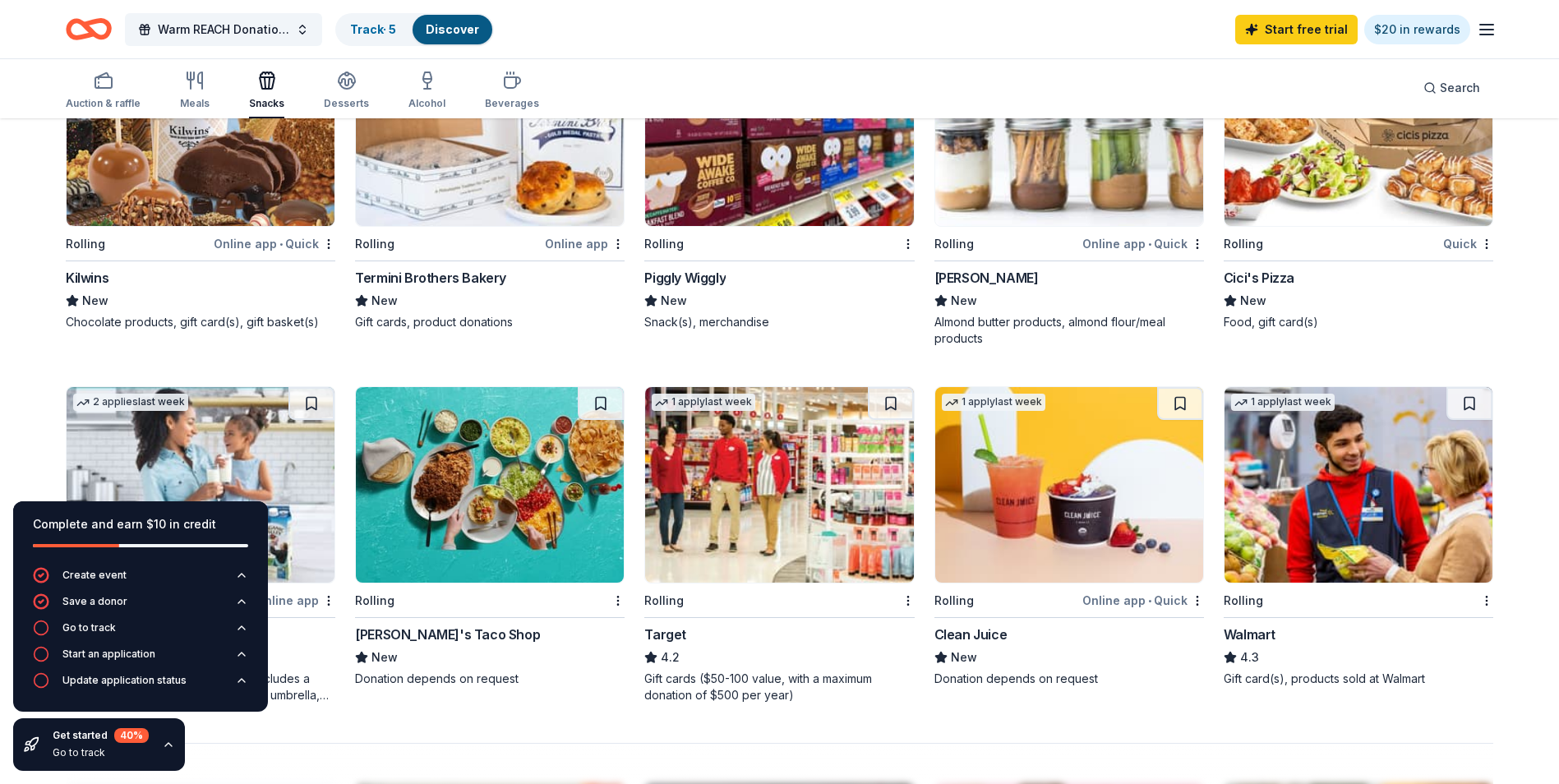
click at [1383, 595] on div "Rolling" at bounding box center [1348, 599] width 250 height 21
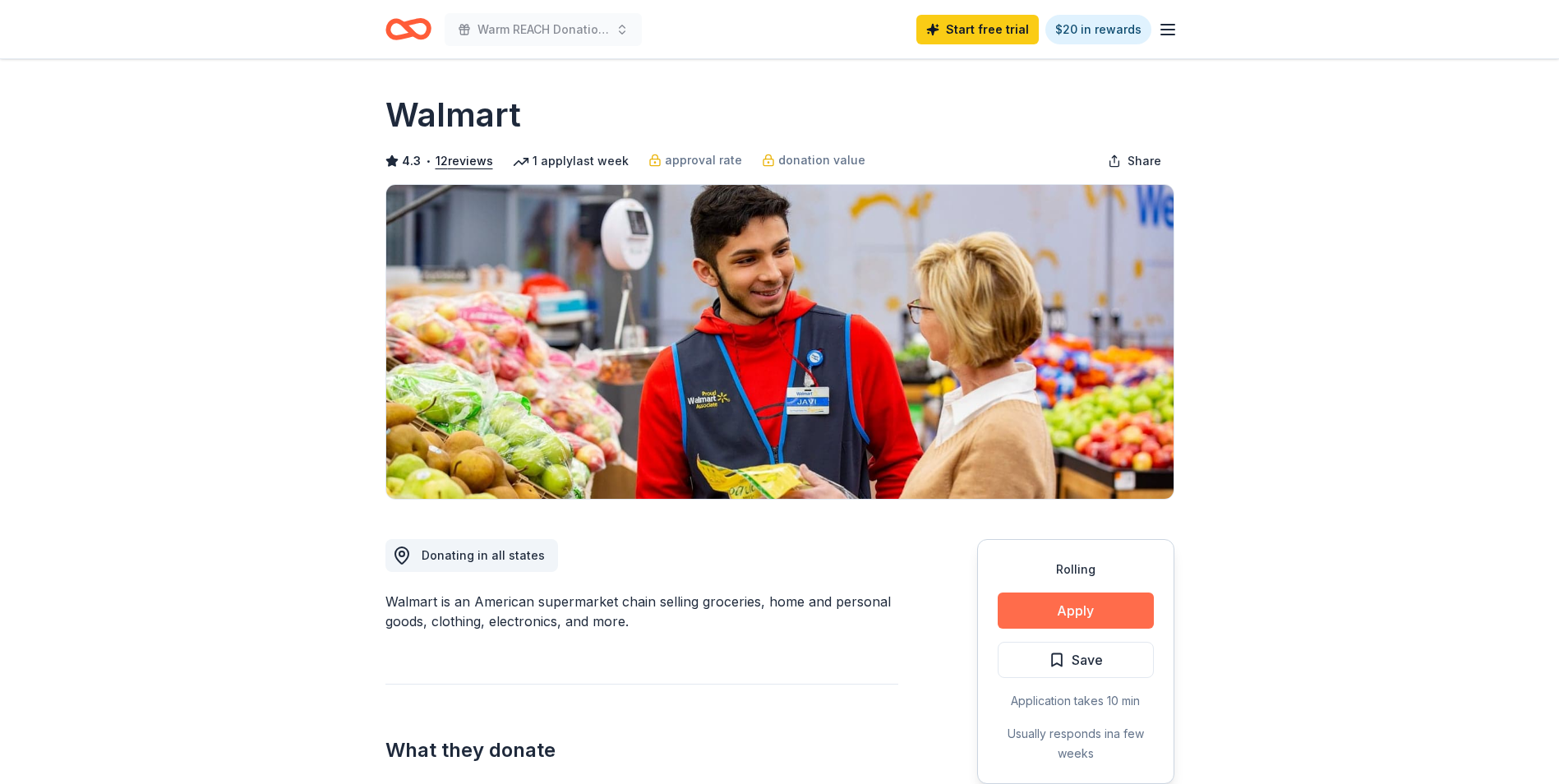
click at [1060, 609] on button "Apply" at bounding box center [1075, 610] width 156 height 36
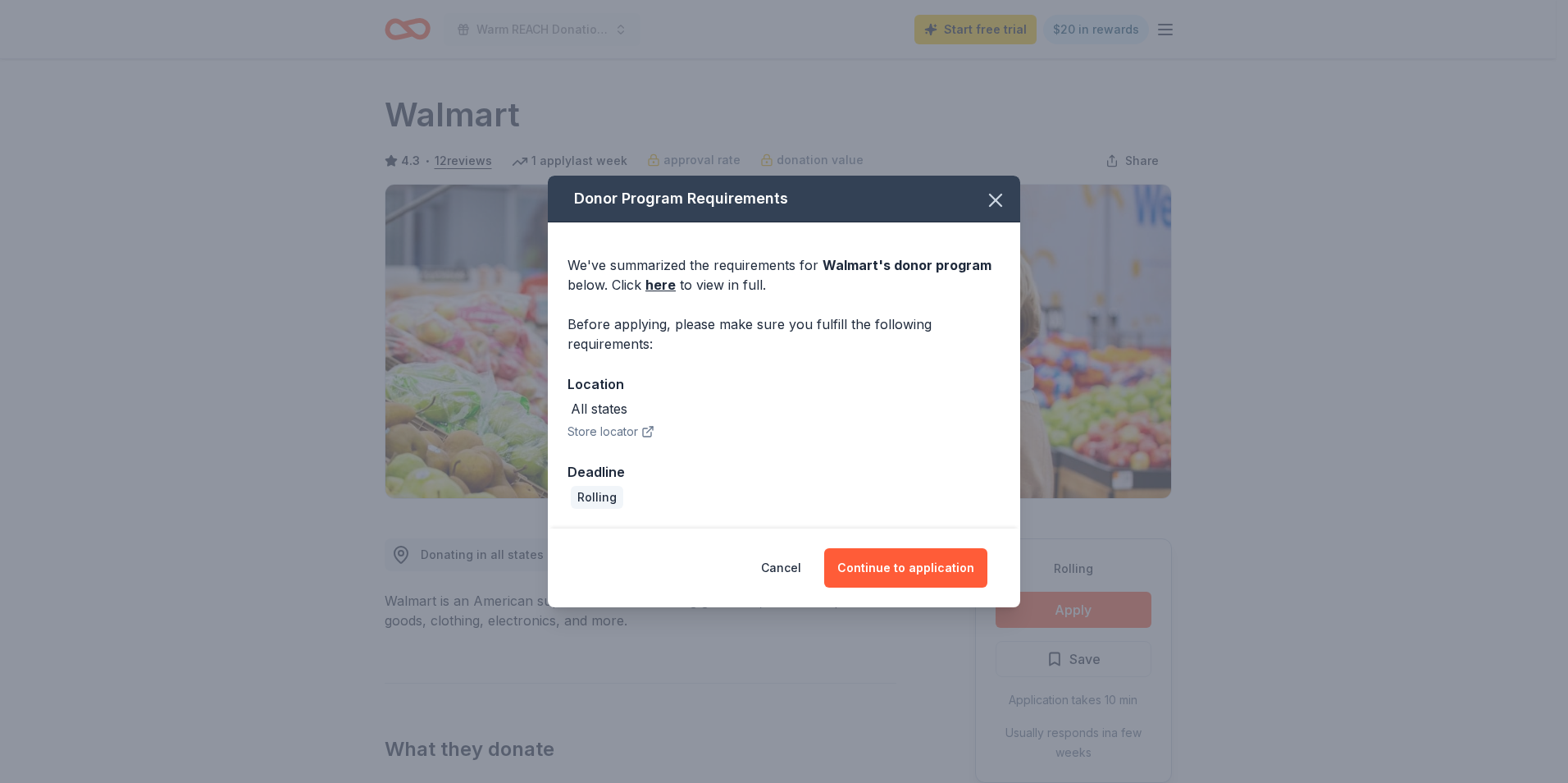
click at [616, 431] on button "Store locator" at bounding box center [611, 432] width 87 height 20
click at [919, 568] on button "Continue to application" at bounding box center [906, 568] width 164 height 40
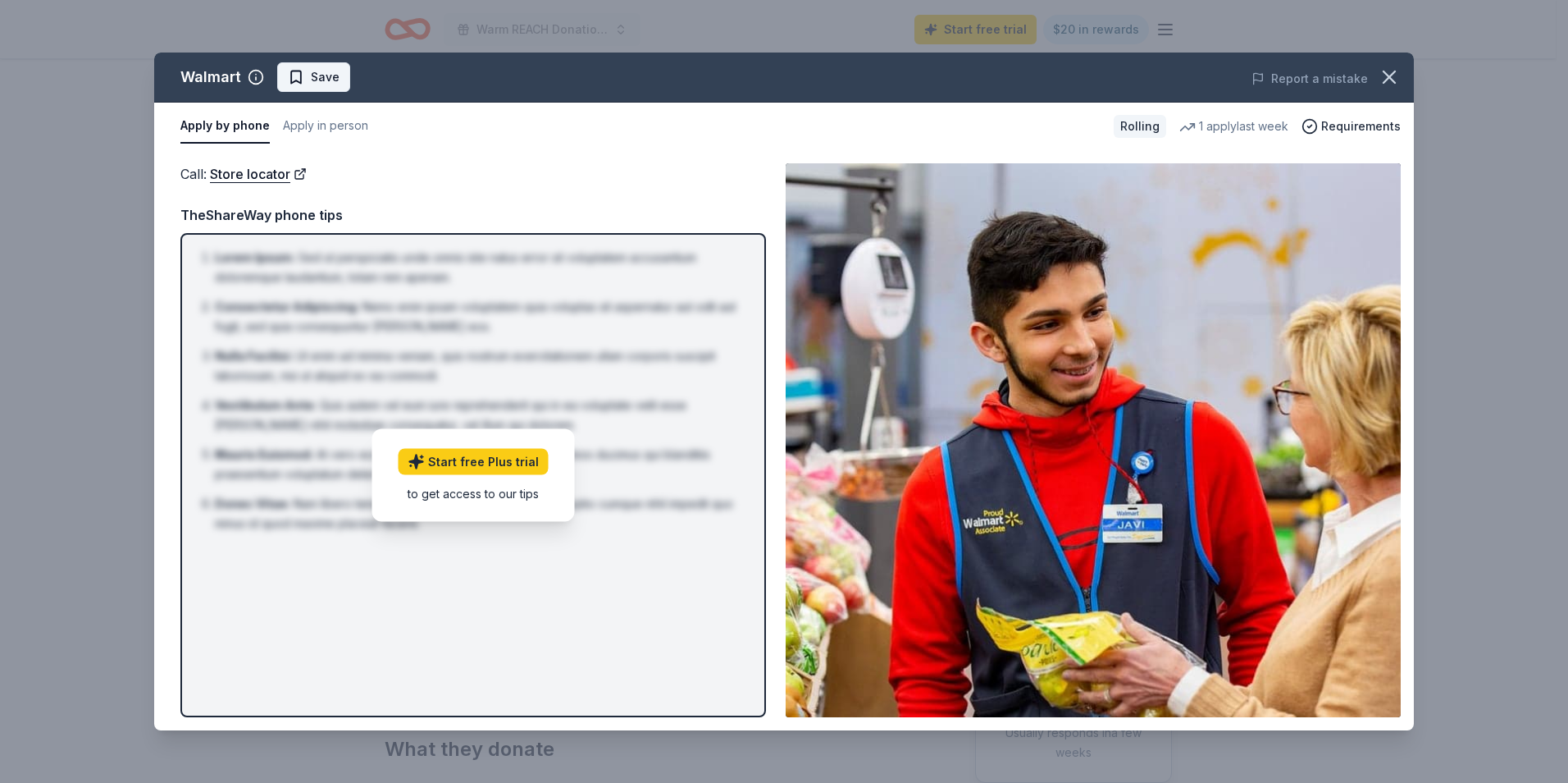
click at [299, 74] on span "Save" at bounding box center [314, 77] width 52 height 20
click at [1396, 78] on icon "button" at bounding box center [1390, 77] width 23 height 23
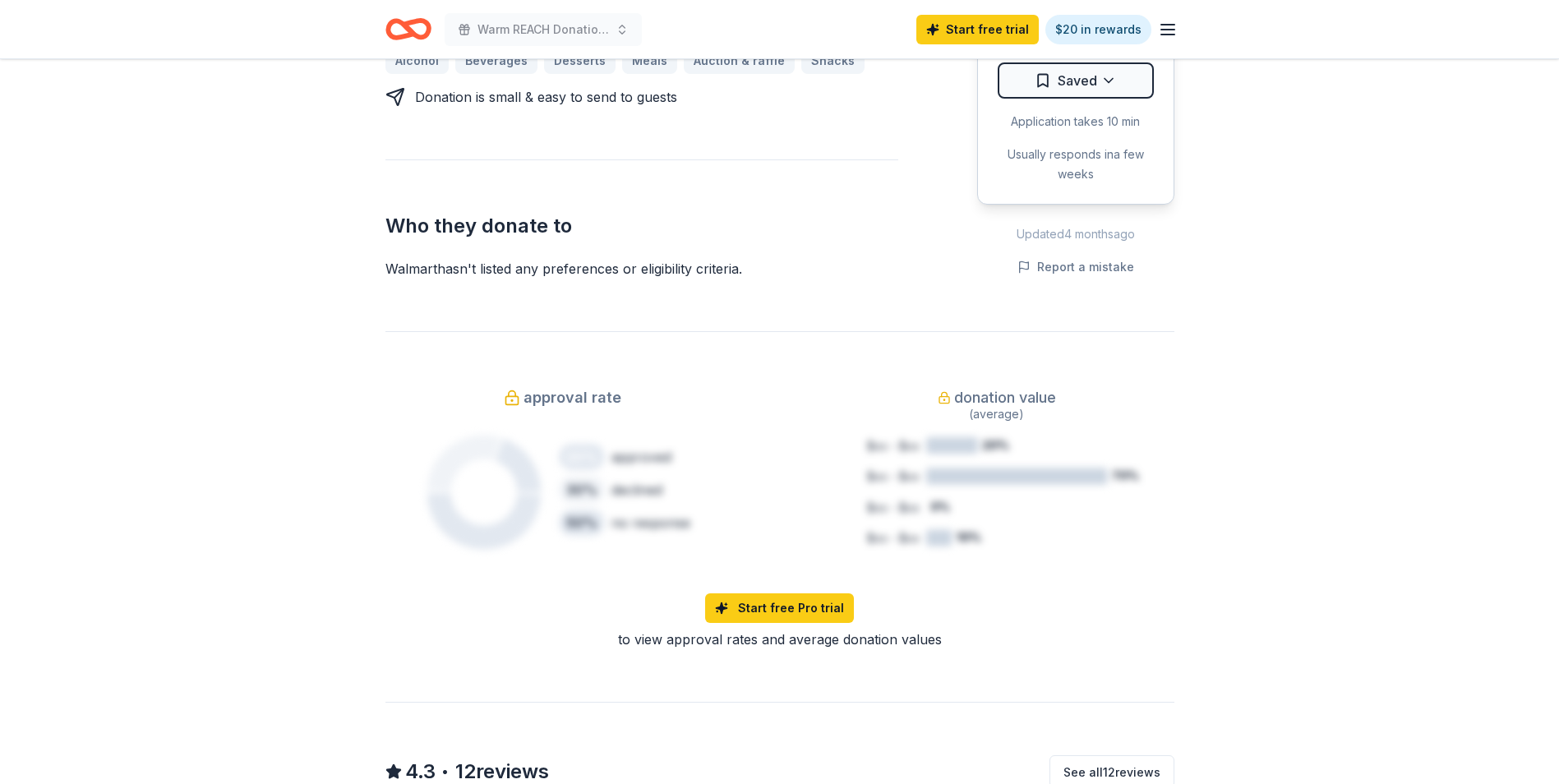
scroll to position [656, 0]
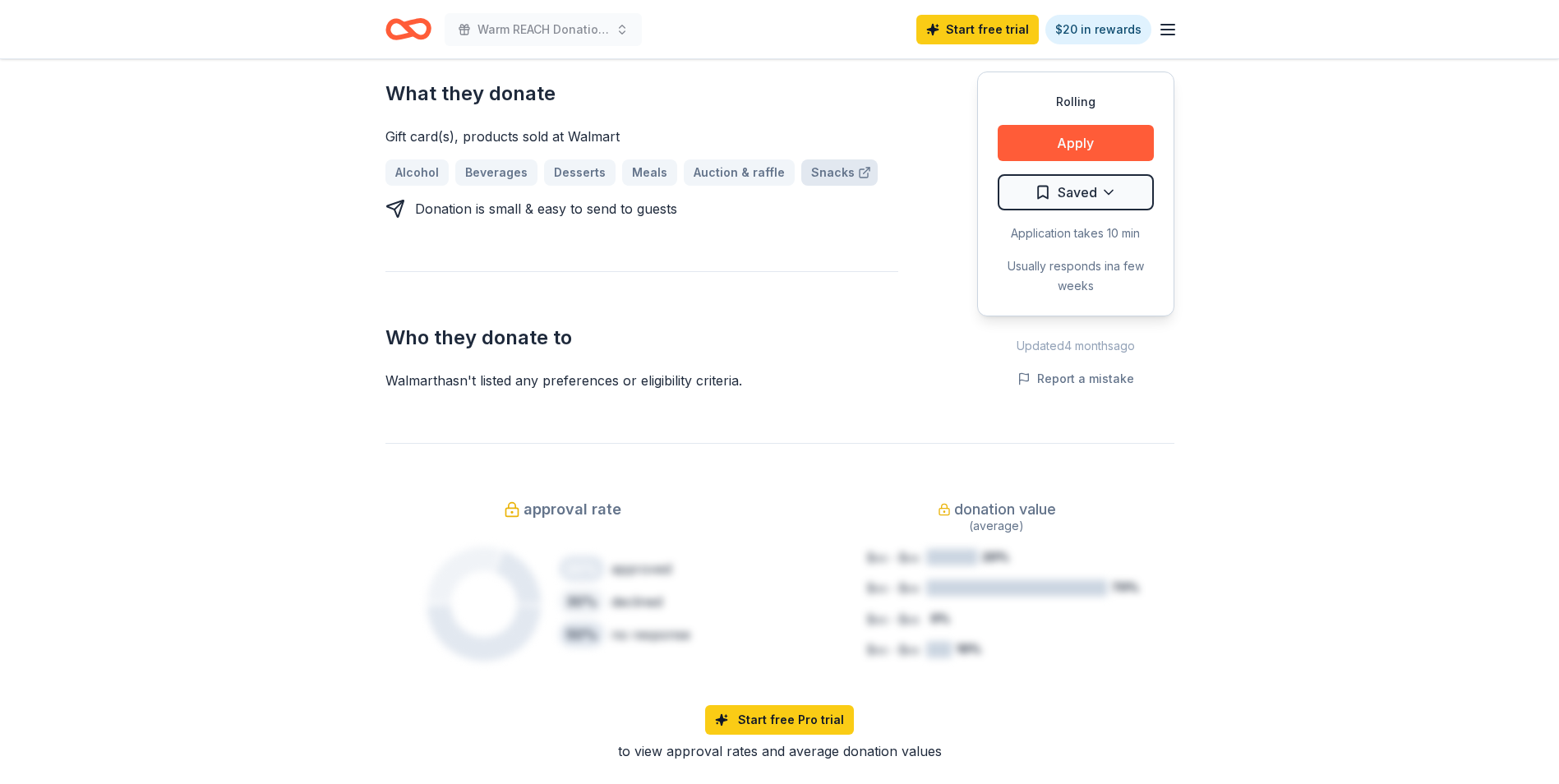
click at [809, 169] on link "Snacks" at bounding box center [839, 172] width 77 height 26
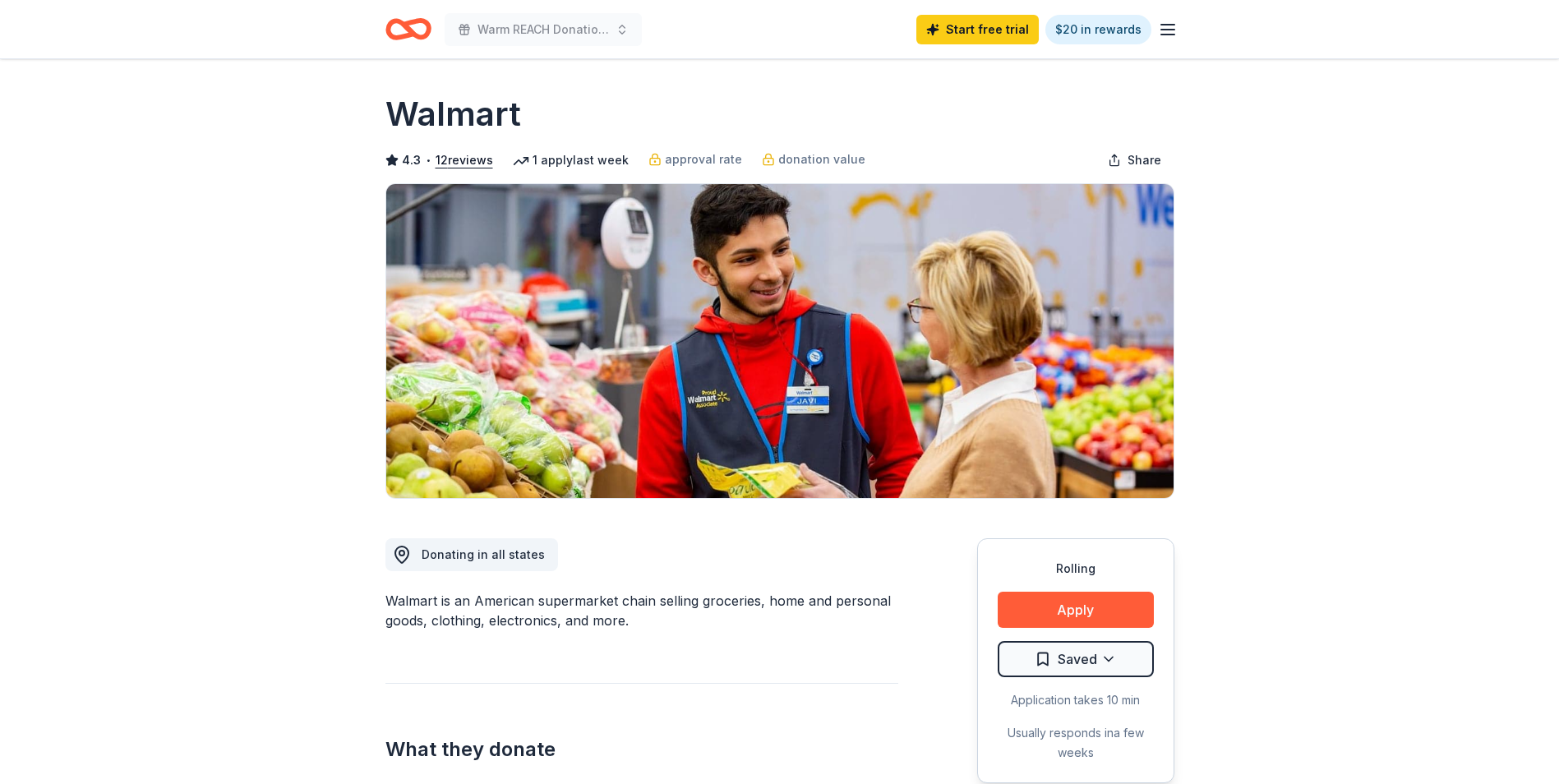
scroll to position [0, 0]
click at [1055, 618] on button "Apply" at bounding box center [1075, 610] width 156 height 36
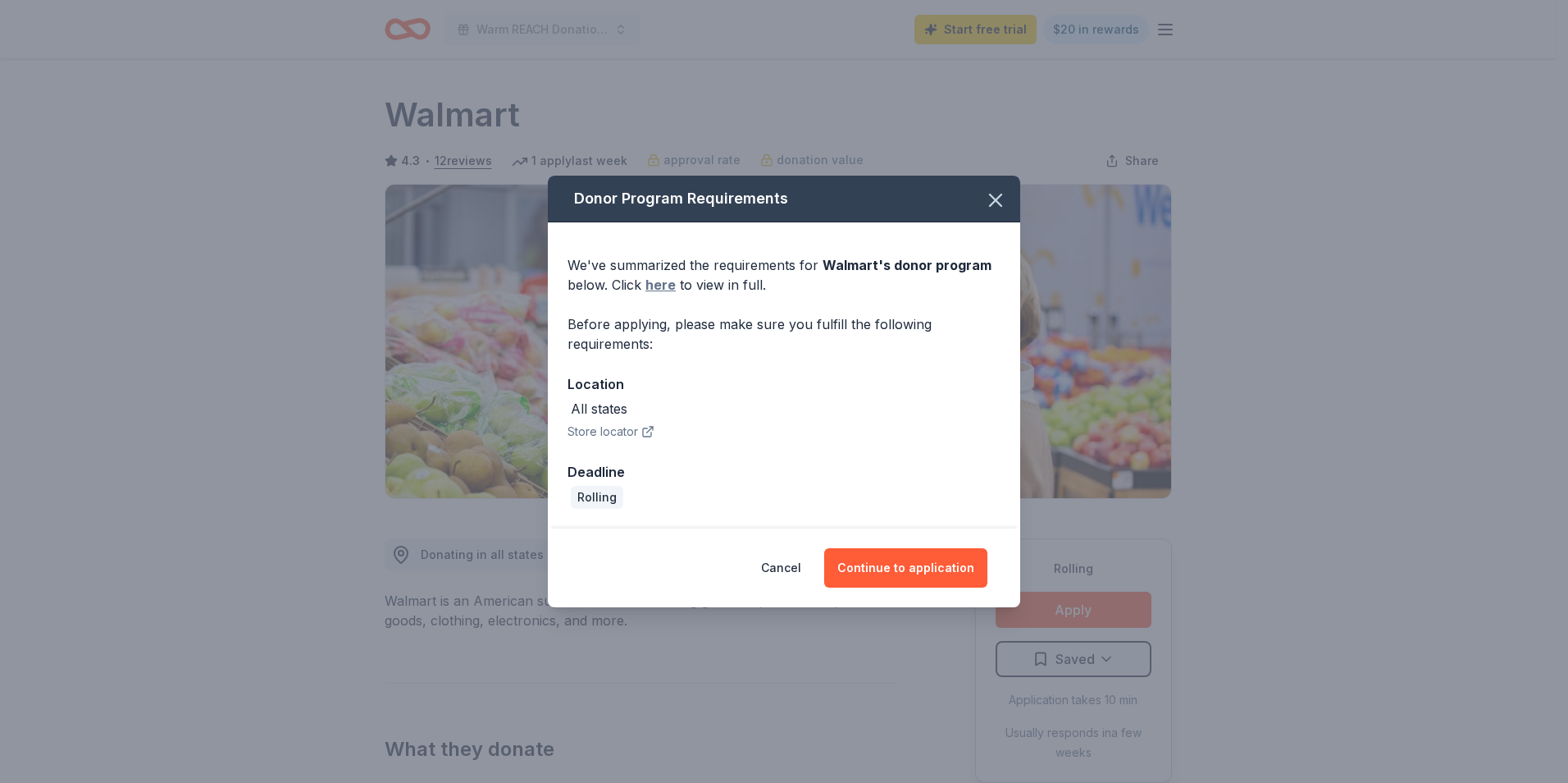
click at [659, 286] on link "here" at bounding box center [660, 285] width 31 height 20
click at [919, 570] on button "Continue to application" at bounding box center [906, 568] width 164 height 40
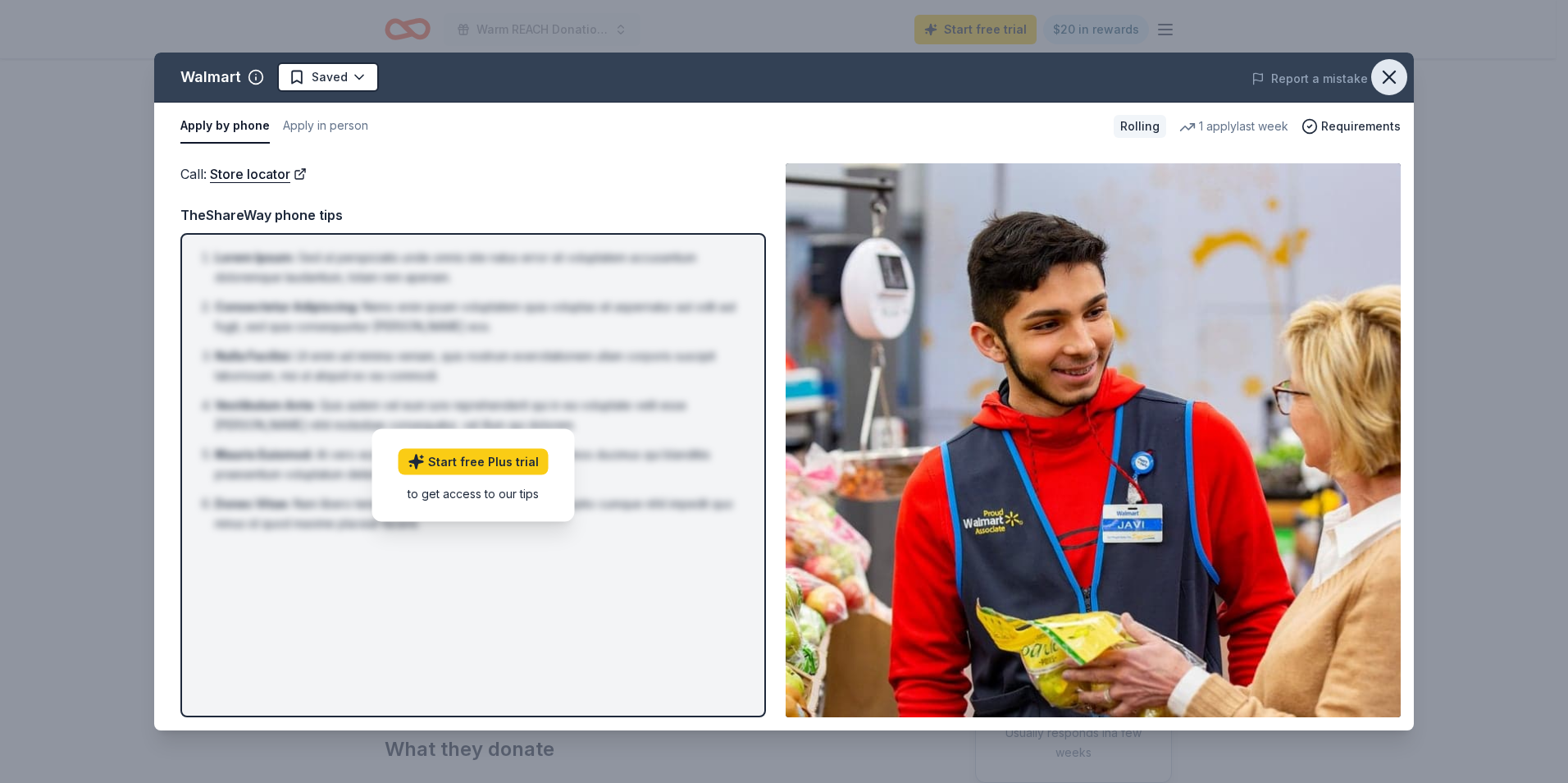
click at [1391, 72] on icon "button" at bounding box center [1390, 77] width 23 height 23
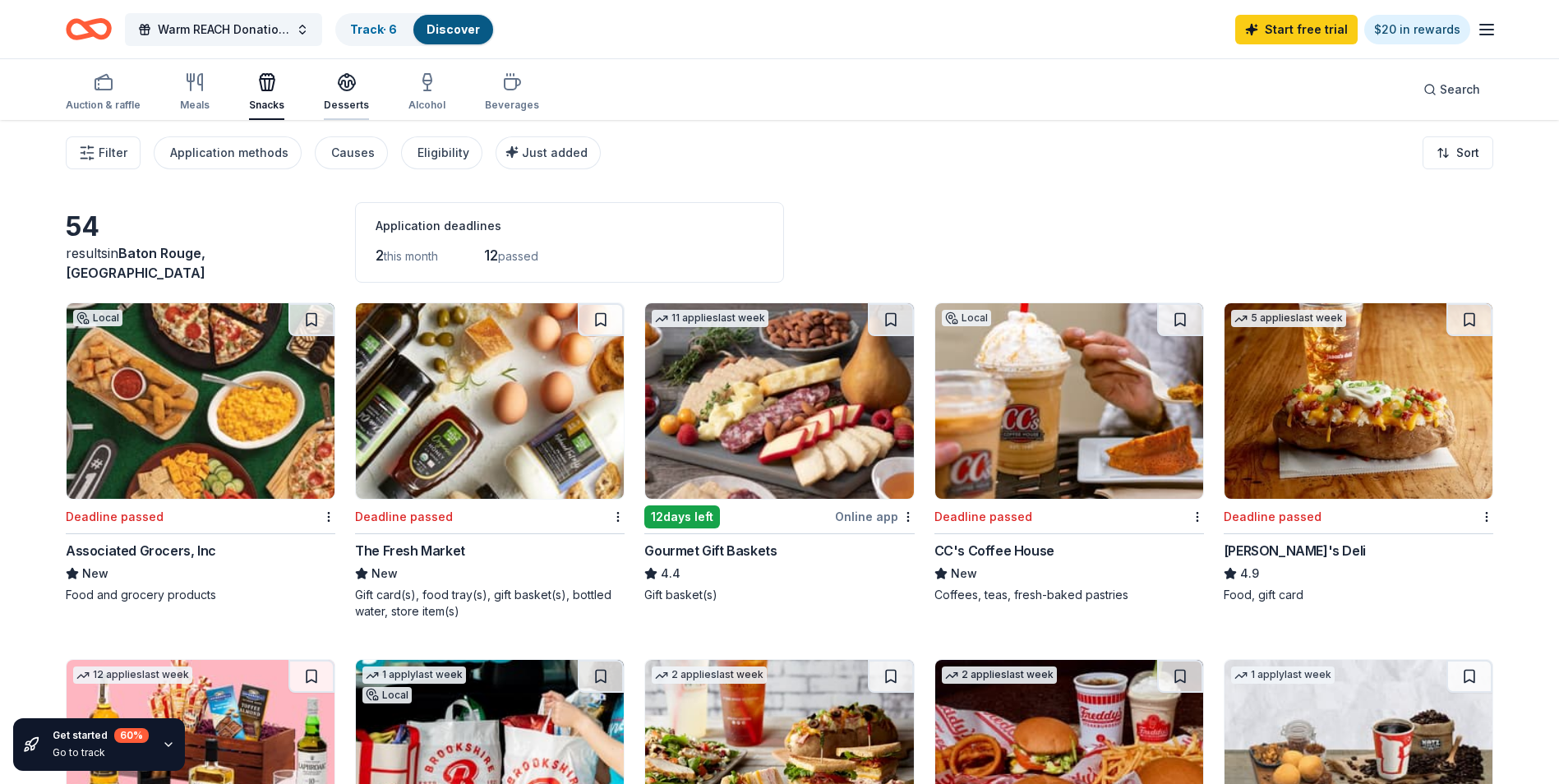
click at [350, 98] on div "Desserts" at bounding box center [347, 92] width 45 height 40
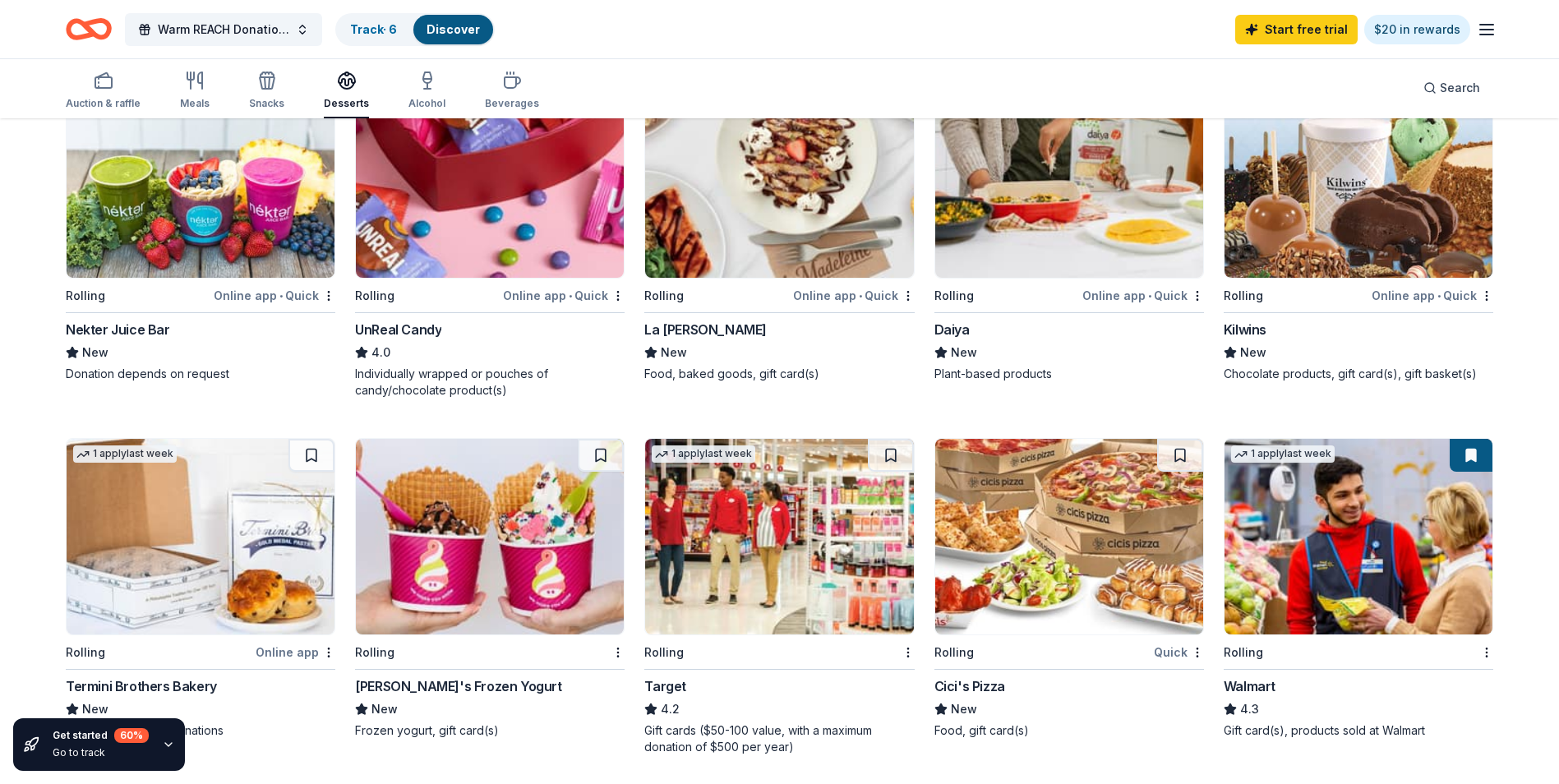
scroll to position [1029, 0]
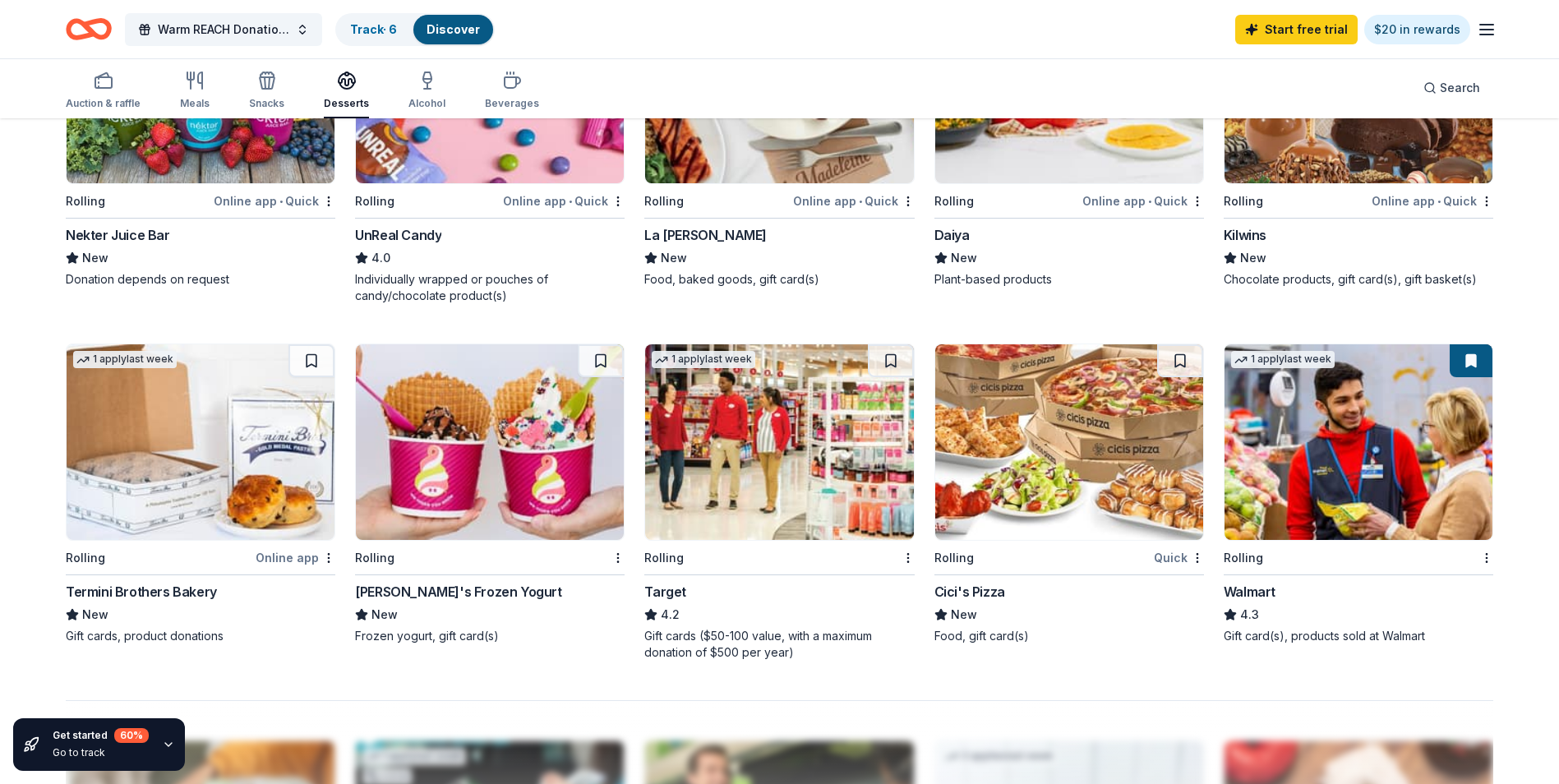
click at [324, 64] on button "Desserts" at bounding box center [347, 91] width 45 height 54
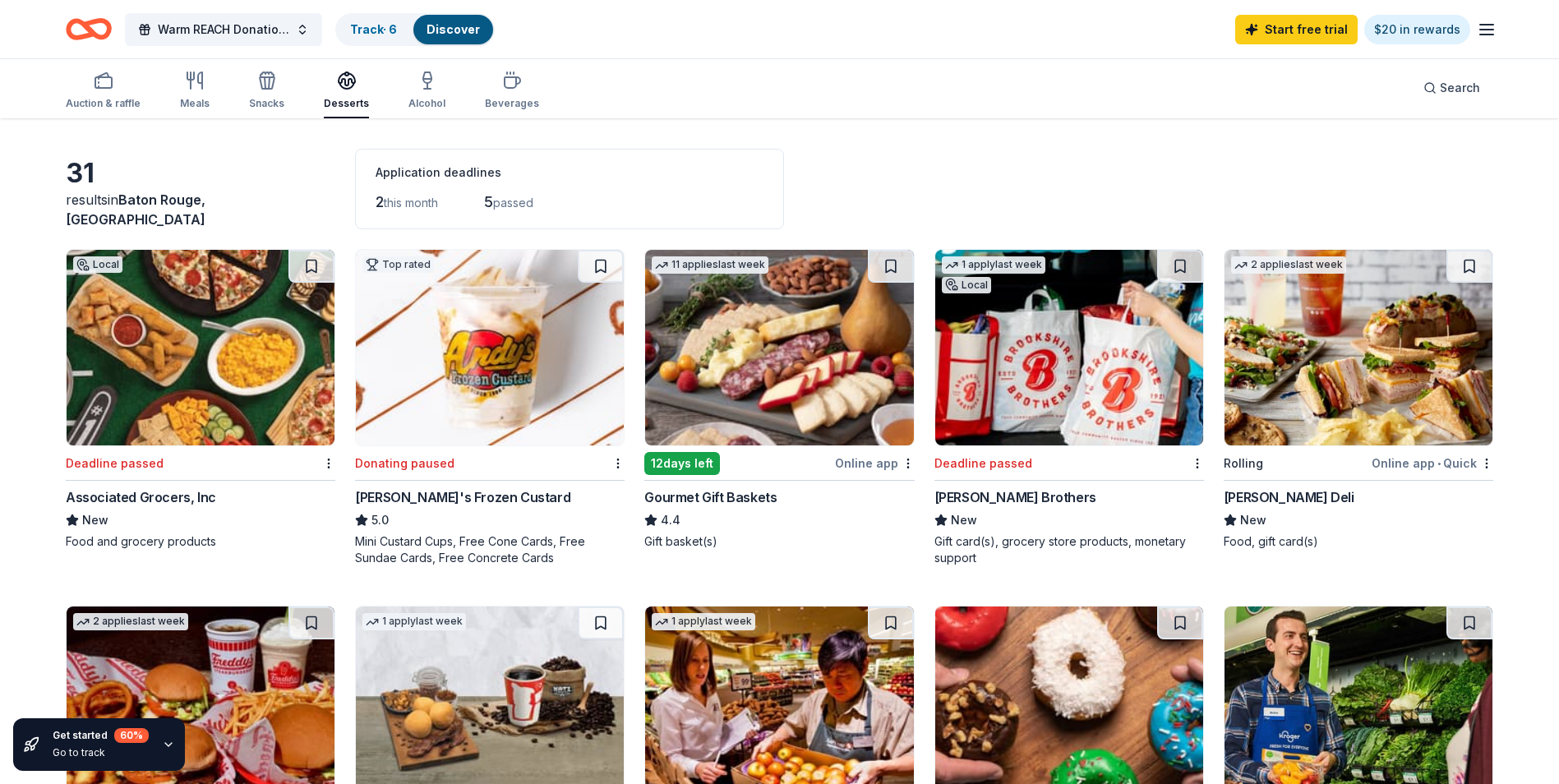
scroll to position [82, 0]
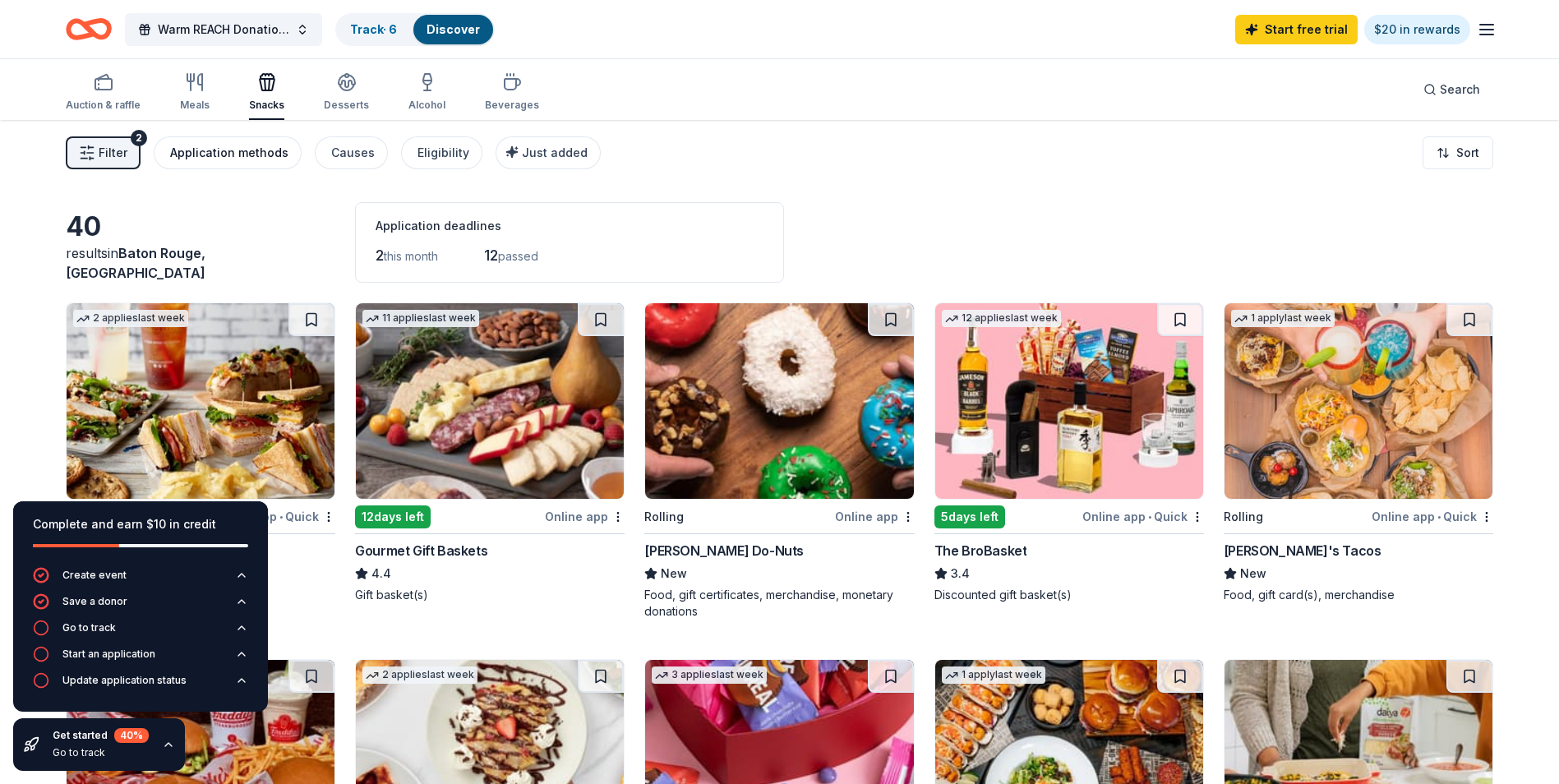
click at [206, 161] on div "Application methods" at bounding box center [229, 153] width 118 height 20
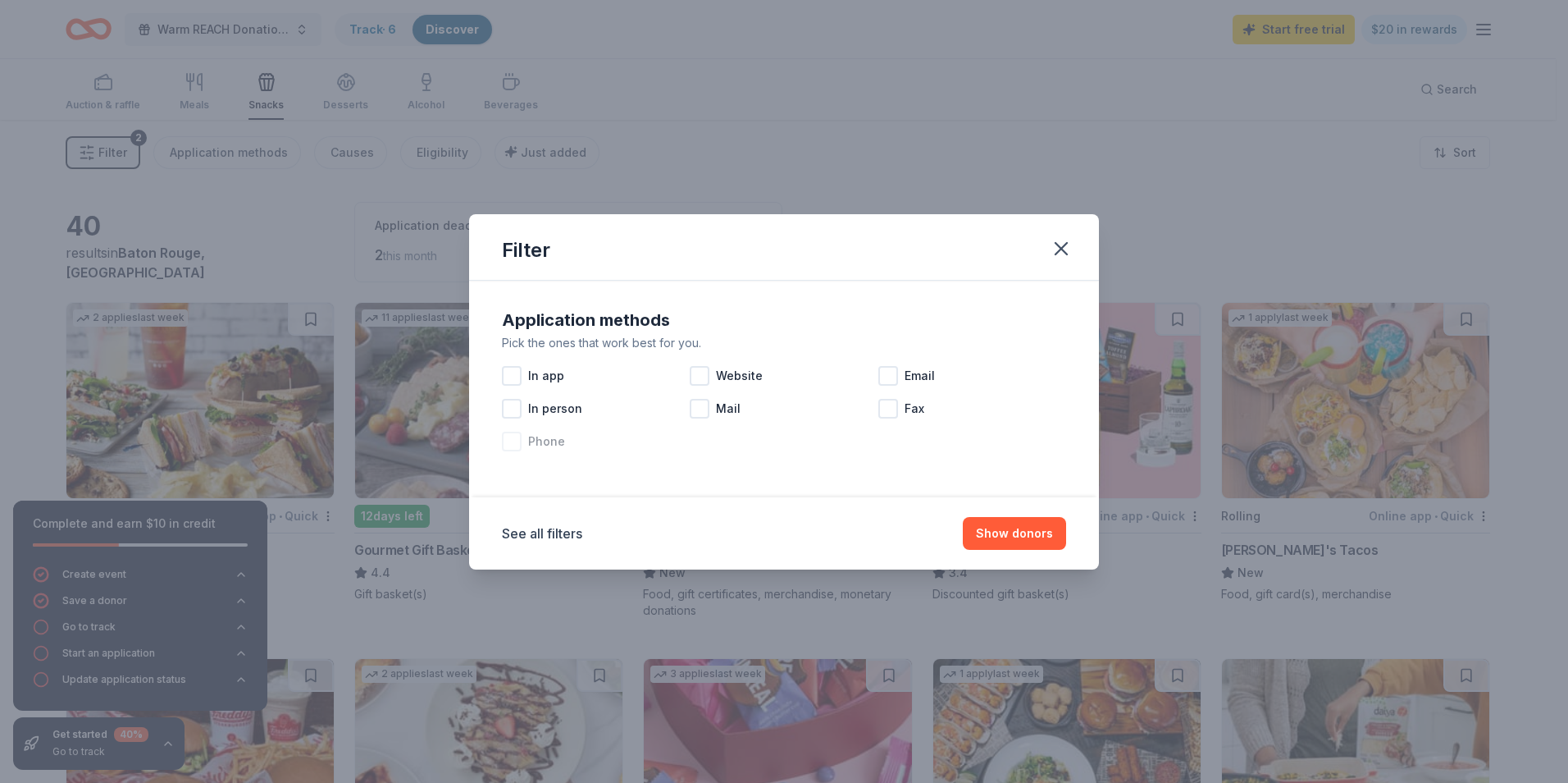
click at [508, 442] on div at bounding box center [512, 441] width 20 height 20
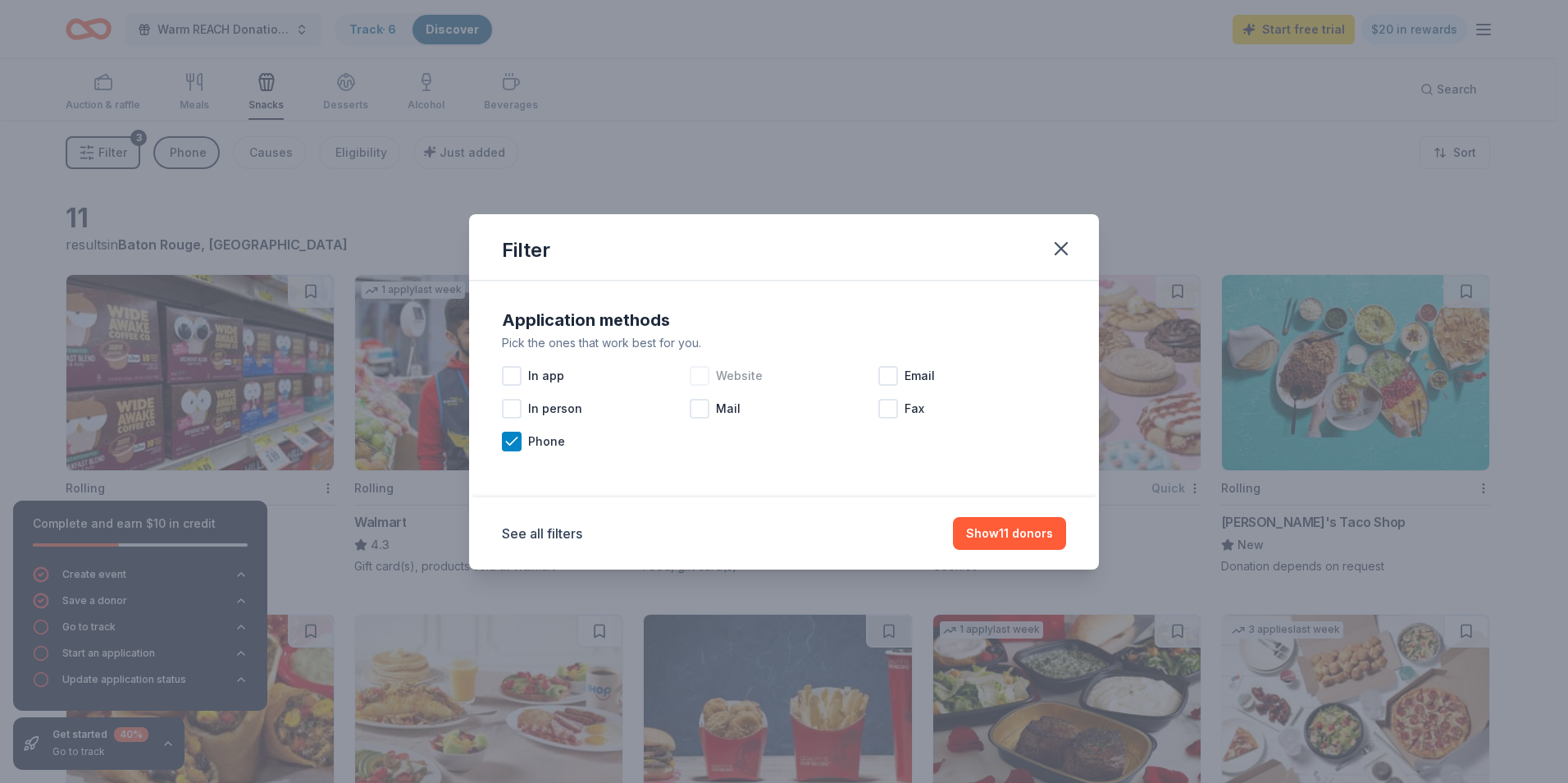
click at [700, 378] on div at bounding box center [700, 376] width 20 height 20
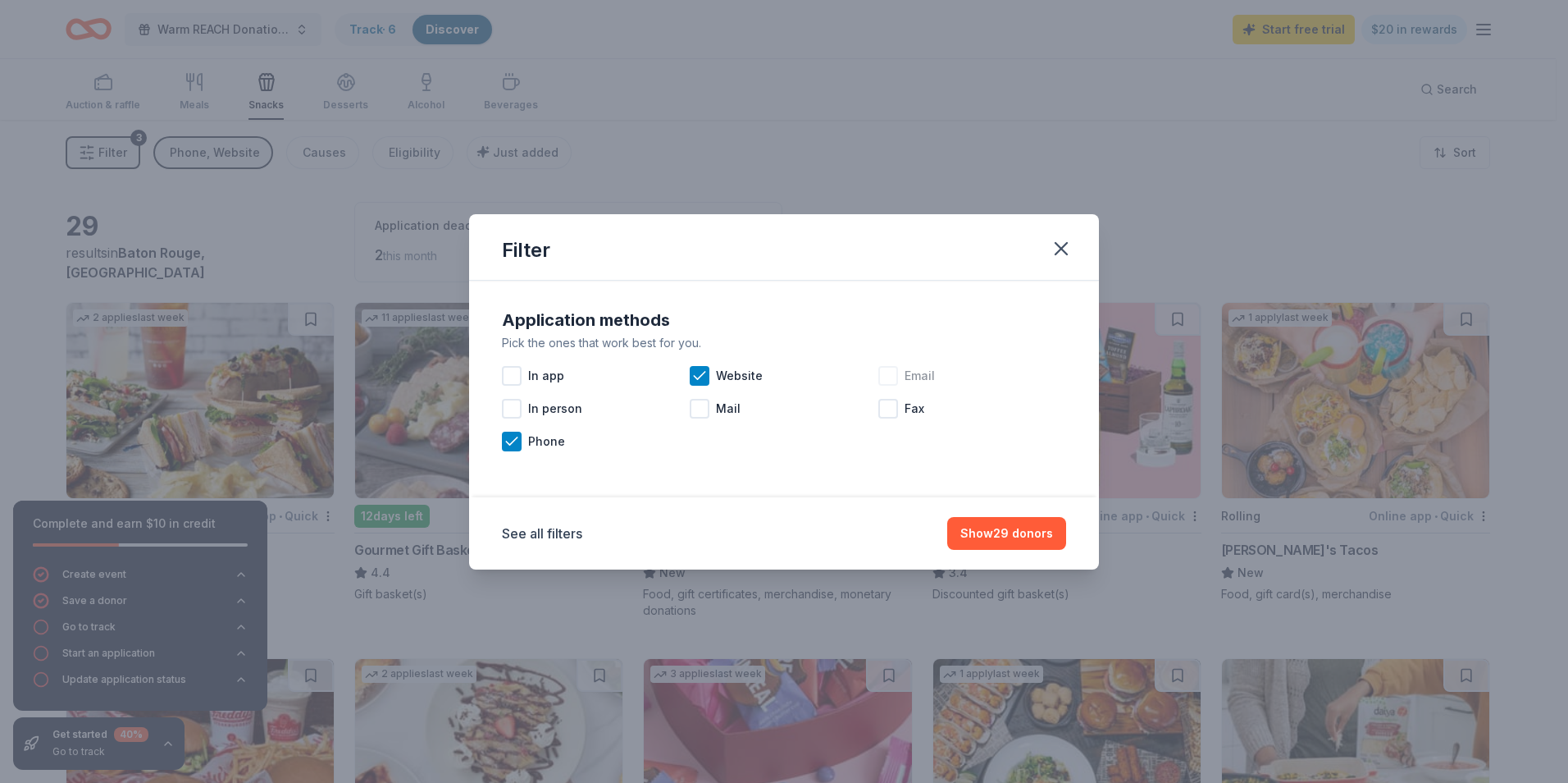
click at [887, 376] on div at bounding box center [889, 376] width 20 height 20
click at [513, 412] on div at bounding box center [512, 409] width 20 height 20
click at [988, 525] on button "Show 39 donors" at bounding box center [1006, 533] width 119 height 33
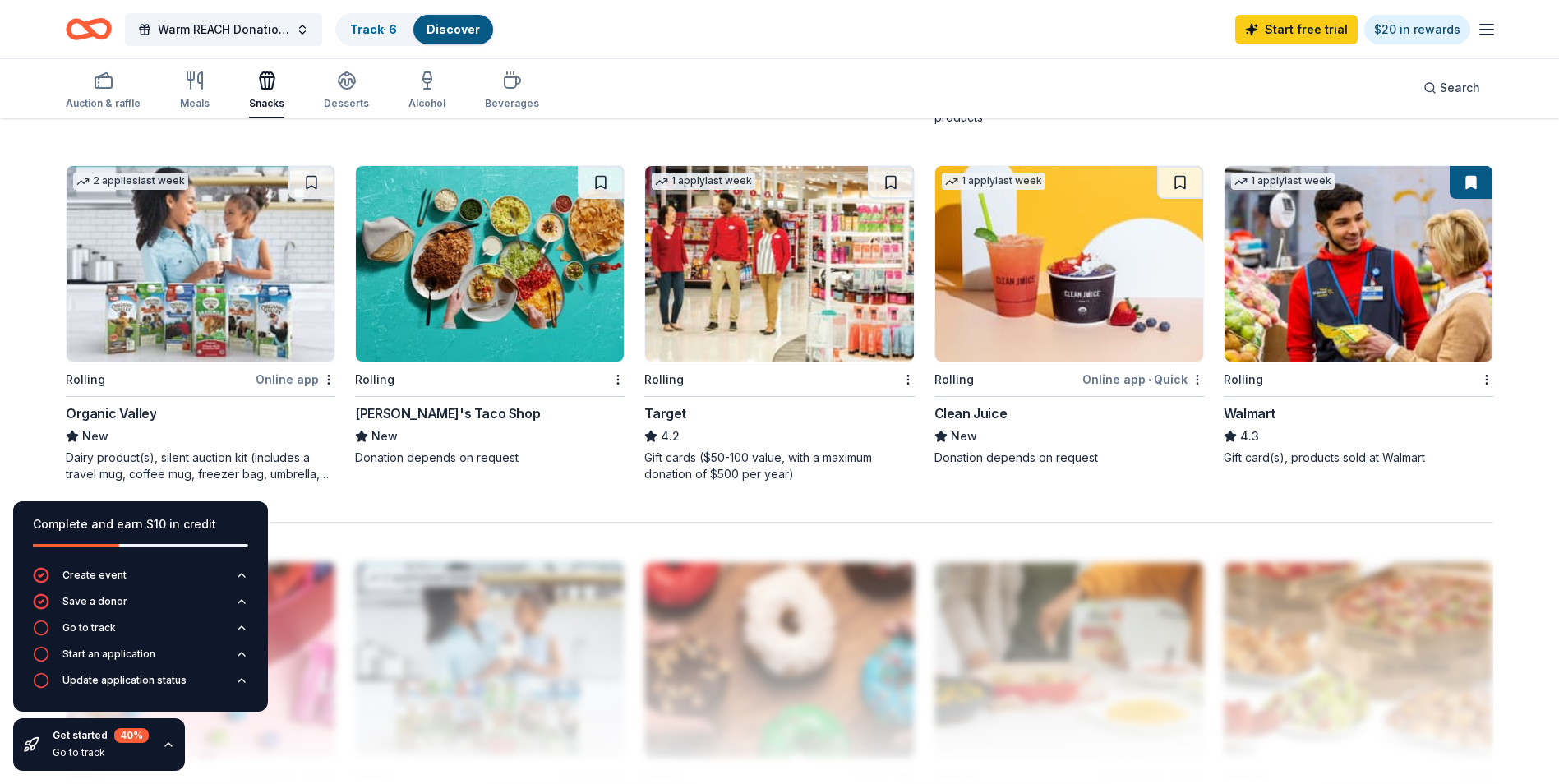
scroll to position [1193, 0]
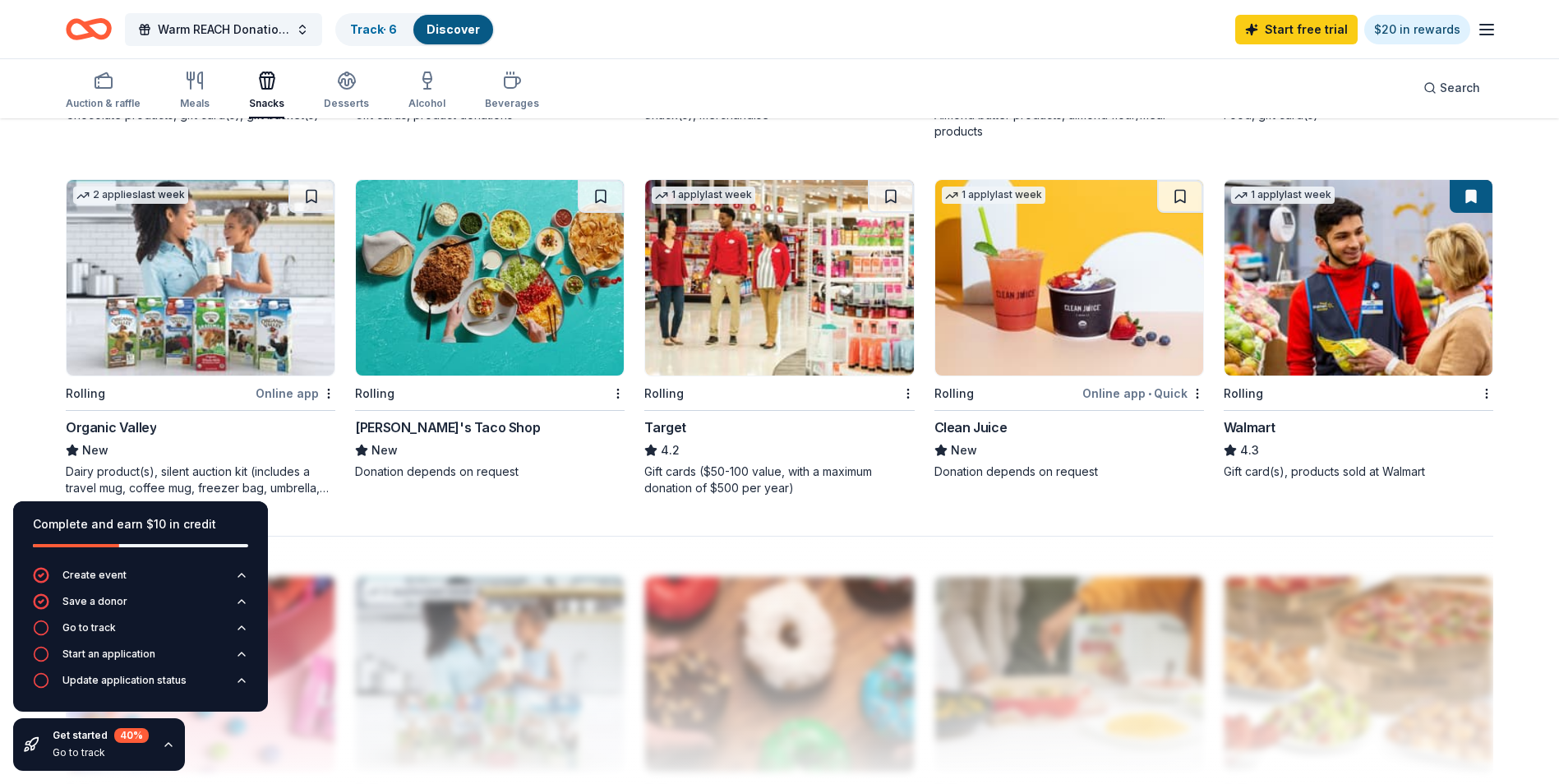
click at [1375, 336] on img at bounding box center [1358, 277] width 268 height 195
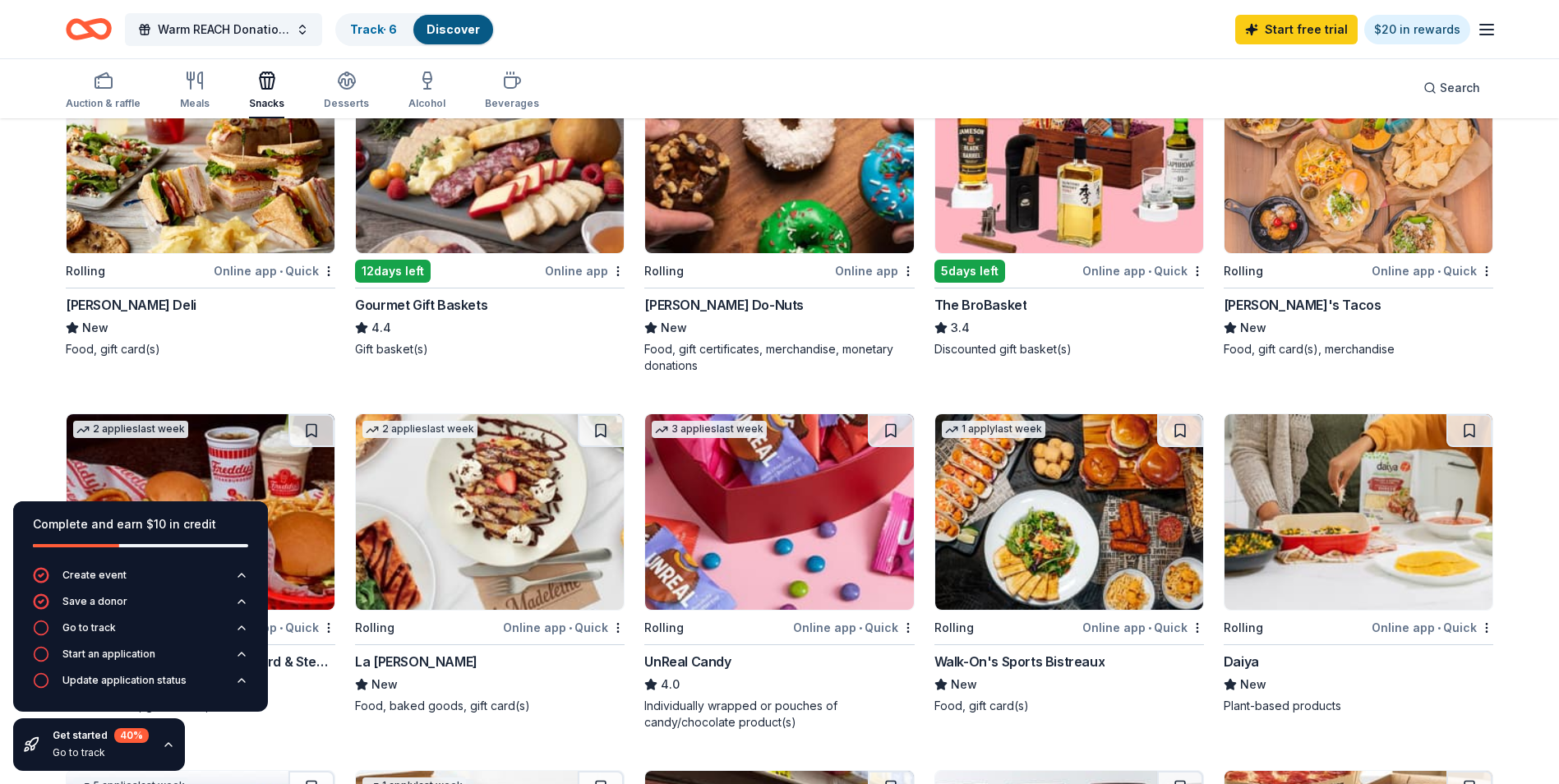
scroll to position [247, 0]
click at [581, 269] on div "Online app" at bounding box center [584, 269] width 80 height 21
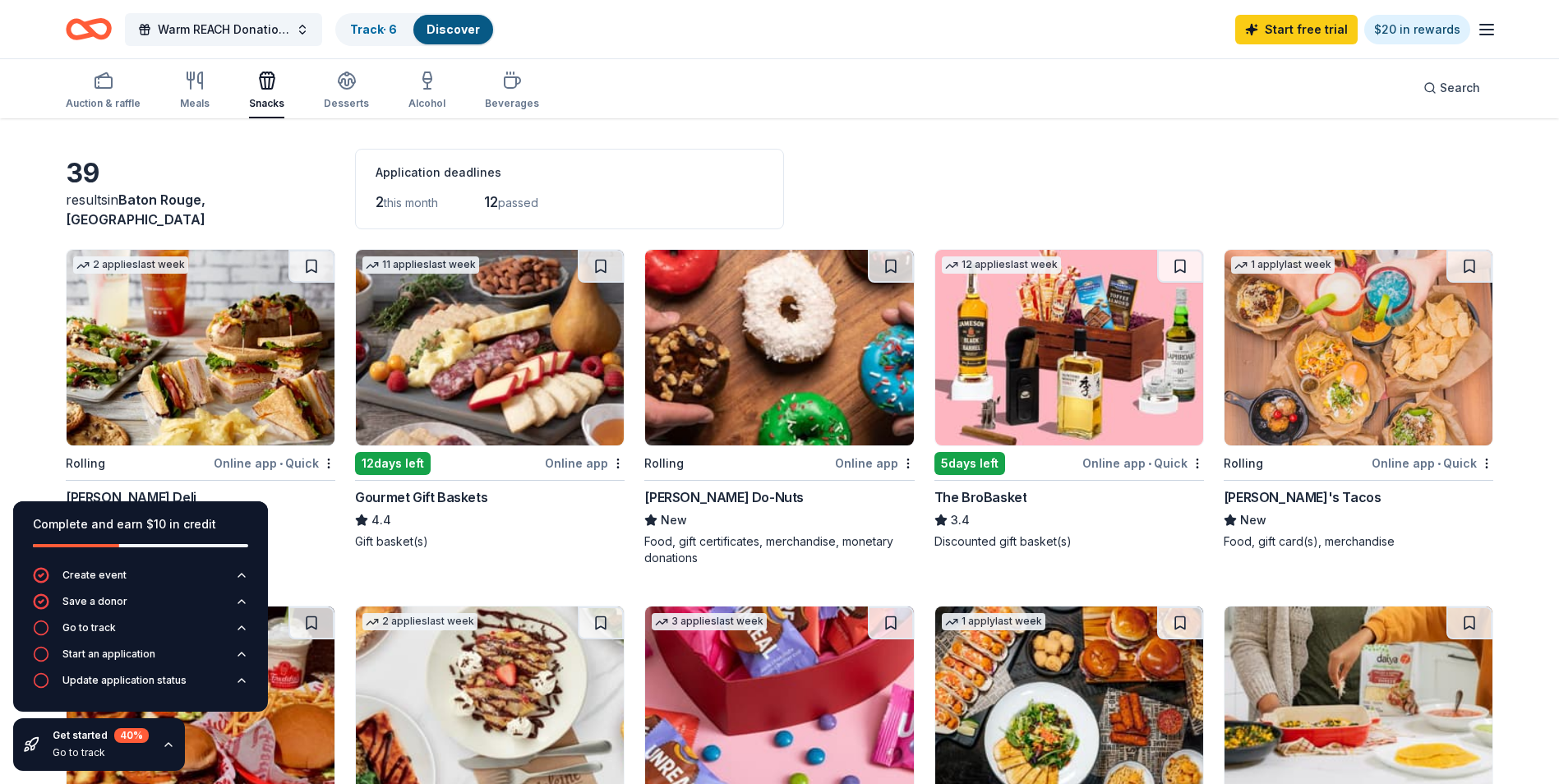
scroll to position [0, 0]
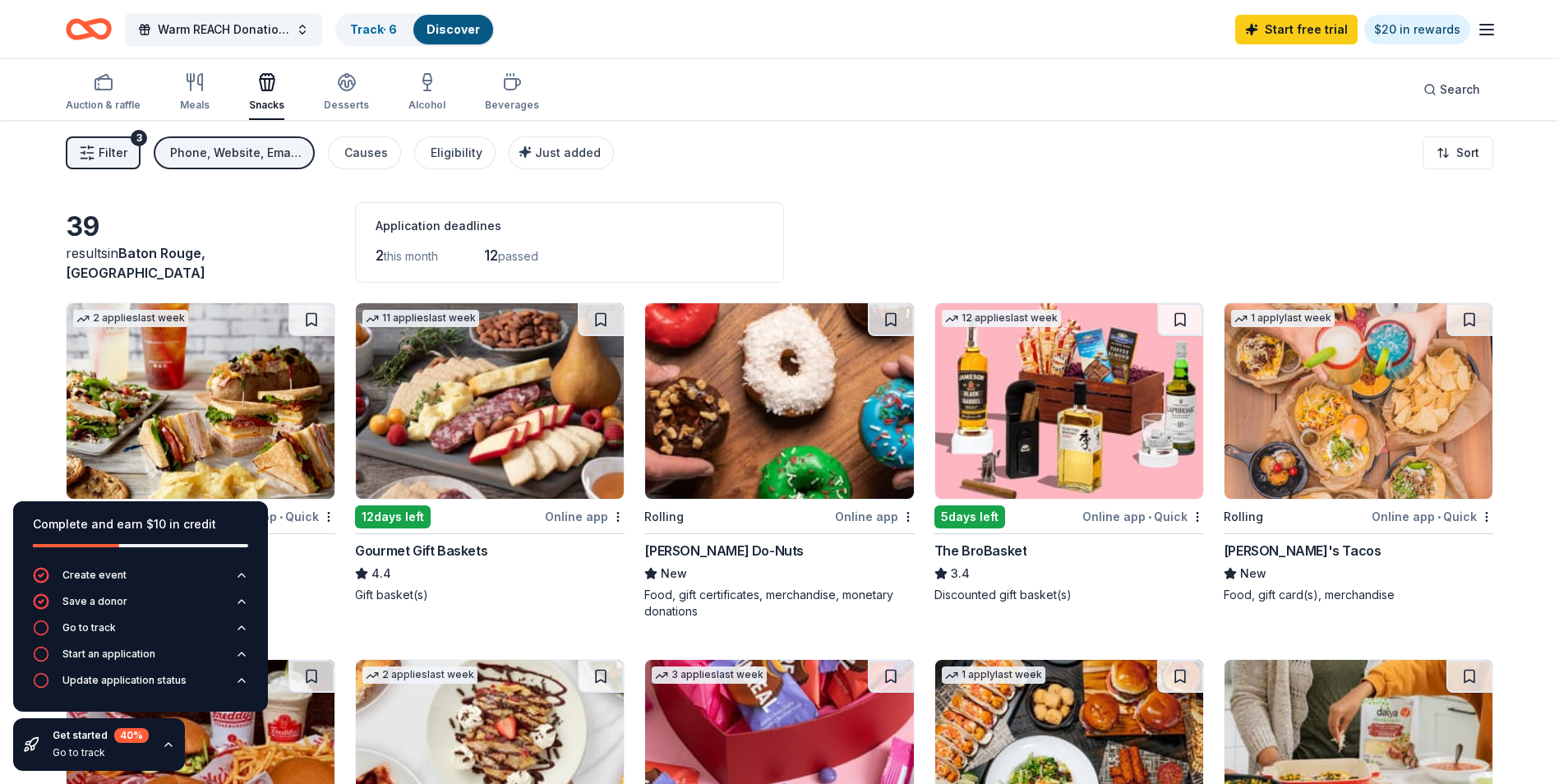
click at [788, 460] on img at bounding box center [780, 401] width 268 height 195
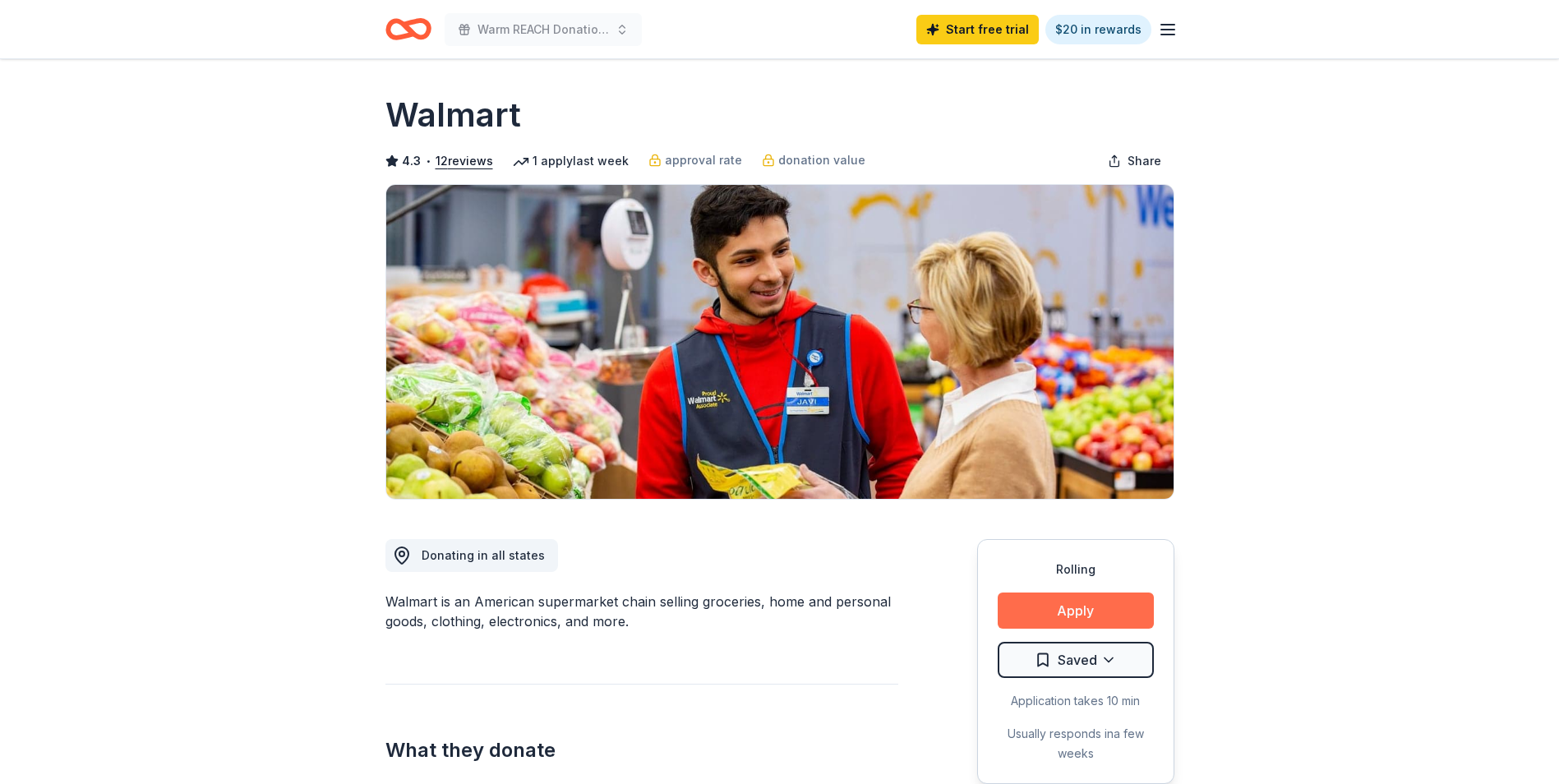
click at [1063, 615] on button "Apply" at bounding box center [1075, 610] width 156 height 36
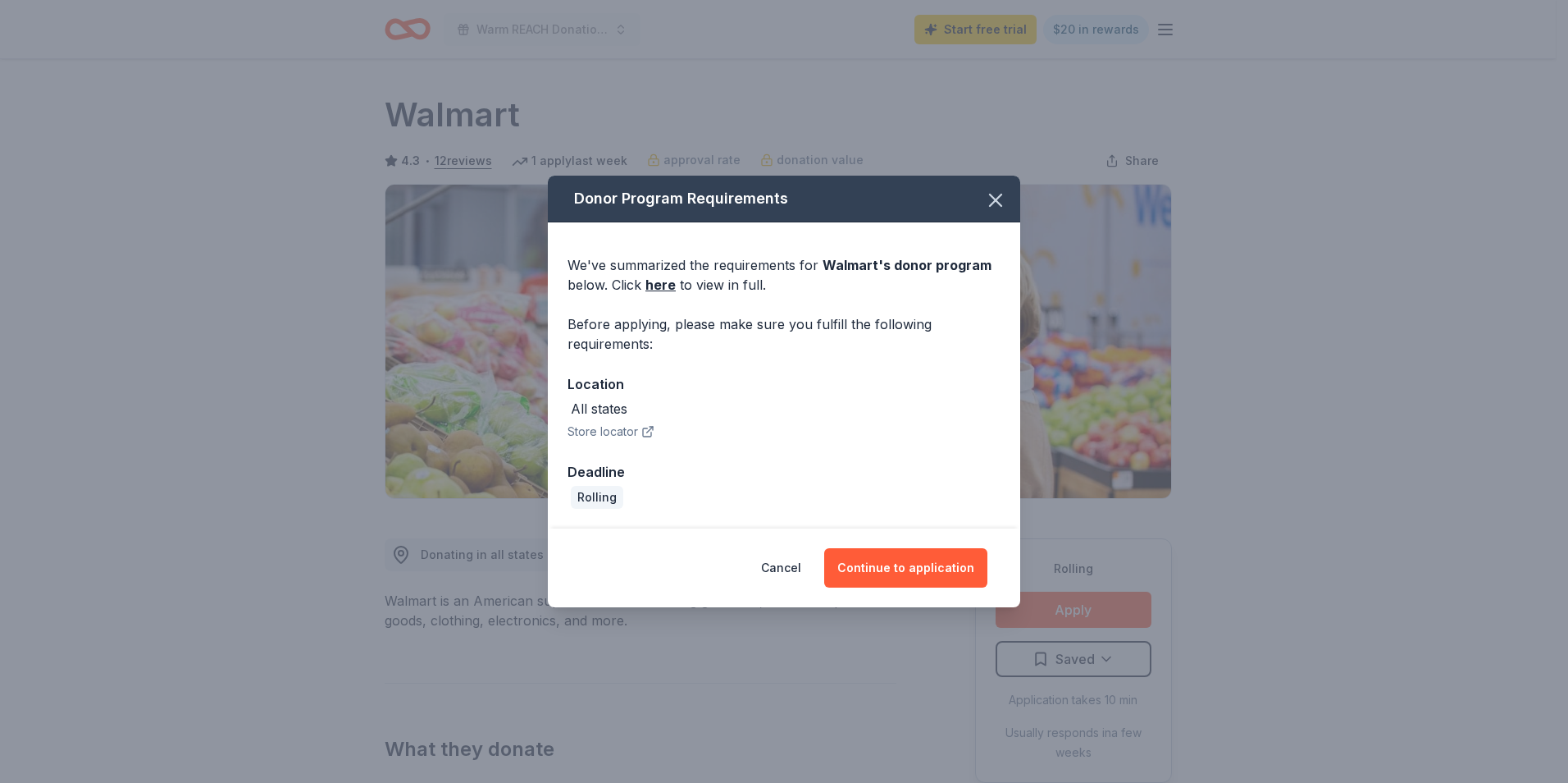
click at [602, 435] on button "Store locator" at bounding box center [611, 432] width 87 height 20
click at [909, 563] on button "Continue to application" at bounding box center [906, 568] width 164 height 40
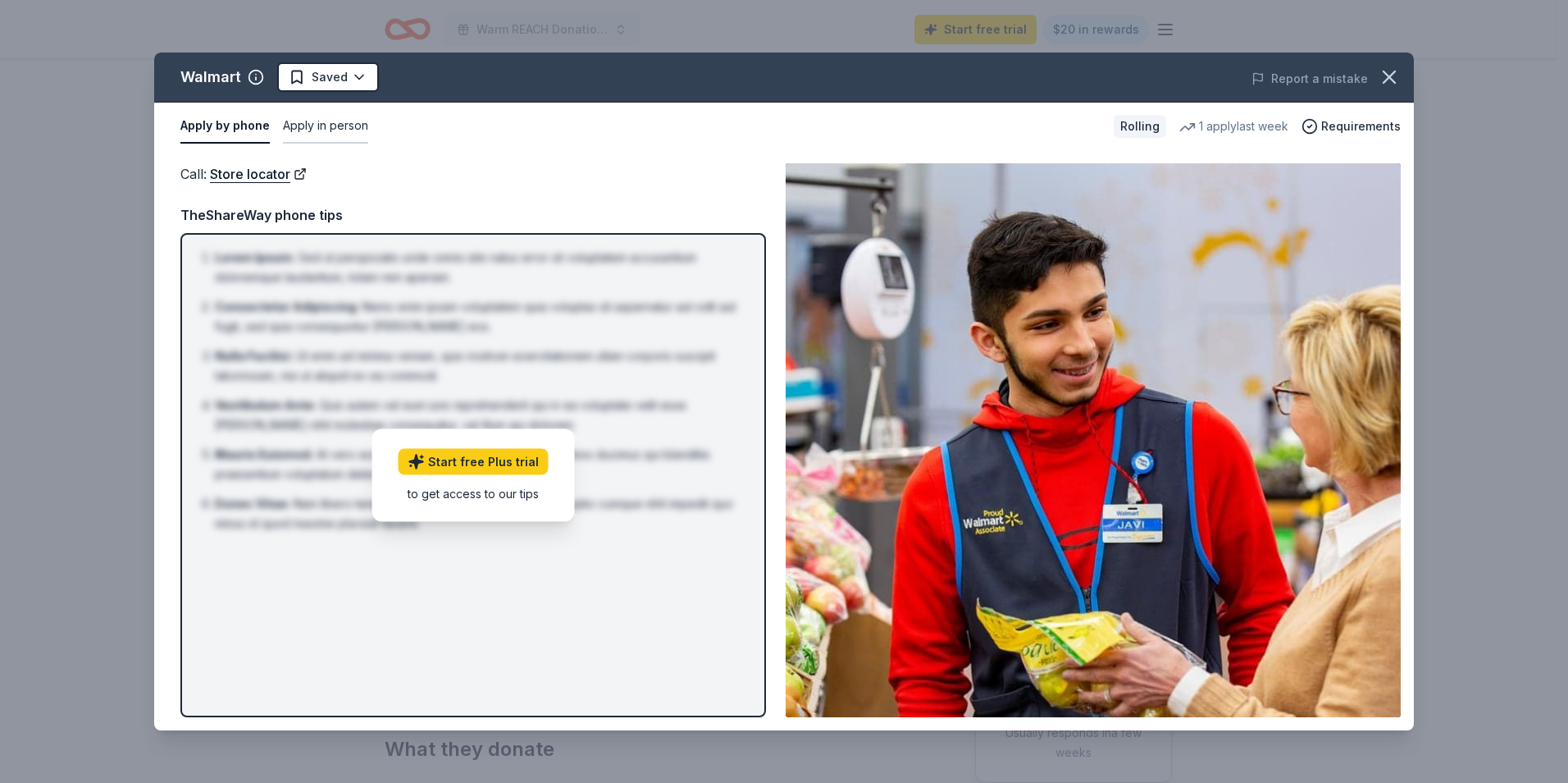
click at [325, 126] on button "Apply in person" at bounding box center [325, 126] width 85 height 34
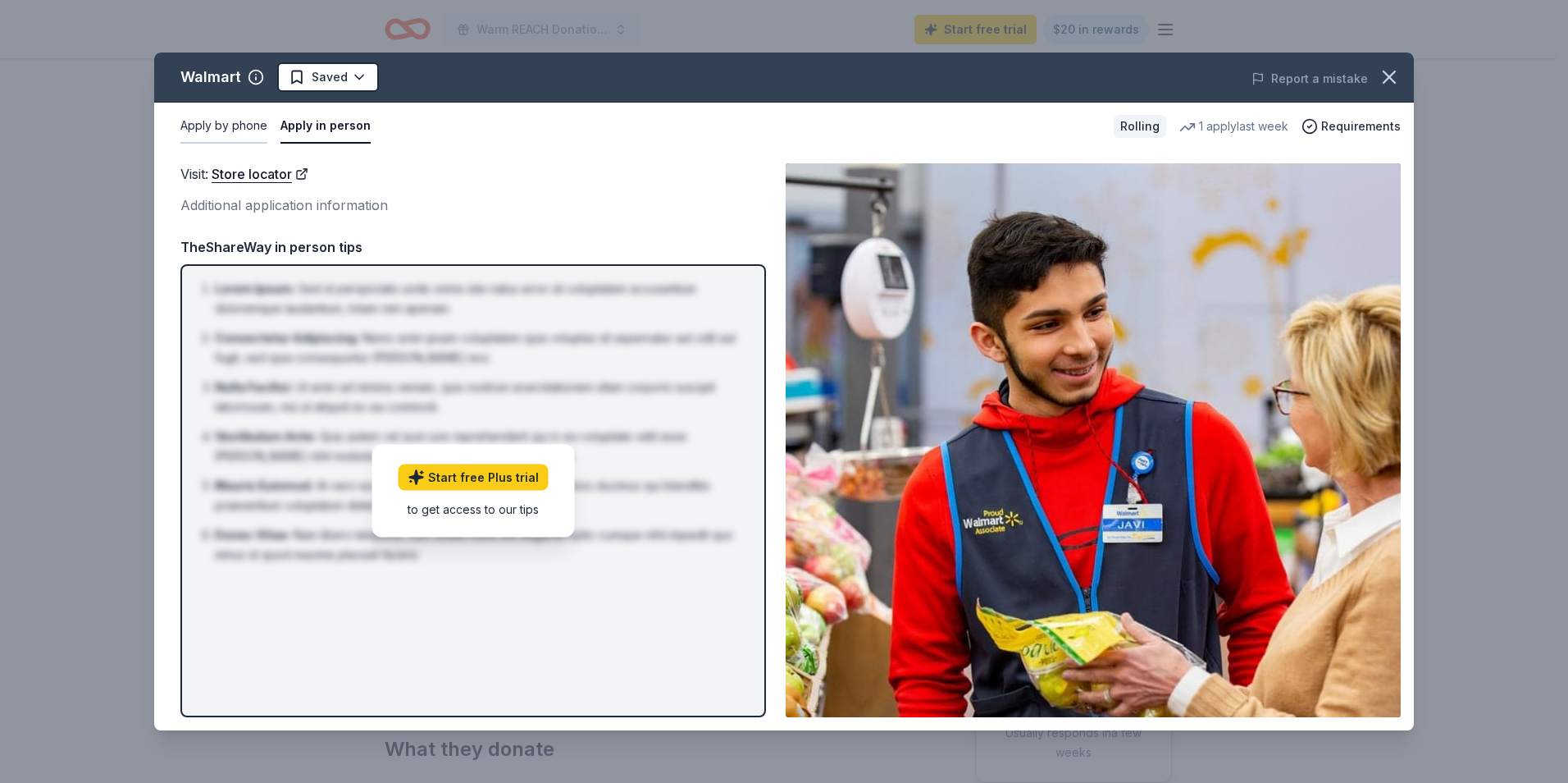
click at [239, 127] on button "Apply by phone" at bounding box center [224, 126] width 87 height 34
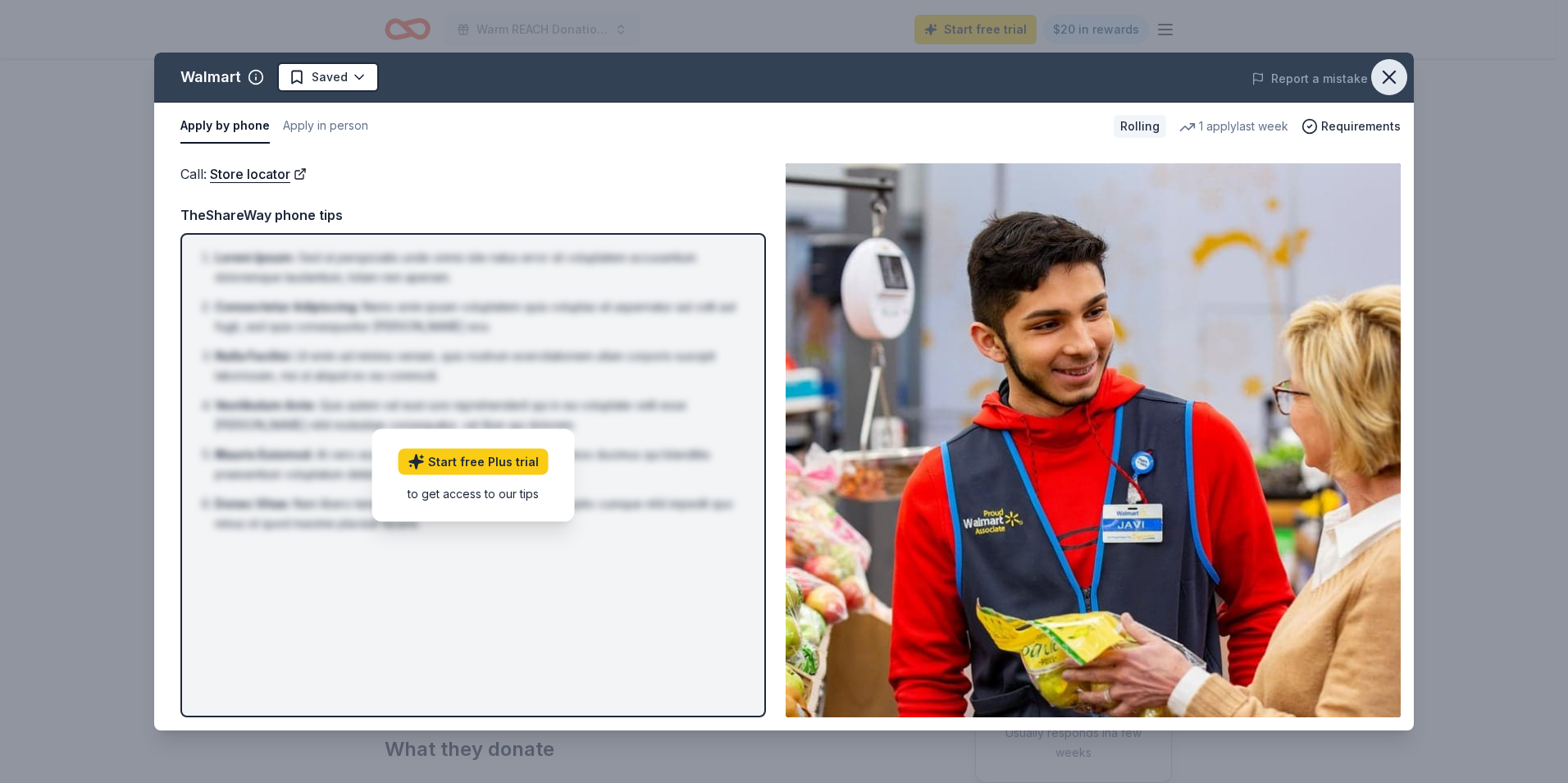
click at [1390, 71] on icon "button" at bounding box center [1390, 77] width 23 height 23
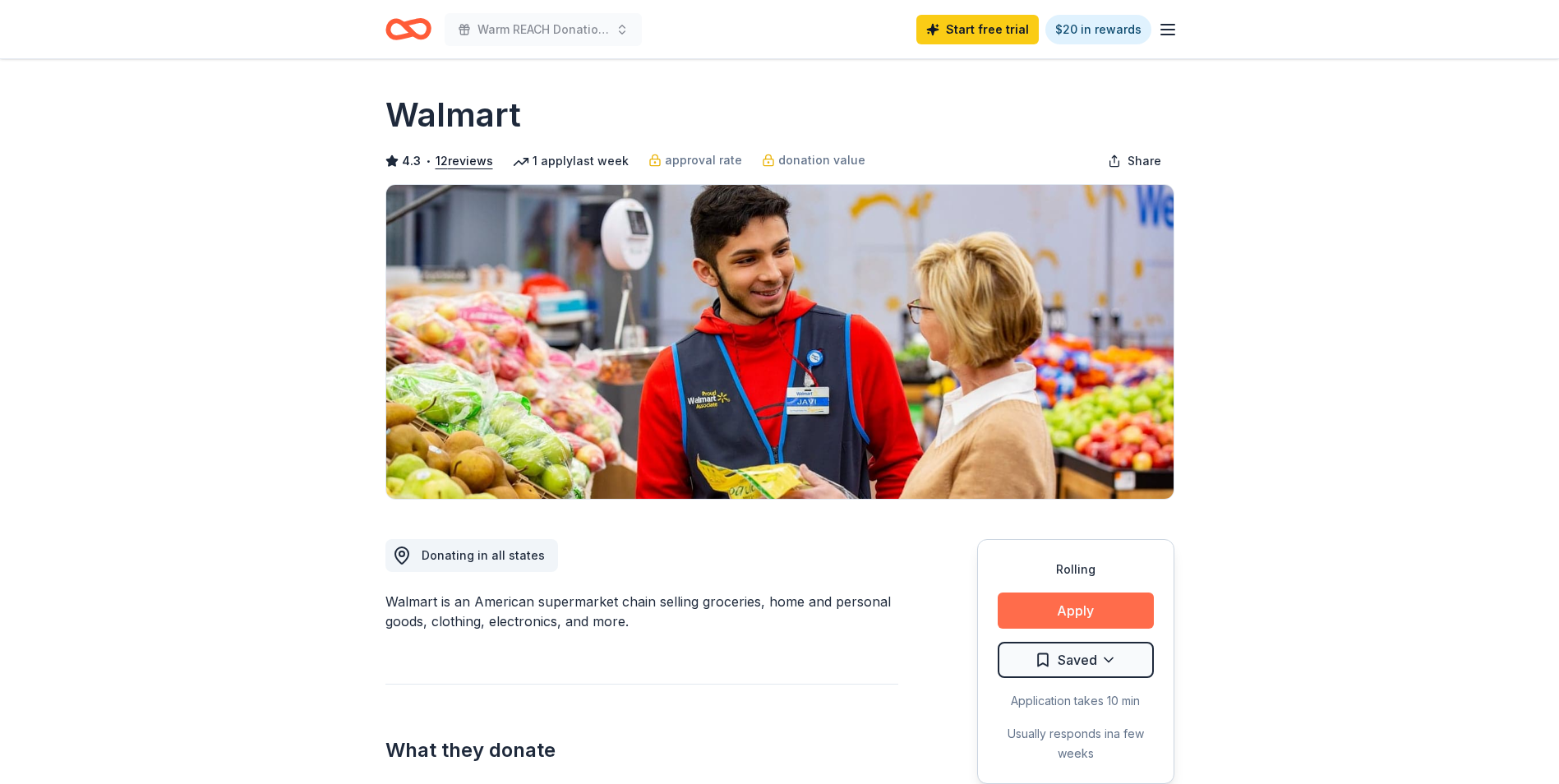
scroll to position [82, 0]
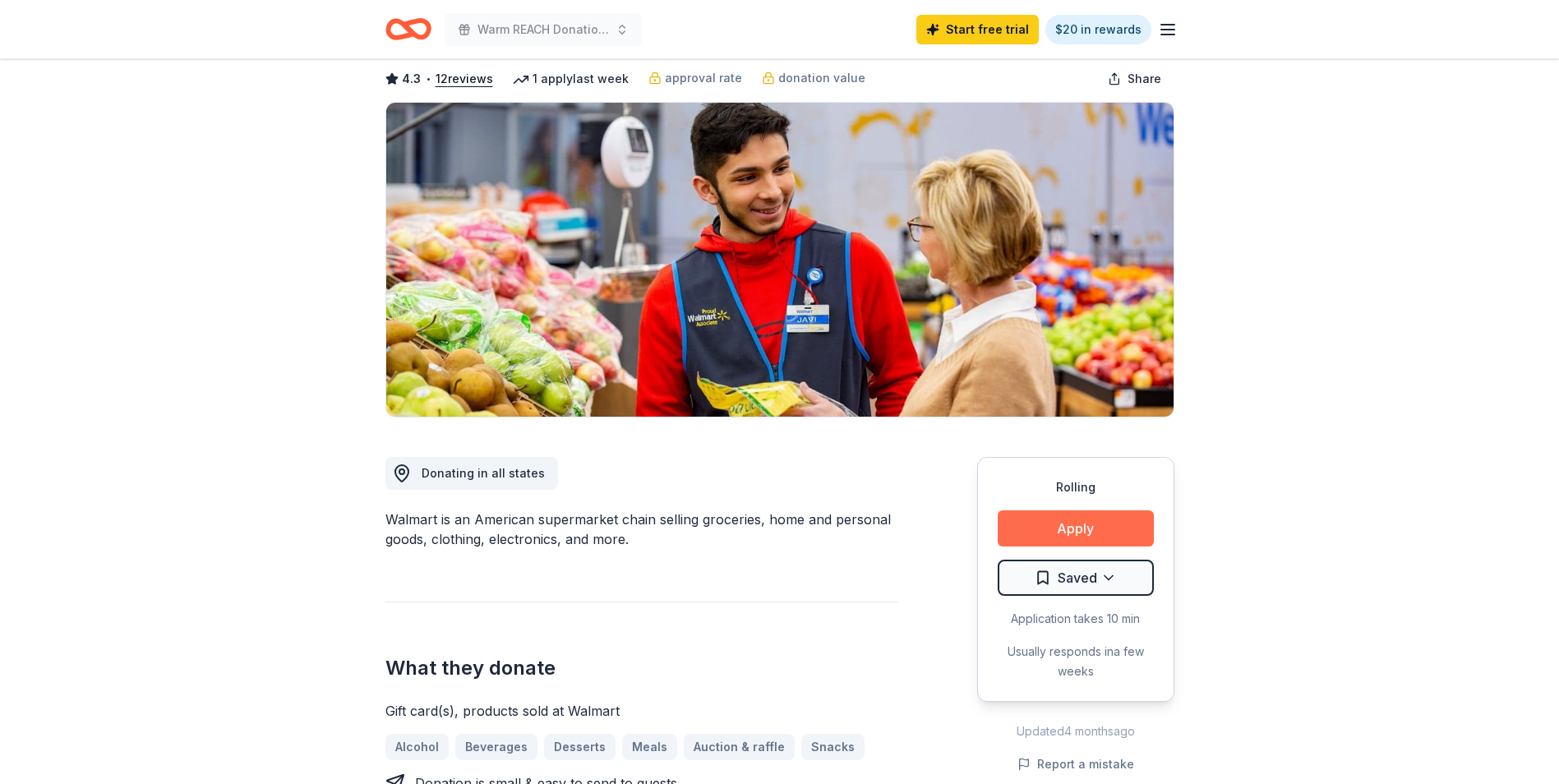
click at [1071, 533] on button "Apply" at bounding box center [1075, 528] width 156 height 36
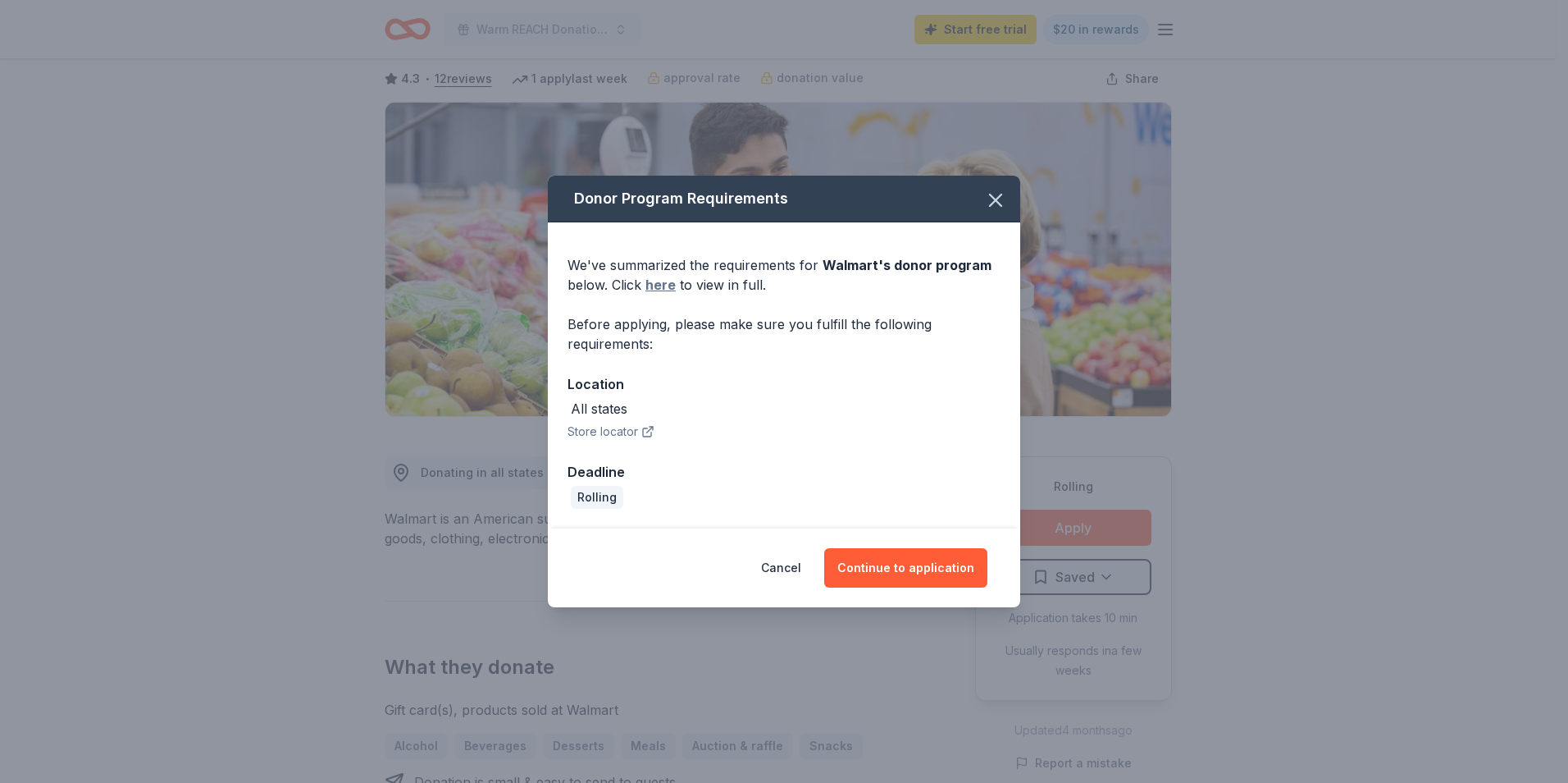
click at [663, 286] on link "here" at bounding box center [660, 285] width 31 height 20
click at [902, 574] on button "Continue to application" at bounding box center [906, 568] width 164 height 40
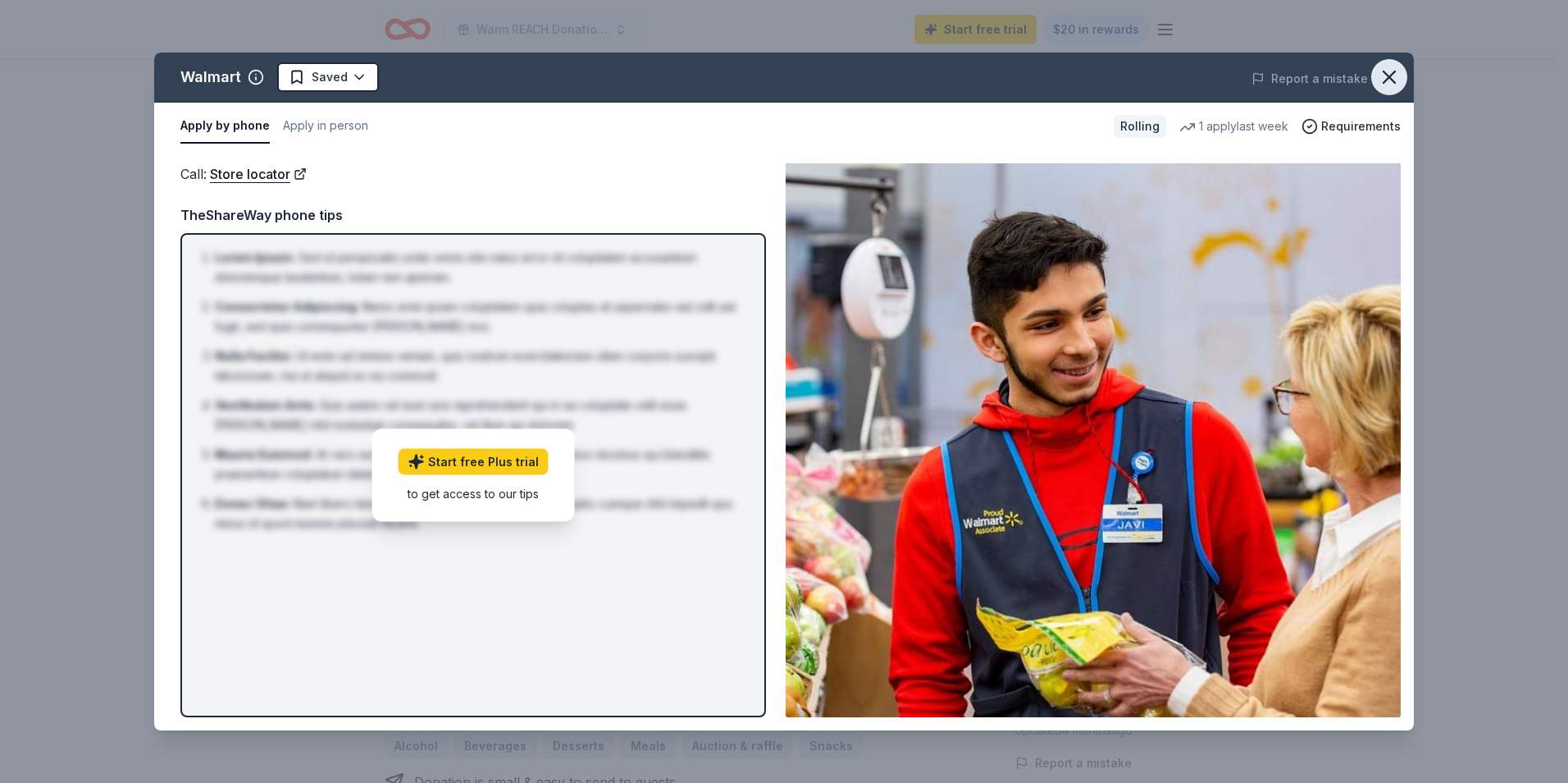
click at [1396, 76] on icon "button" at bounding box center [1390, 77] width 23 height 23
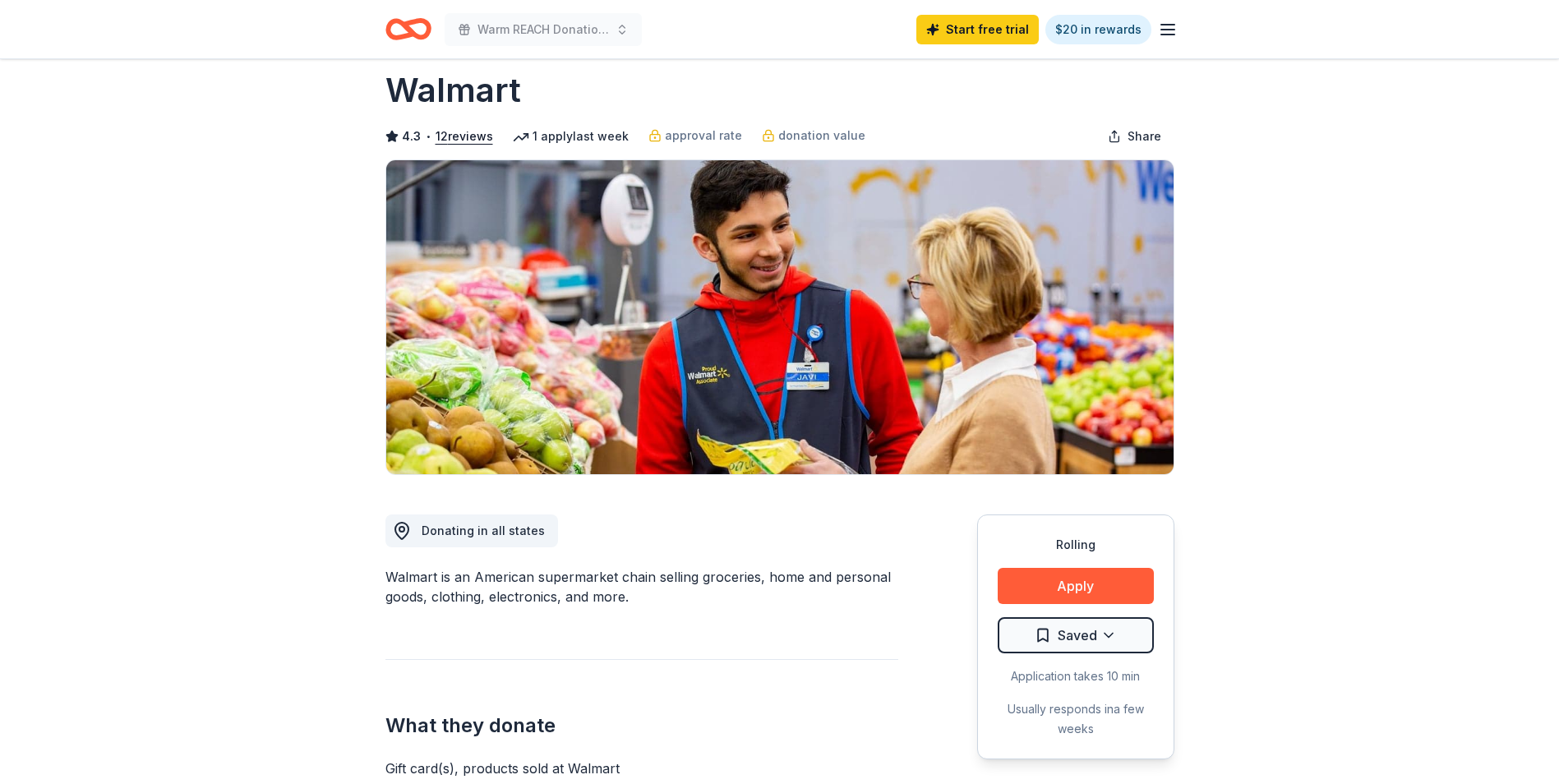
scroll to position [0, 0]
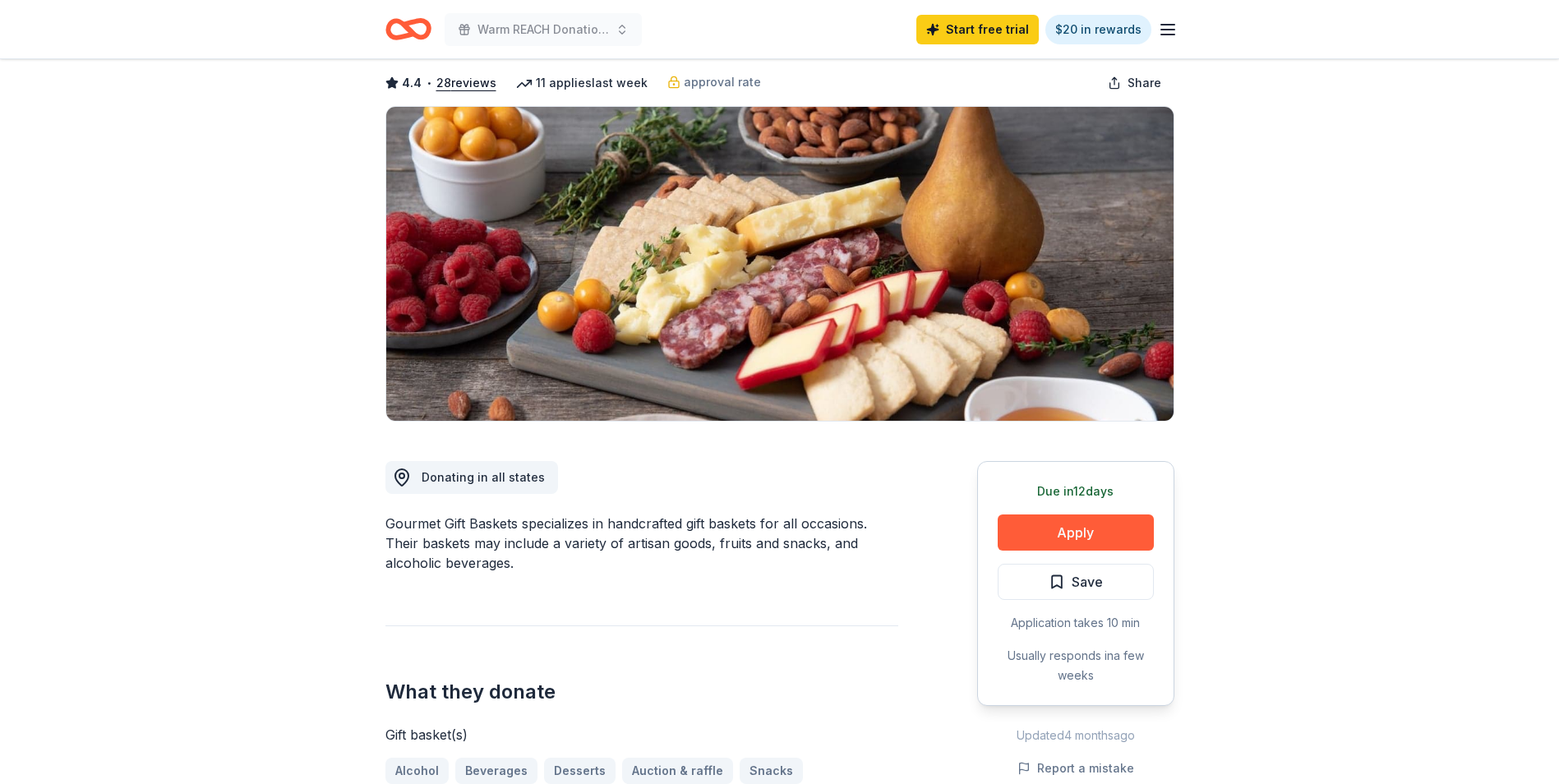
scroll to position [82, 0]
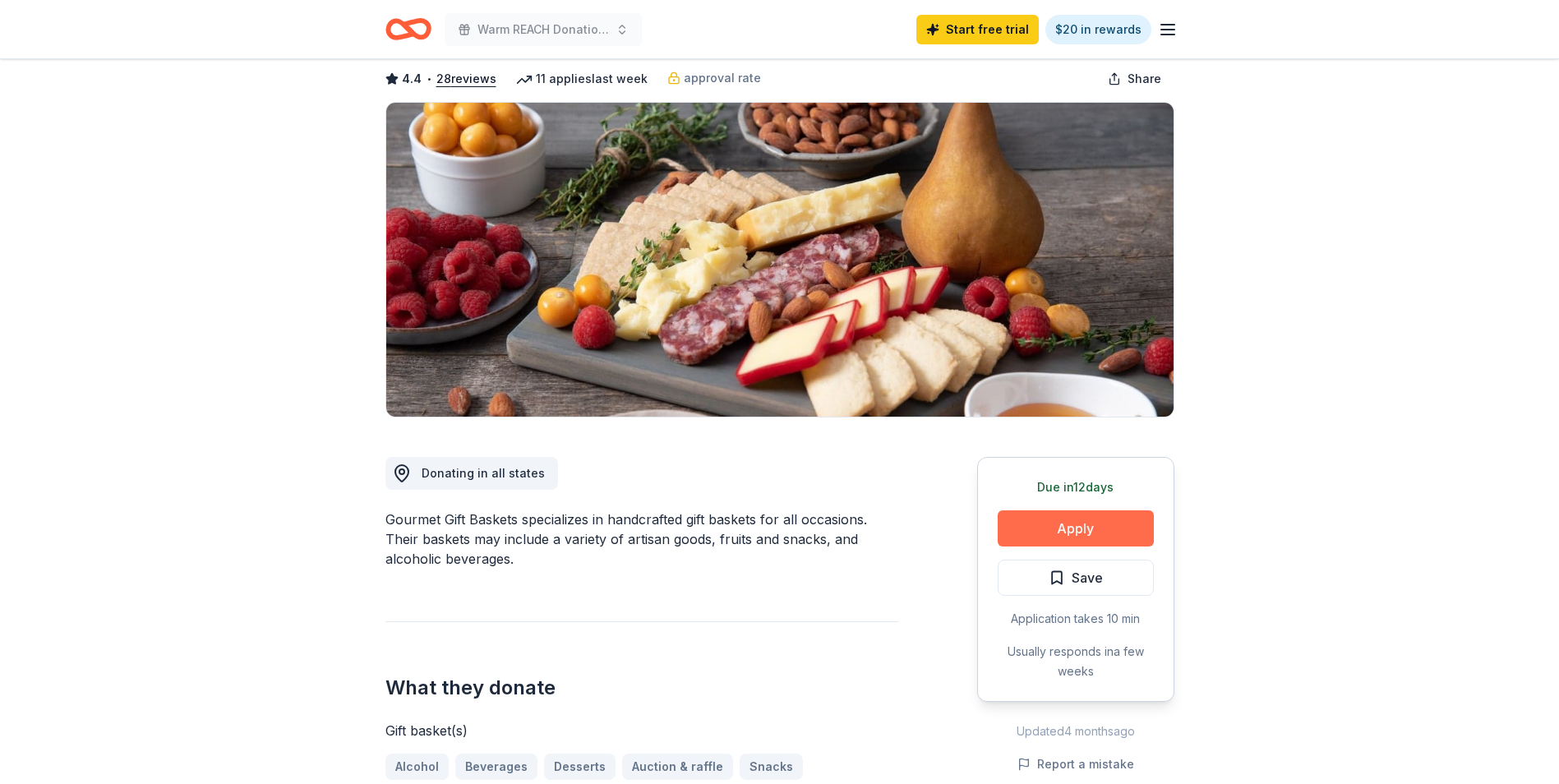
click at [1080, 534] on button "Apply" at bounding box center [1075, 528] width 156 height 36
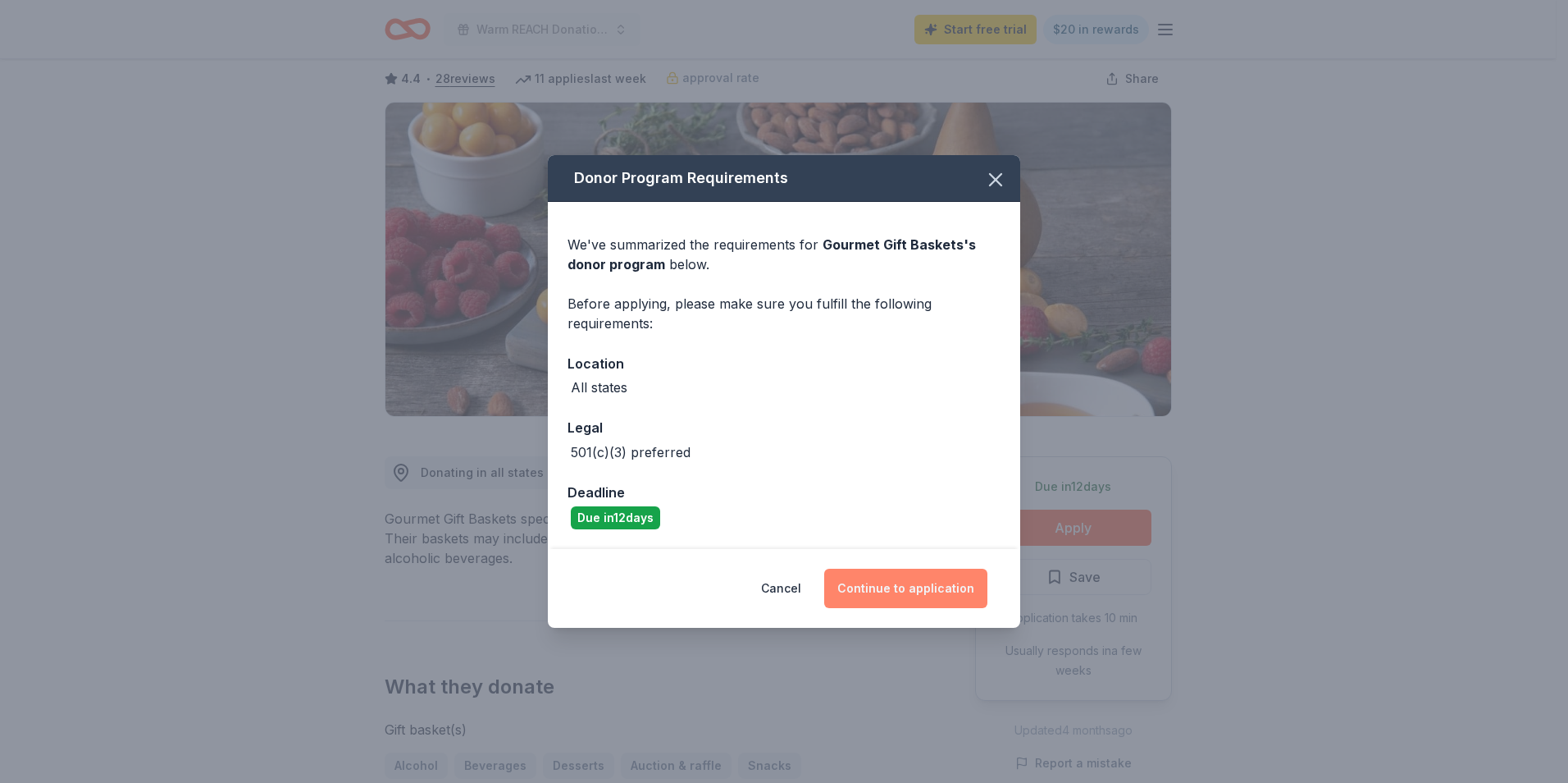
click at [902, 599] on button "Continue to application" at bounding box center [906, 589] width 164 height 40
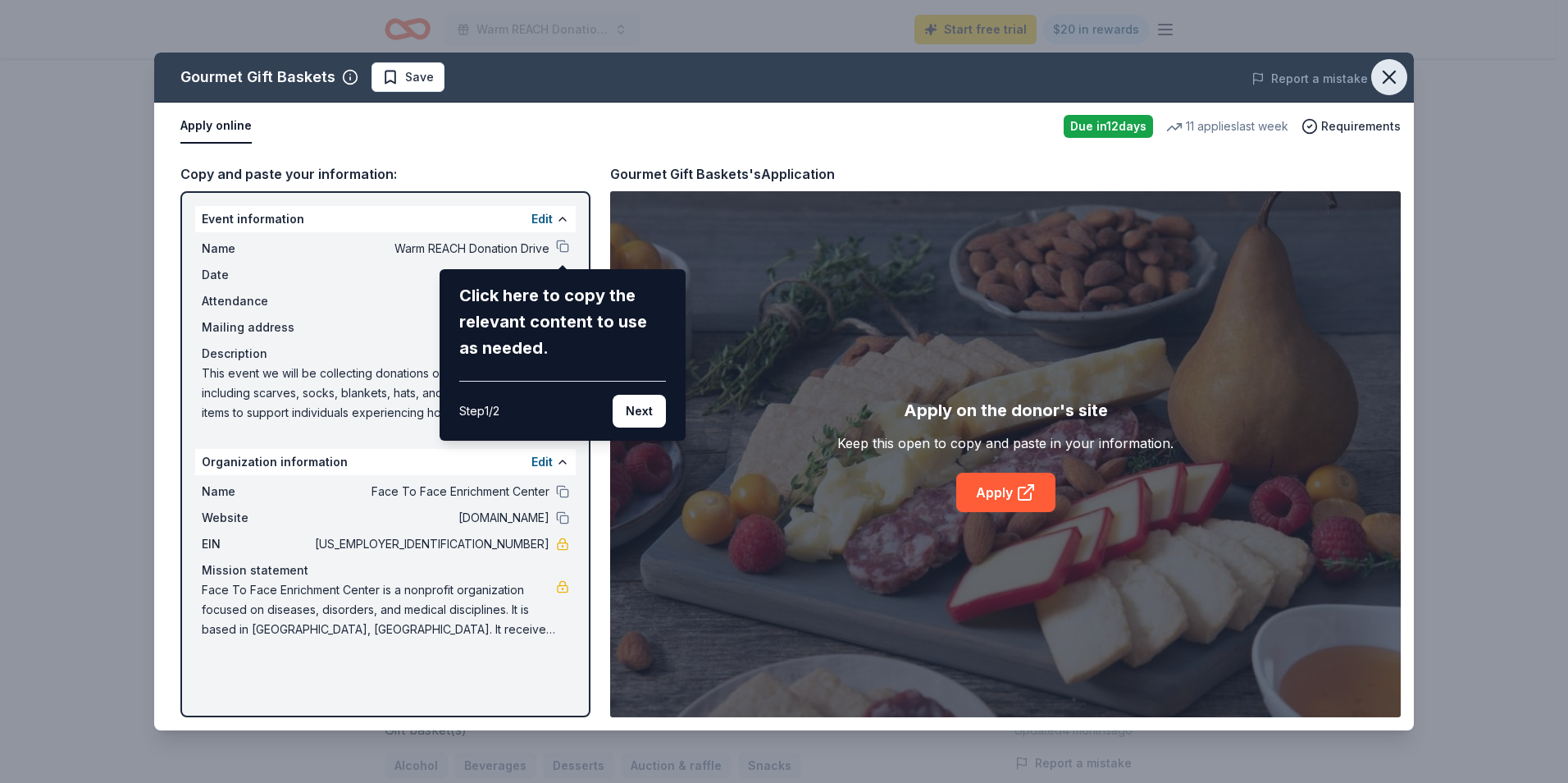
click at [1385, 75] on icon "button" at bounding box center [1390, 77] width 23 height 23
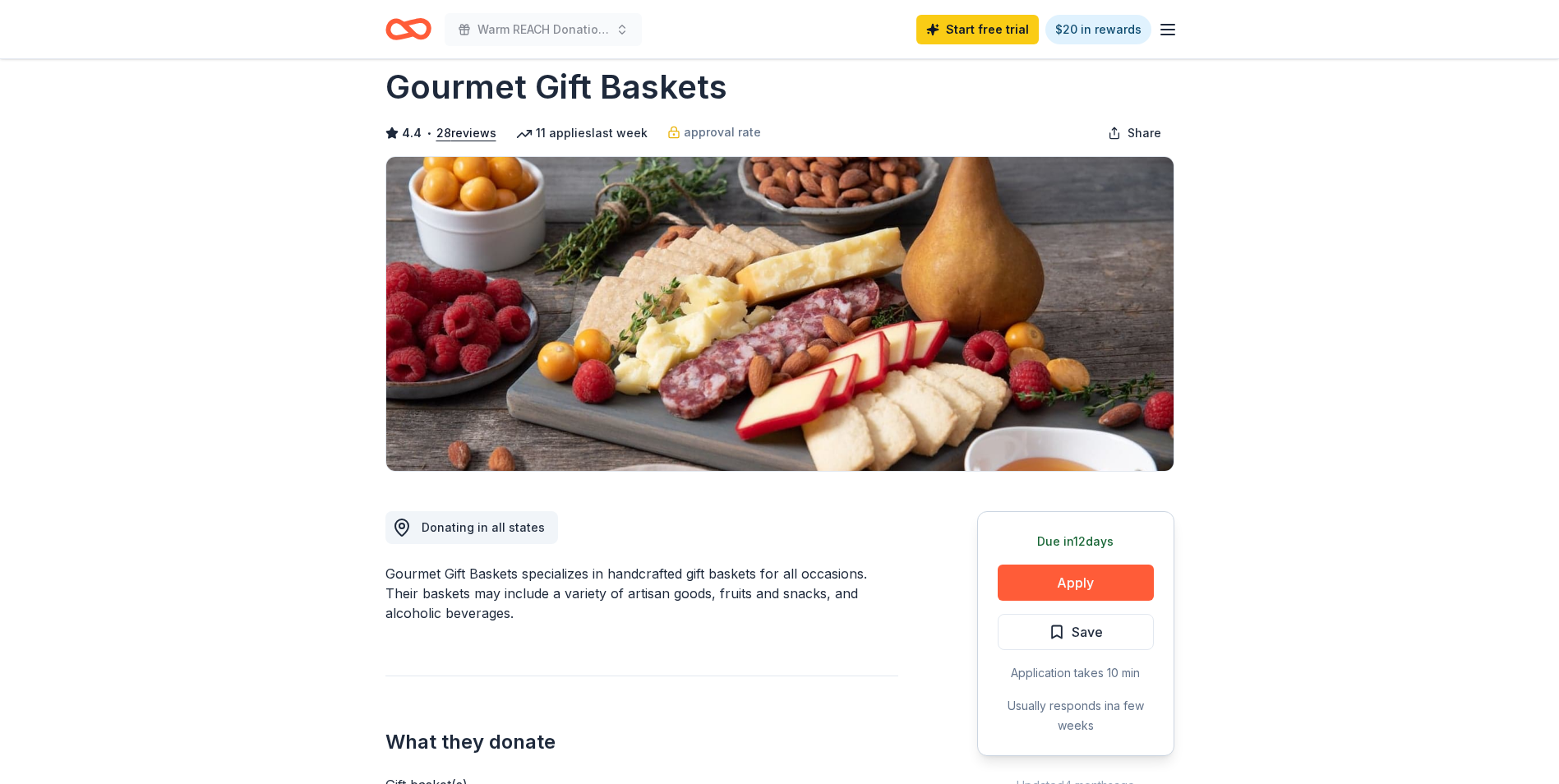
scroll to position [0, 0]
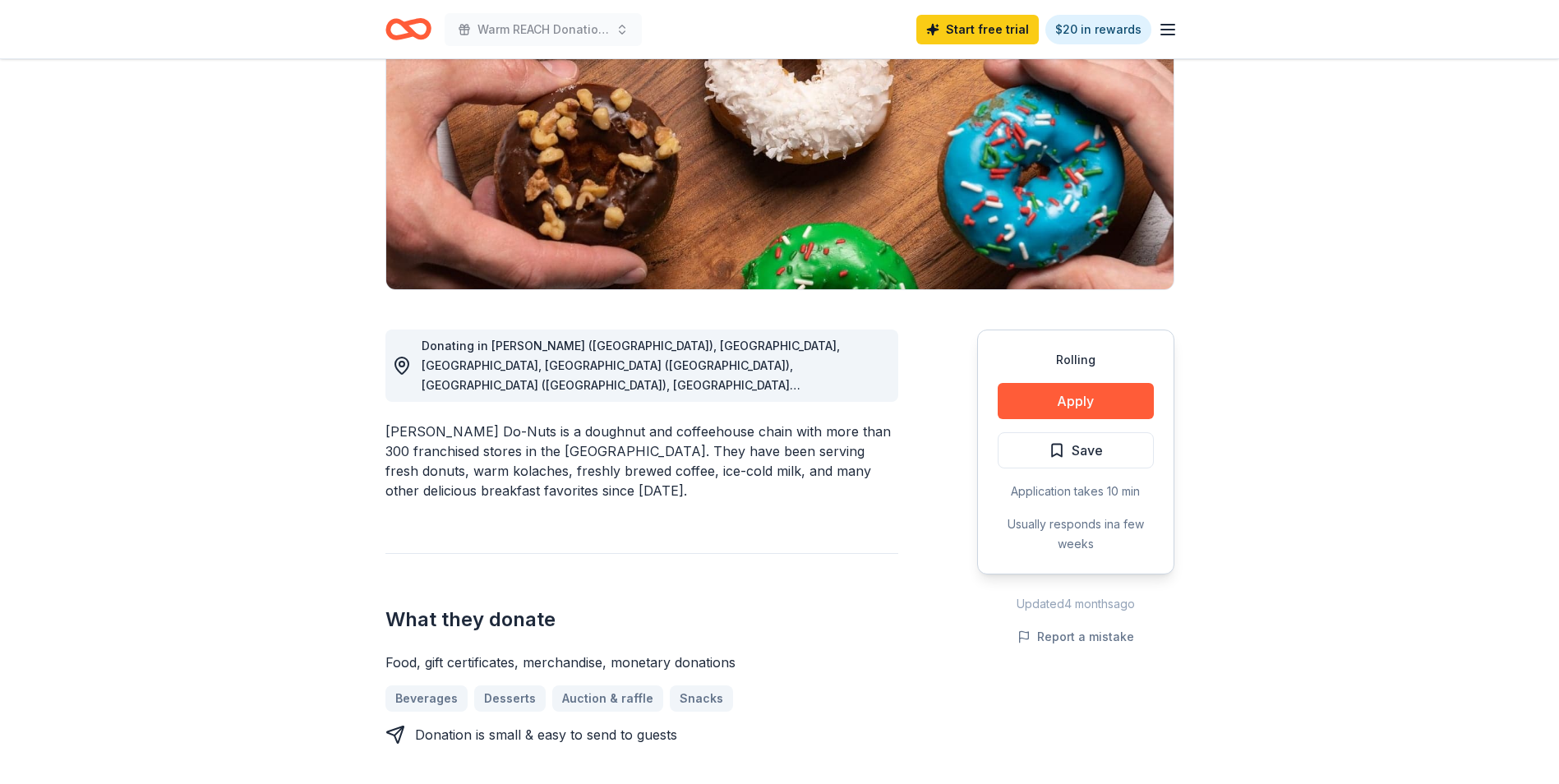
scroll to position [247, 0]
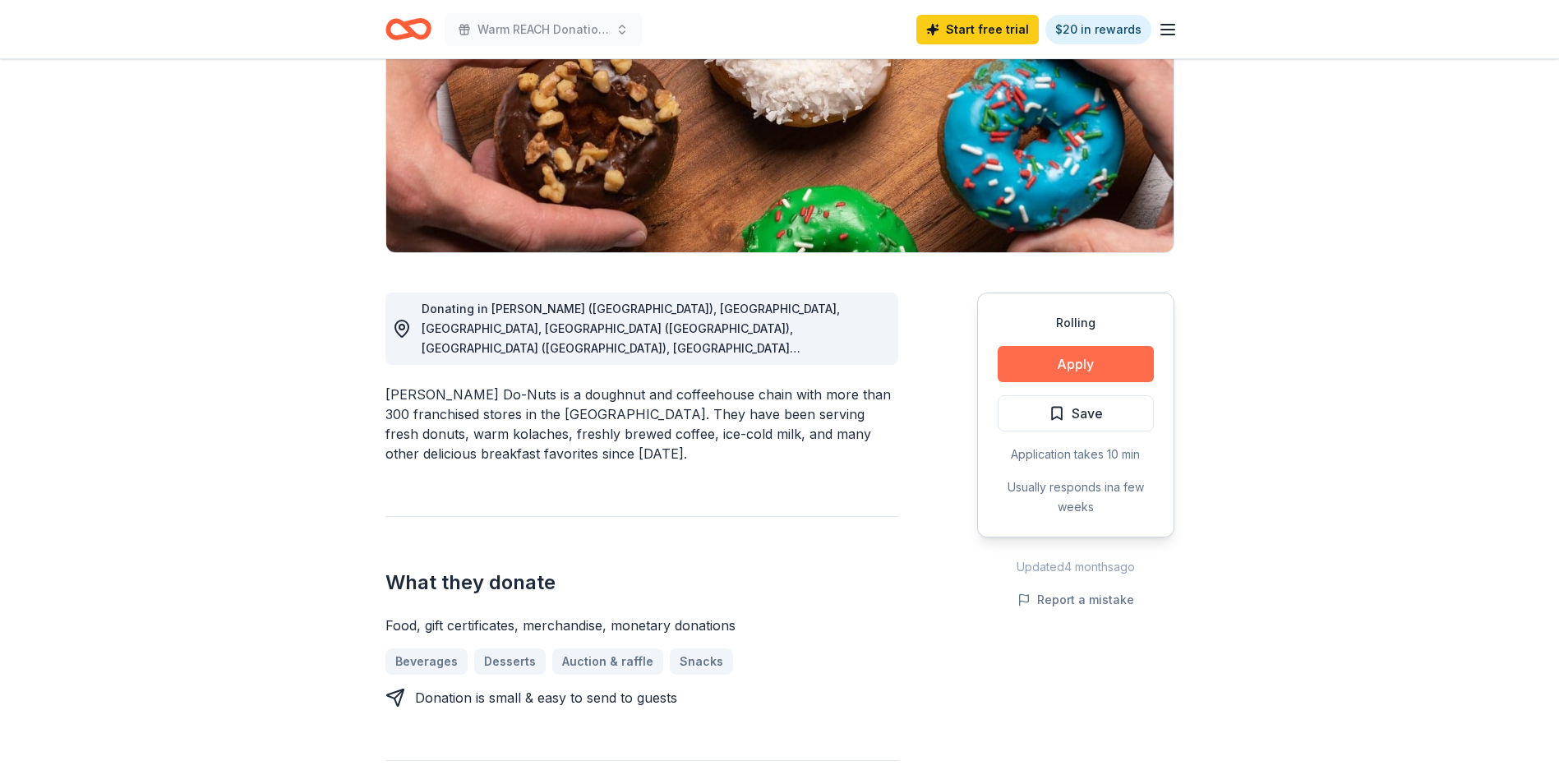
click at [1080, 359] on button "Apply" at bounding box center [1075, 364] width 156 height 36
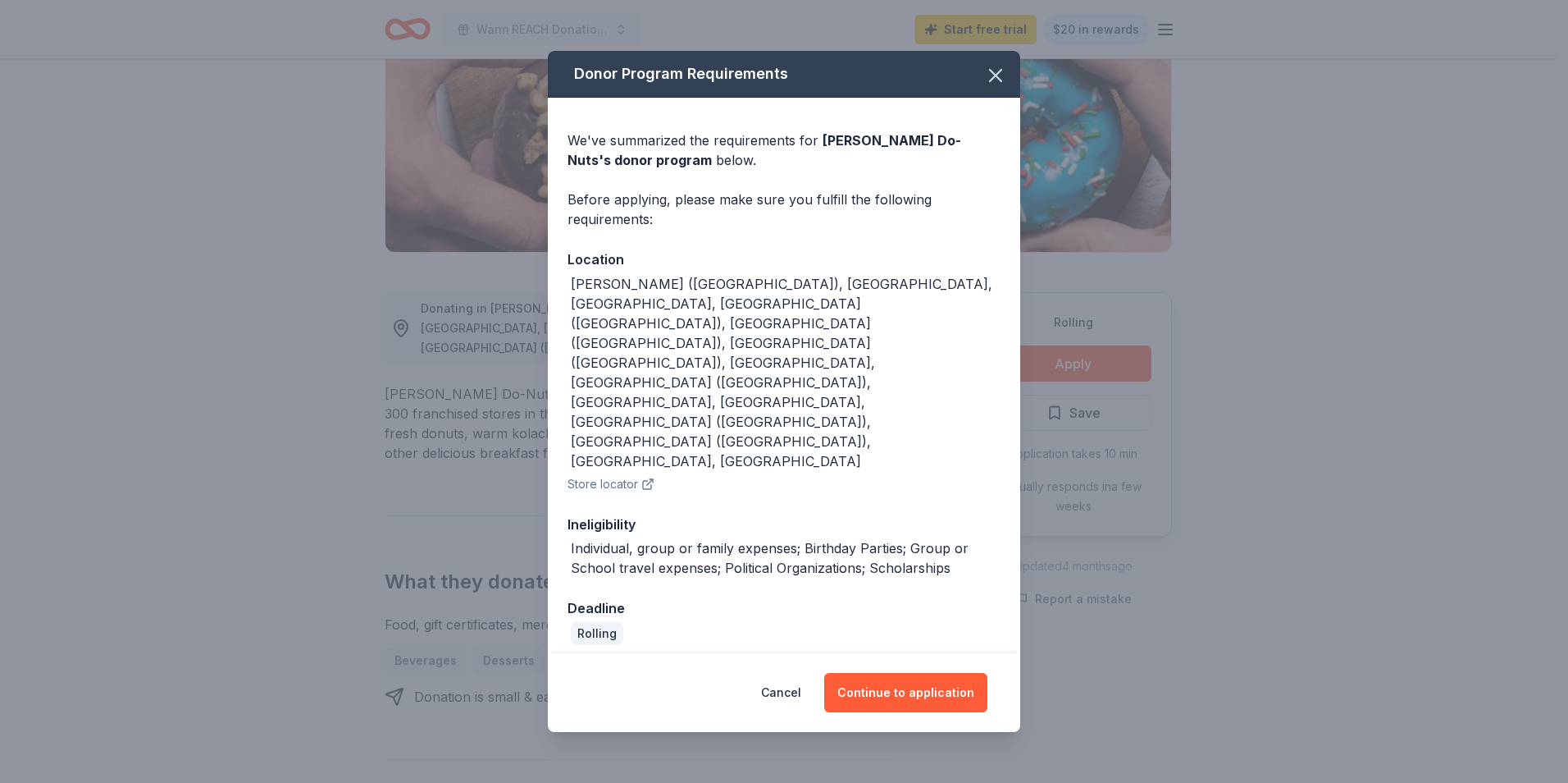
click at [624, 475] on button "Store locator" at bounding box center [611, 485] width 87 height 20
click at [891, 673] on button "Continue to application" at bounding box center [906, 693] width 164 height 40
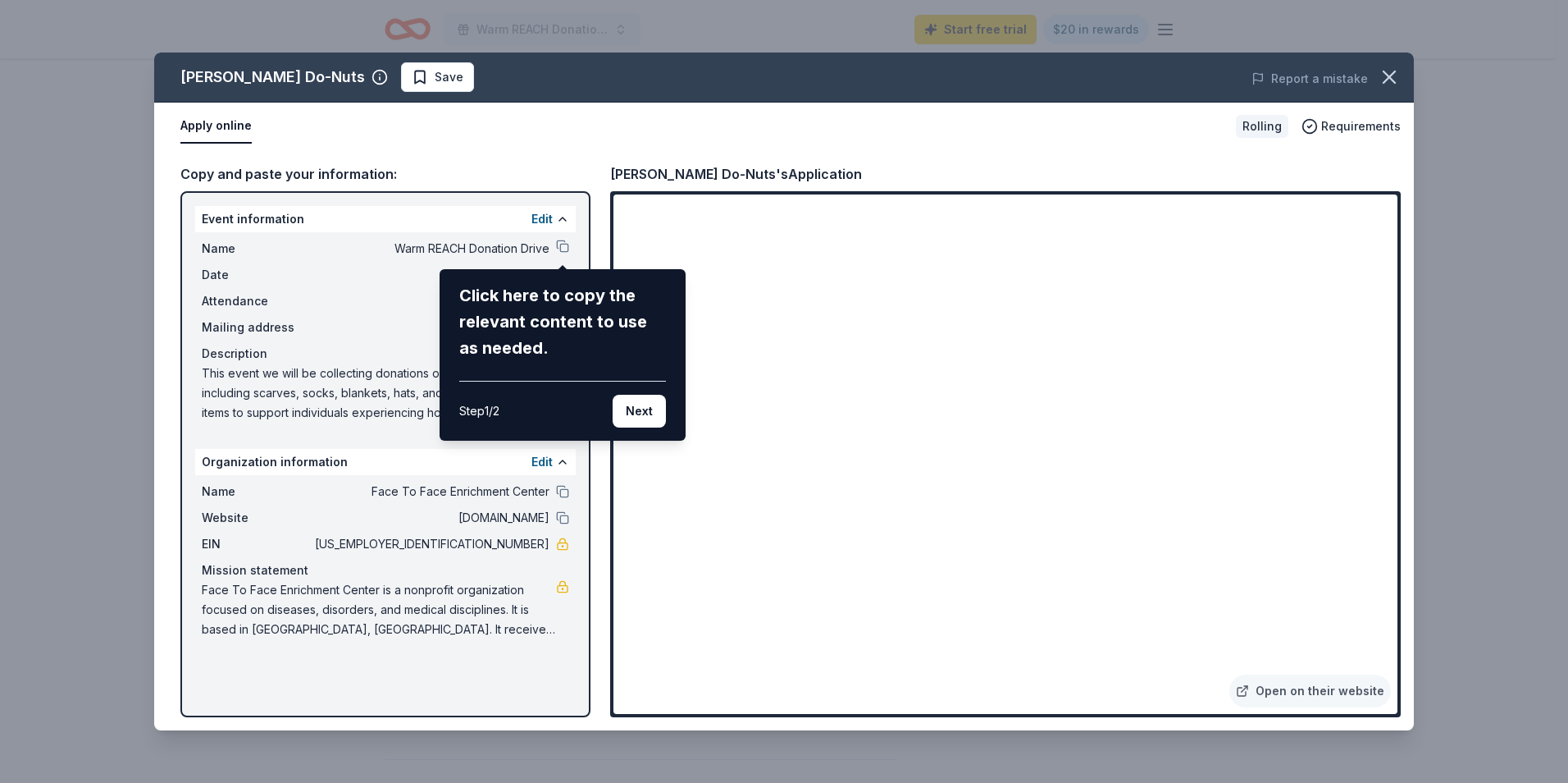
click at [1216, 265] on div "[PERSON_NAME] Do-Nuts Save Report a mistake Apply online Rolling Requirements C…" at bounding box center [784, 391] width 1260 height 678
click at [1155, 380] on div "[PERSON_NAME] Do-Nuts Save Report a mistake Apply online Rolling Requirements C…" at bounding box center [784, 391] width 1260 height 678
click at [1212, 264] on div "[PERSON_NAME] Do-Nuts Save Report a mistake Apply online Rolling Requirements C…" at bounding box center [784, 391] width 1260 height 678
click at [637, 410] on button "Next" at bounding box center [639, 411] width 53 height 33
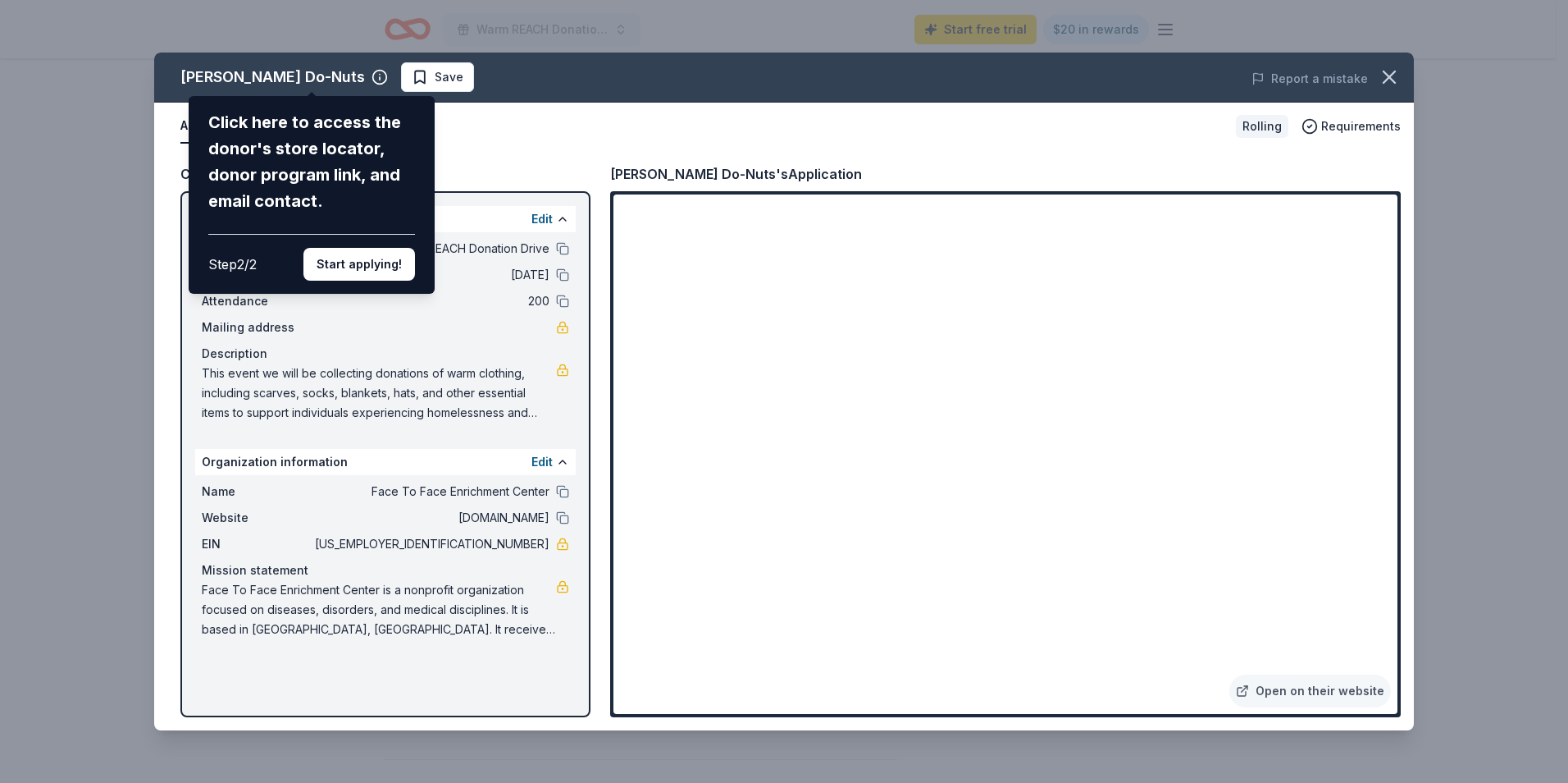
drag, startPoint x: 1214, startPoint y: 265, endPoint x: 1204, endPoint y: 267, distance: 10.2
click at [1213, 265] on div "[PERSON_NAME] Do-Nuts Click here to access the donor's store locator, donor pro…" at bounding box center [784, 391] width 1260 height 678
click at [1138, 378] on div "[PERSON_NAME] Do-Nuts Click here to access the donor's store locator, donor pro…" at bounding box center [784, 391] width 1260 height 678
click at [356, 273] on button "Start applying!" at bounding box center [359, 264] width 111 height 33
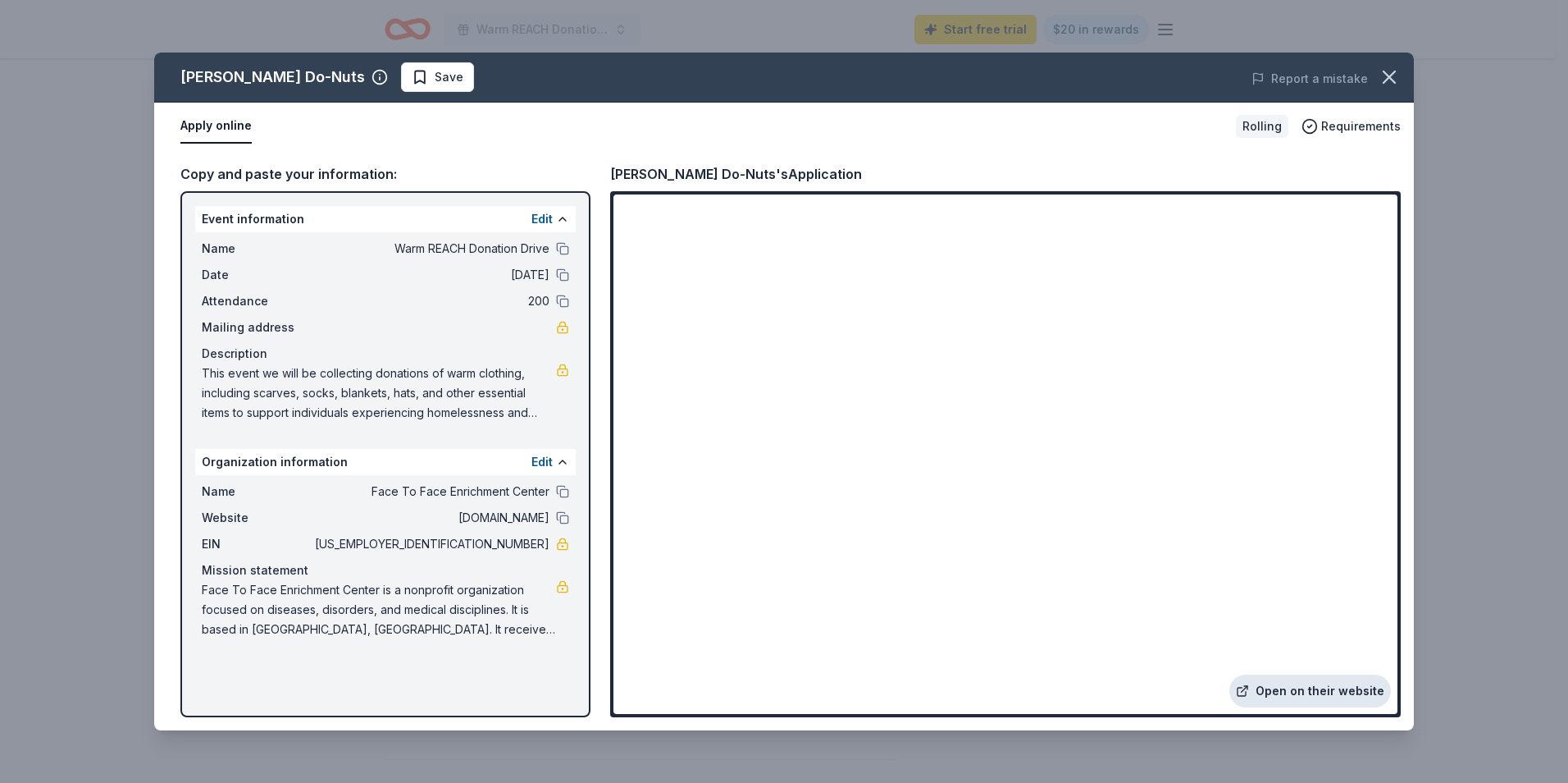
click at [1315, 696] on link "Open on their website" at bounding box center [1310, 690] width 162 height 33
click at [412, 80] on span "Save" at bounding box center [438, 77] width 52 height 20
click at [1388, 73] on icon "button" at bounding box center [1390, 77] width 23 height 23
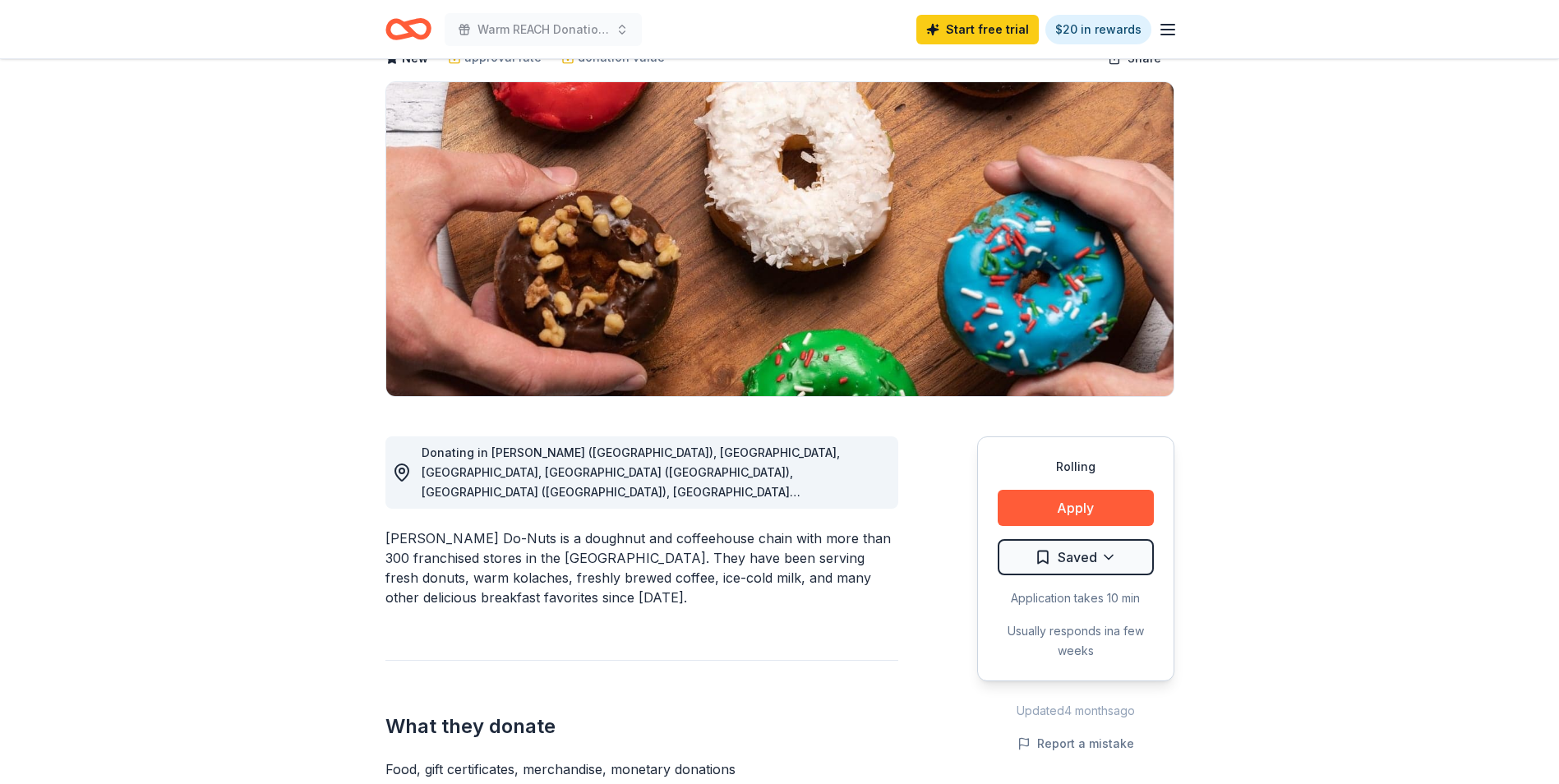
scroll to position [0, 0]
